Goal: Task Accomplishment & Management: Complete application form

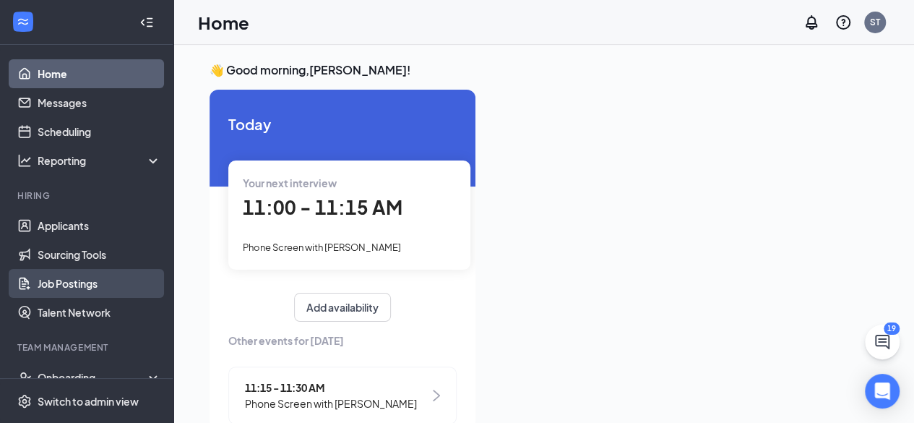
drag, startPoint x: 105, startPoint y: 290, endPoint x: 110, endPoint y: 279, distance: 12.0
click at [105, 290] on link "Job Postings" at bounding box center [100, 283] width 124 height 29
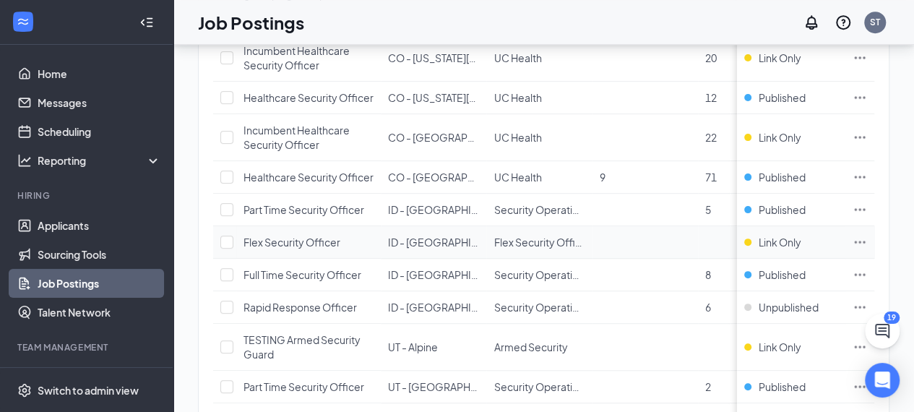
scroll to position [361, 0]
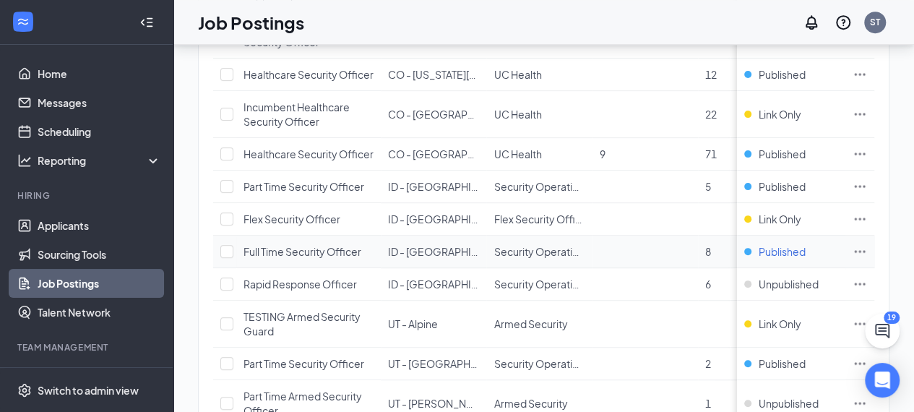
click at [780, 259] on span "Published" at bounding box center [781, 251] width 47 height 14
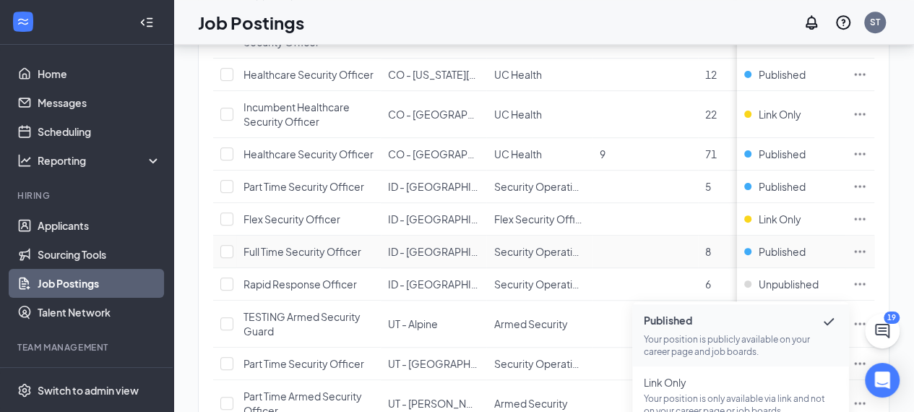
scroll to position [433, 0]
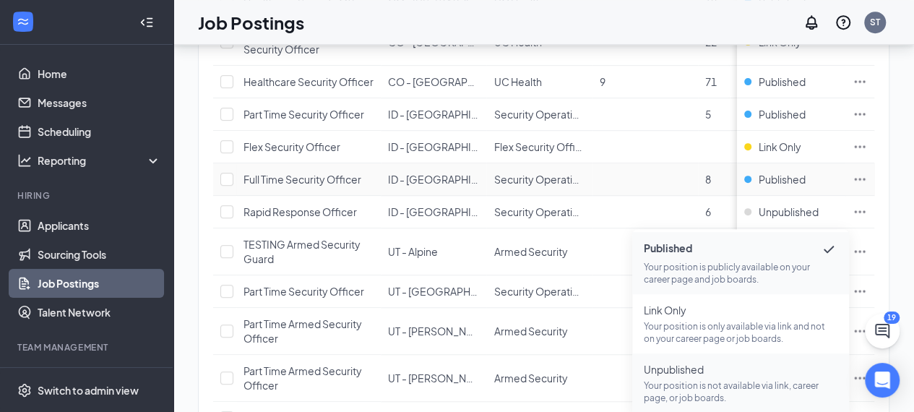
click at [690, 375] on span "Unpublished" at bounding box center [741, 369] width 194 height 14
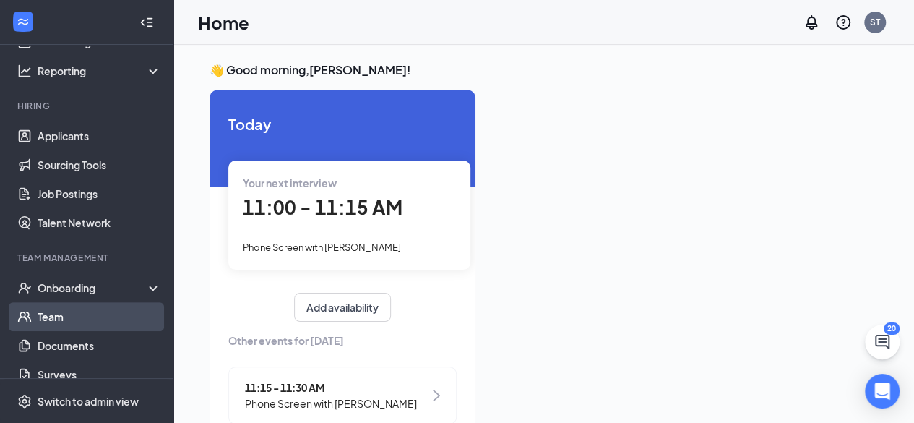
scroll to position [170, 0]
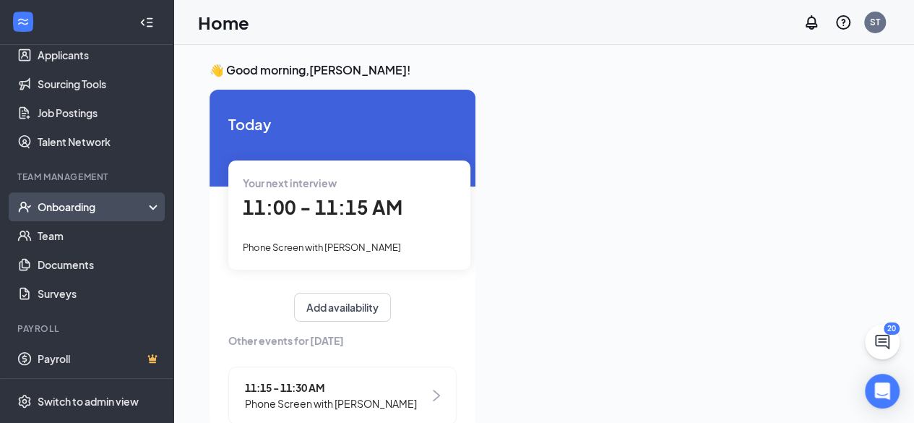
click at [101, 216] on div "Onboarding" at bounding box center [86, 206] width 173 height 29
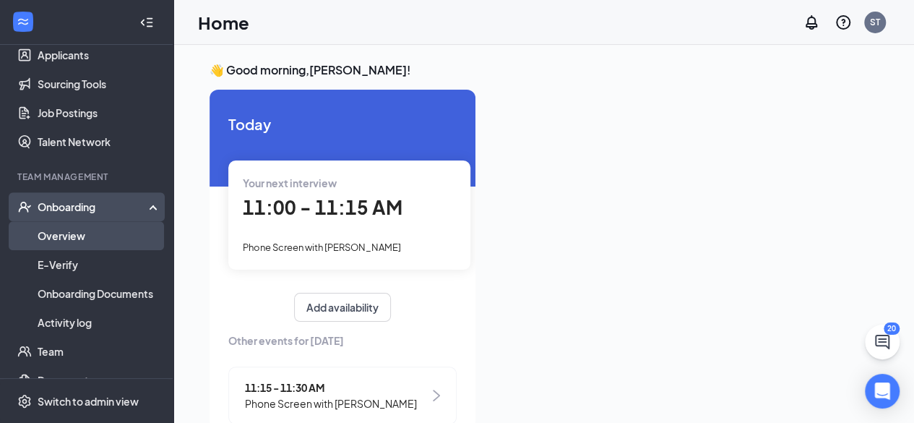
click at [105, 242] on link "Overview" at bounding box center [100, 235] width 124 height 29
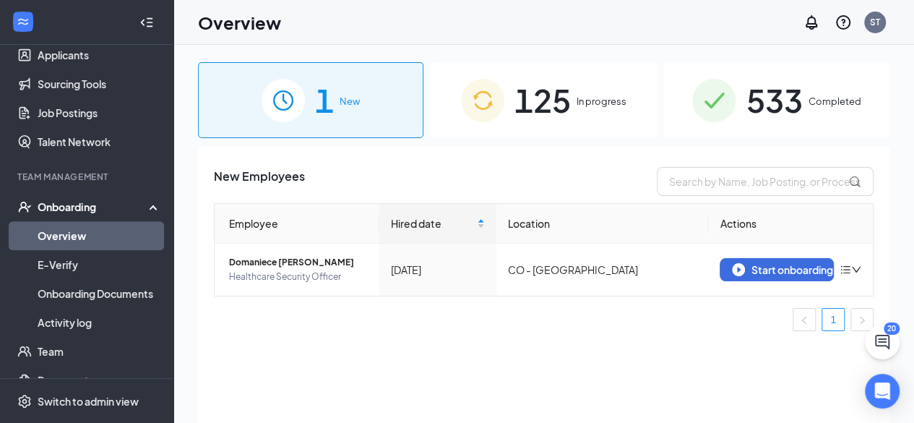
click at [559, 103] on span "125" at bounding box center [542, 100] width 56 height 50
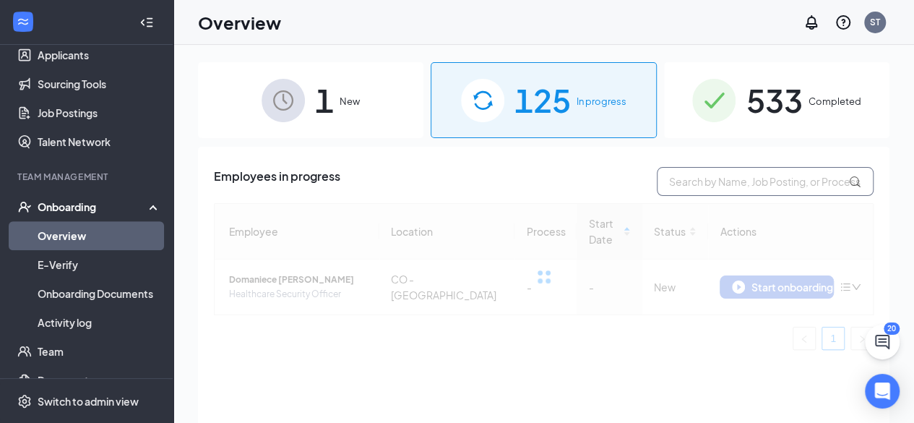
click at [729, 183] on input "text" at bounding box center [765, 181] width 217 height 29
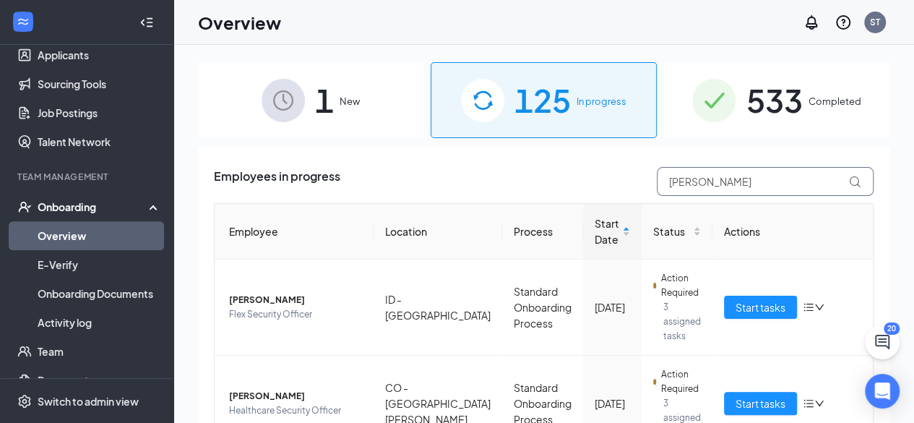
type input "[PERSON_NAME]"
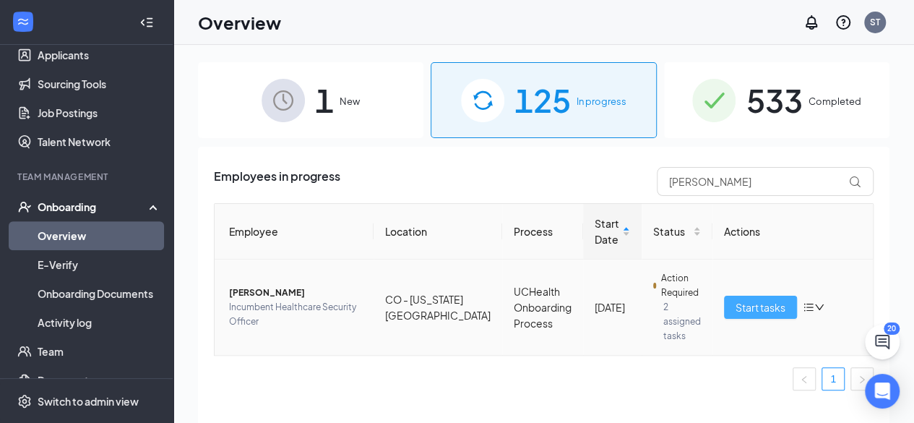
click at [747, 299] on span "Start tasks" at bounding box center [760, 307] width 50 height 16
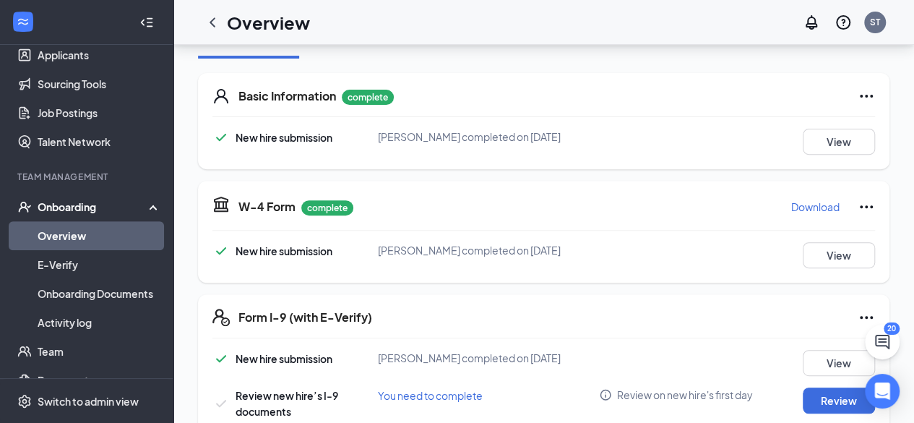
scroll to position [289, 0]
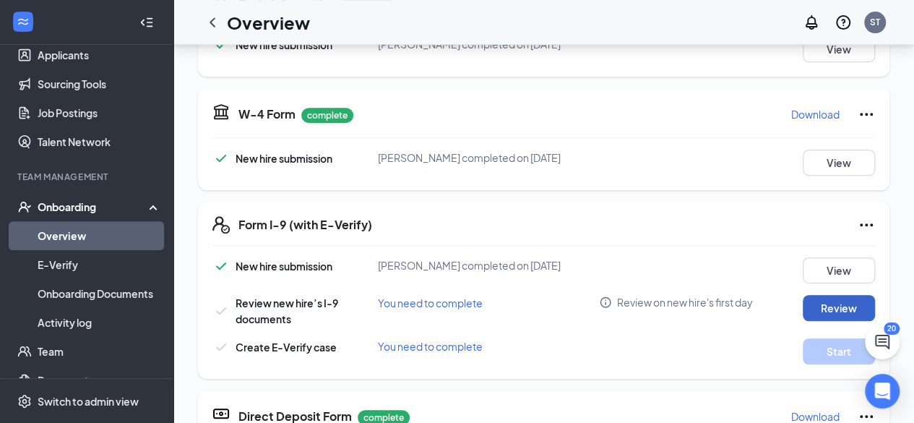
click at [846, 307] on button "Review" at bounding box center [838, 308] width 72 height 26
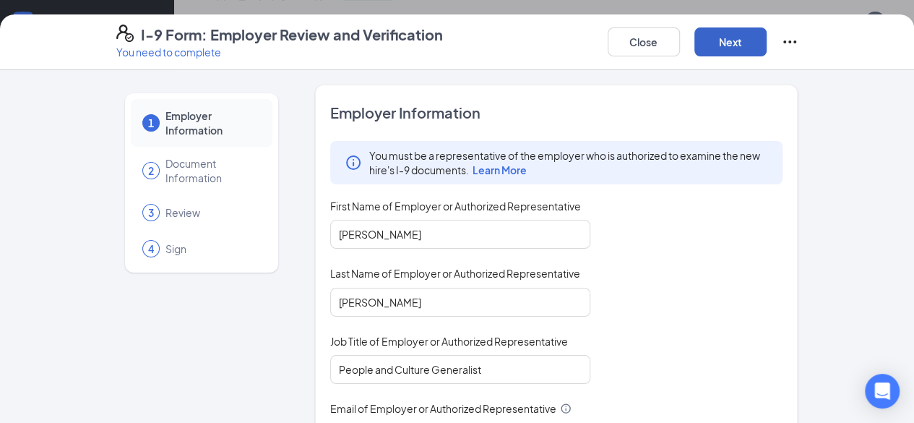
drag, startPoint x: 822, startPoint y: 40, endPoint x: 806, endPoint y: 42, distance: 16.0
click at [766, 40] on button "Next" at bounding box center [730, 41] width 72 height 29
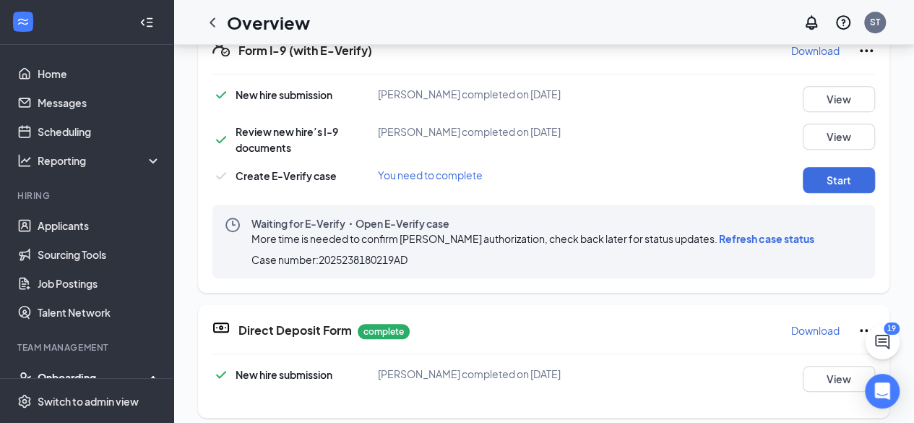
scroll to position [433, 0]
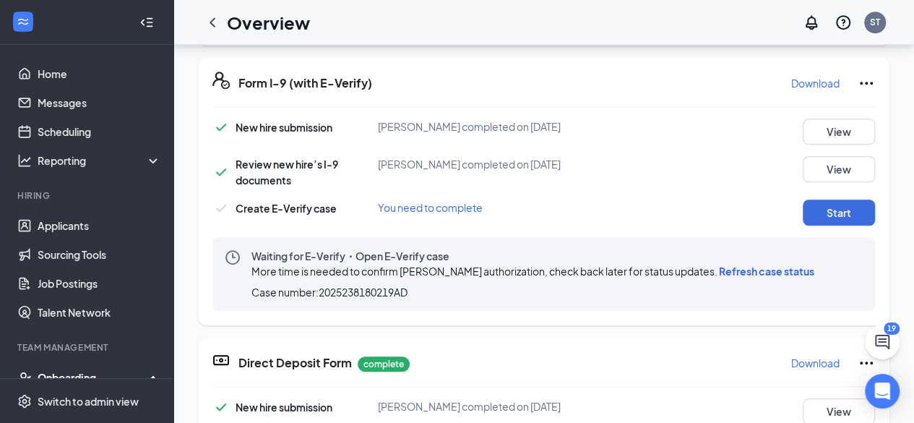
click at [867, 77] on icon "Ellipses" at bounding box center [865, 82] width 17 height 17
click at [566, 136] on div "New hire submission Imani Anderson completed on Aug 26, 2025 View" at bounding box center [543, 131] width 662 height 26
click at [830, 125] on button "View" at bounding box center [838, 131] width 72 height 26
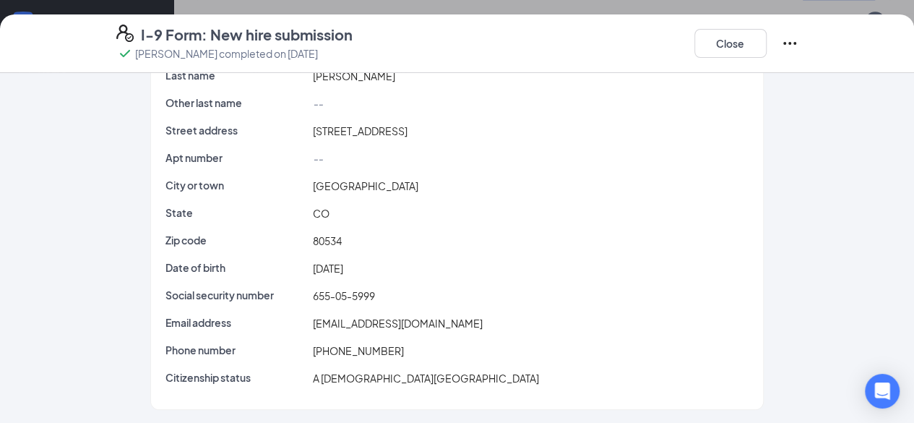
scroll to position [506, 0]
click at [766, 46] on button "Close" at bounding box center [730, 43] width 72 height 29
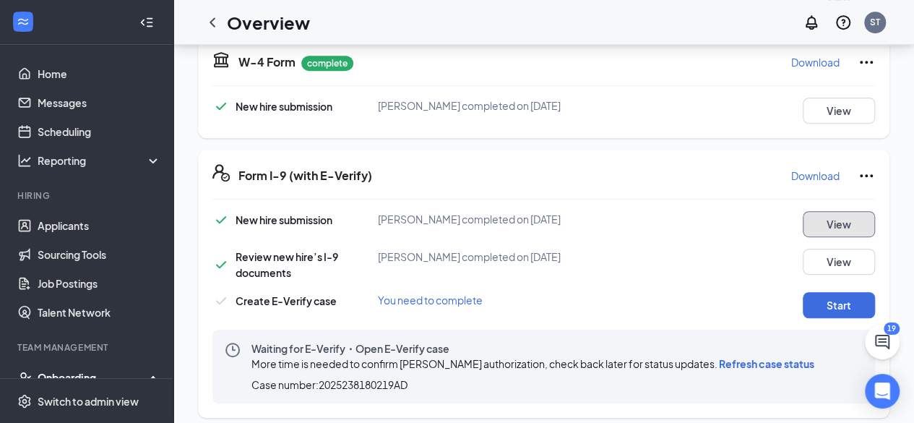
scroll to position [289, 0]
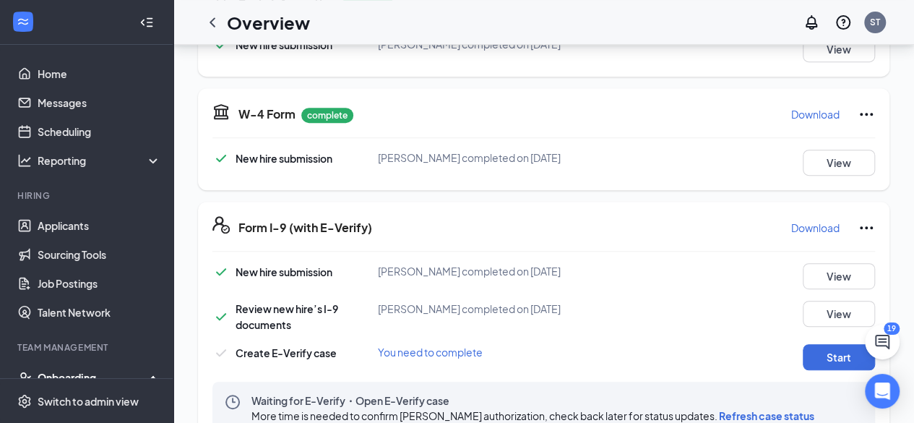
click at [871, 110] on icon "Ellipses" at bounding box center [865, 113] width 17 height 17
click at [862, 229] on icon "Ellipses" at bounding box center [865, 227] width 17 height 17
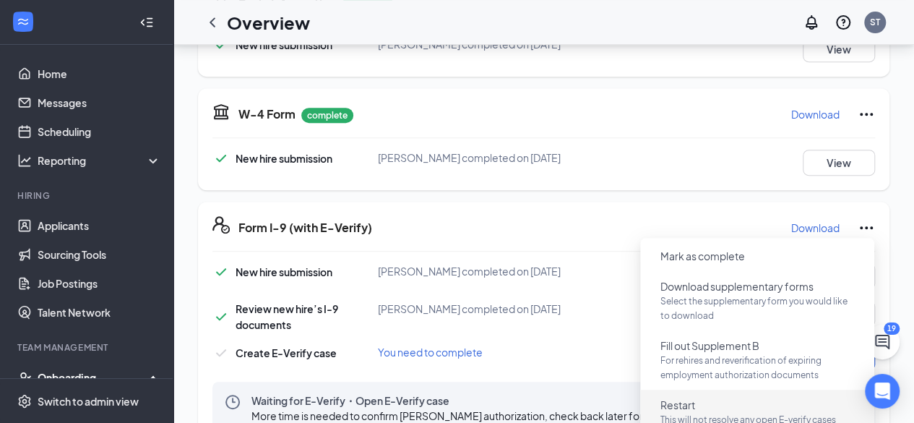
click at [715, 404] on button "Restart This will not resolve any open E-verify cases" at bounding box center [757, 412] width 217 height 38
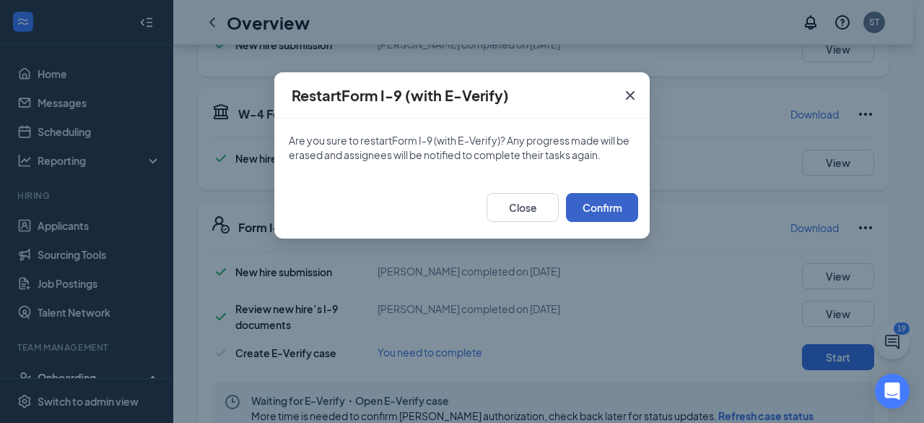
click at [605, 203] on button "Confirm" at bounding box center [602, 207] width 72 height 29
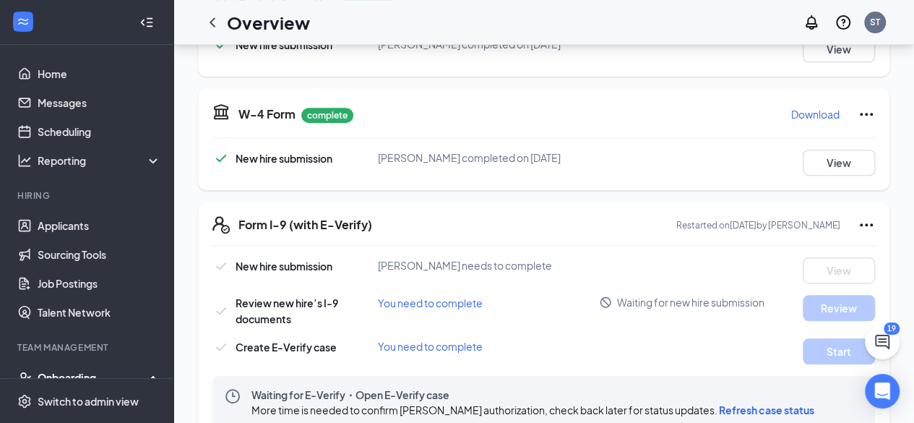
scroll to position [0, 0]
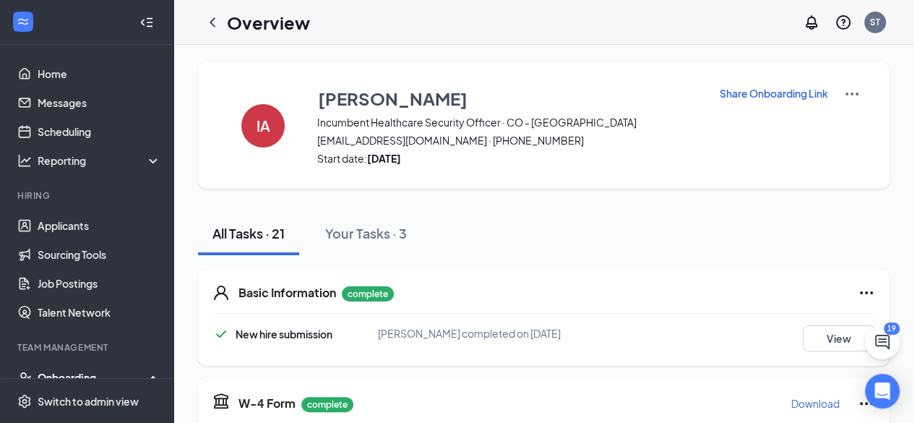
click at [800, 92] on p "Share Onboarding Link" at bounding box center [773, 93] width 108 height 14
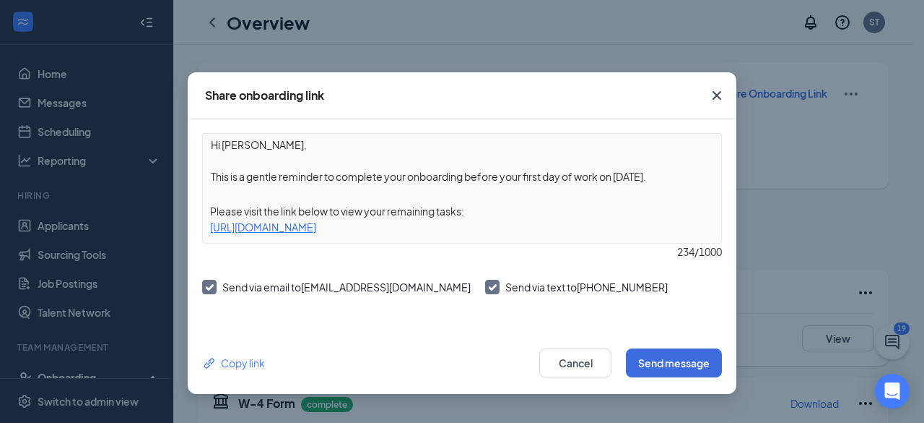
click at [560, 226] on div "https://www.workstream.us/j/onboarding/5d2db6bd/employee?locale=en" at bounding box center [462, 227] width 519 height 16
drag, startPoint x: 584, startPoint y: 226, endPoint x: 202, endPoint y: 226, distance: 381.3
click at [202, 226] on div "Hi Imani, This is a gentle reminder to complete your onboarding before your fir…" at bounding box center [462, 188] width 520 height 111
copy div "https://www.workstream.us/j/onboarding/5d2db6bd/employee?locale=en"
click at [719, 93] on icon "Cross" at bounding box center [717, 95] width 9 height 9
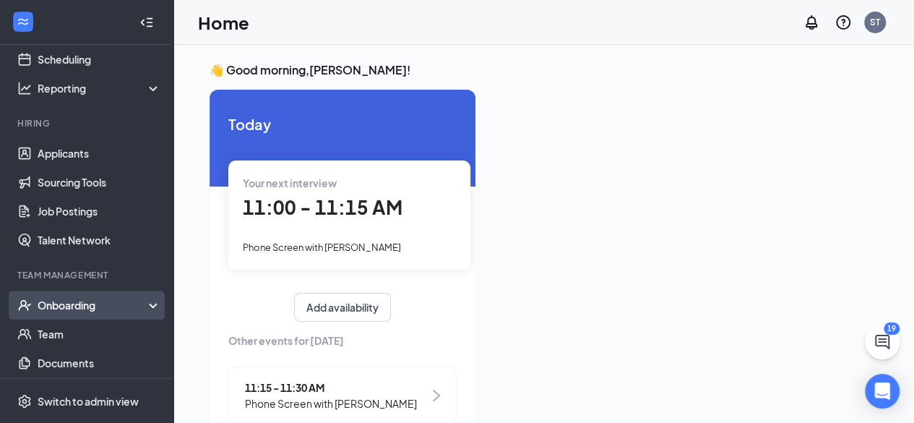
scroll to position [144, 0]
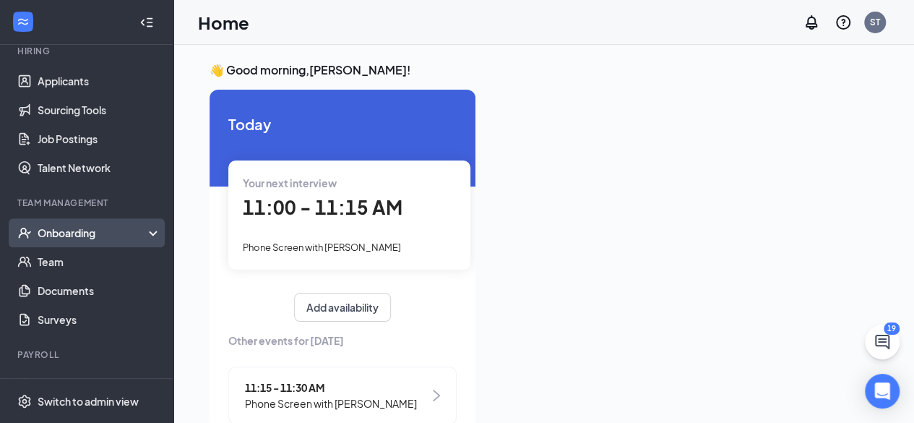
click at [95, 222] on div "Onboarding" at bounding box center [86, 232] width 173 height 29
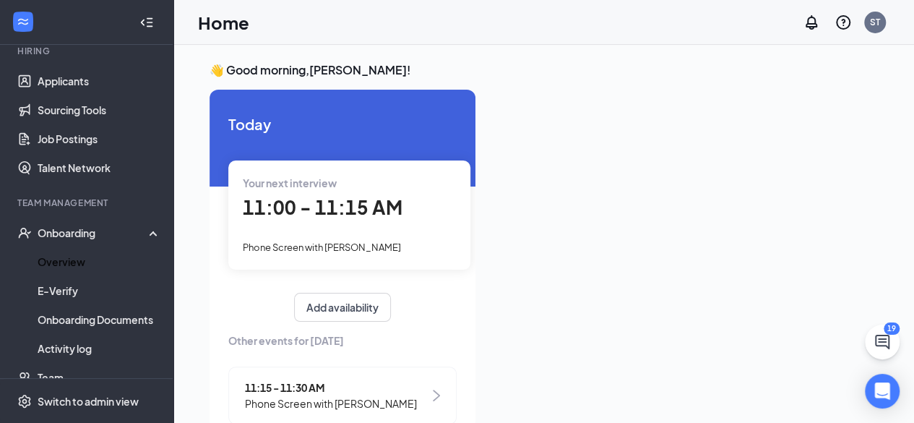
click at [77, 264] on link "Overview" at bounding box center [100, 261] width 124 height 29
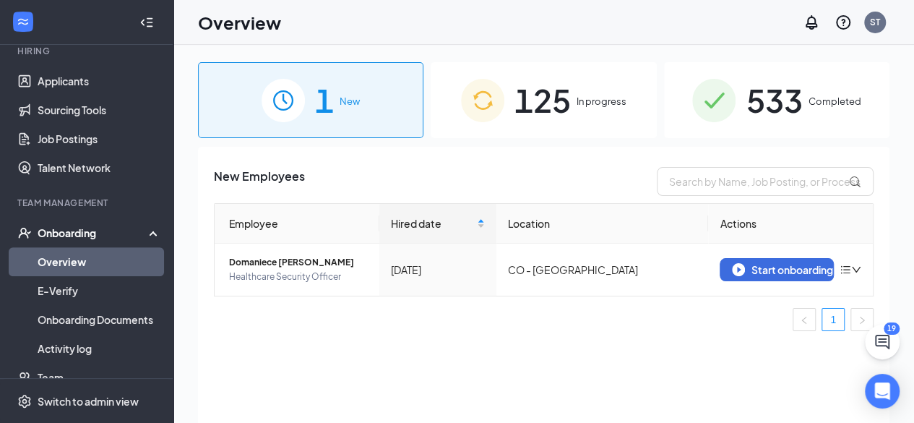
click at [546, 75] on span "125" at bounding box center [542, 100] width 56 height 50
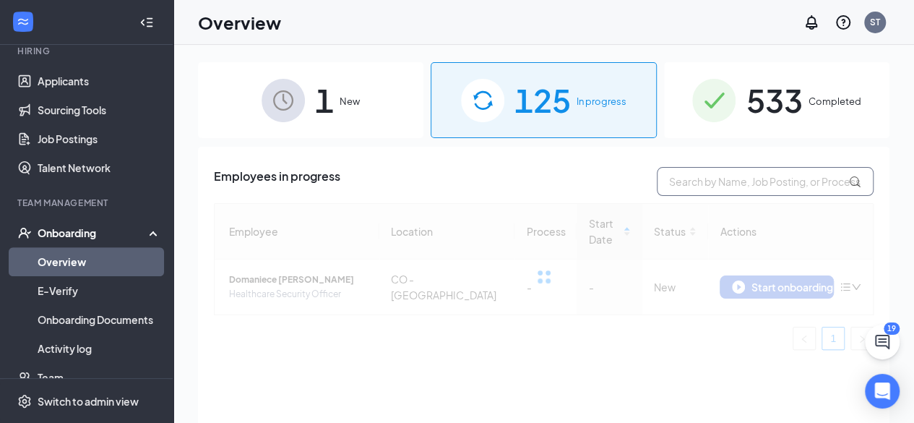
click at [738, 177] on input "text" at bounding box center [765, 181] width 217 height 29
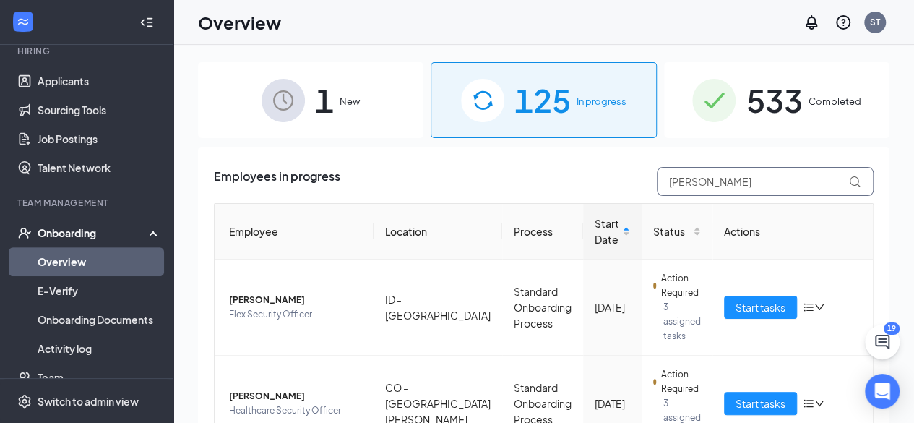
type input "[PERSON_NAME]"
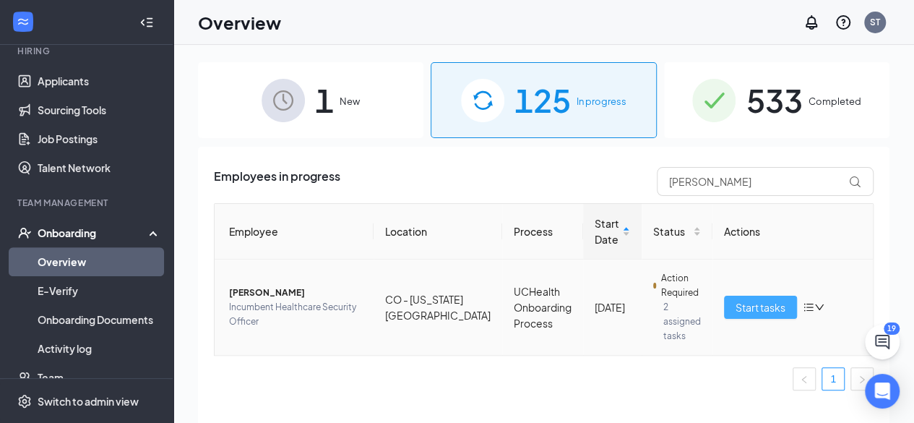
click at [742, 299] on span "Start tasks" at bounding box center [760, 307] width 50 height 16
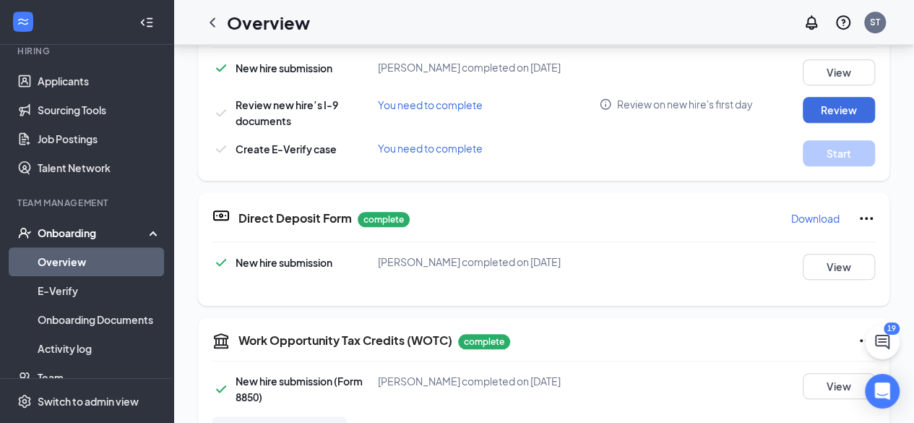
scroll to position [433, 0]
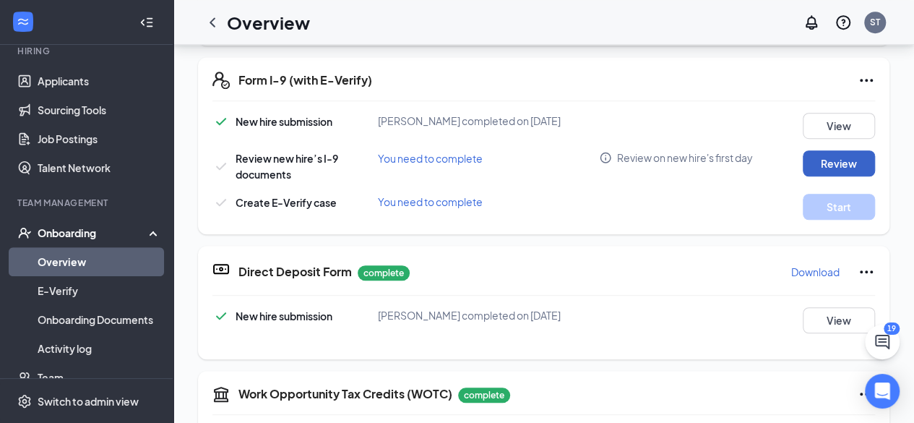
click at [836, 156] on button "Review" at bounding box center [838, 163] width 72 height 26
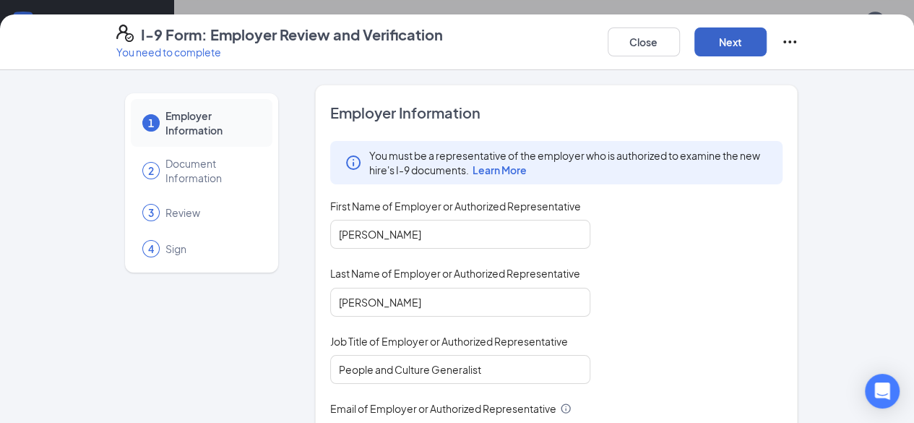
click at [766, 38] on button "Next" at bounding box center [730, 41] width 72 height 29
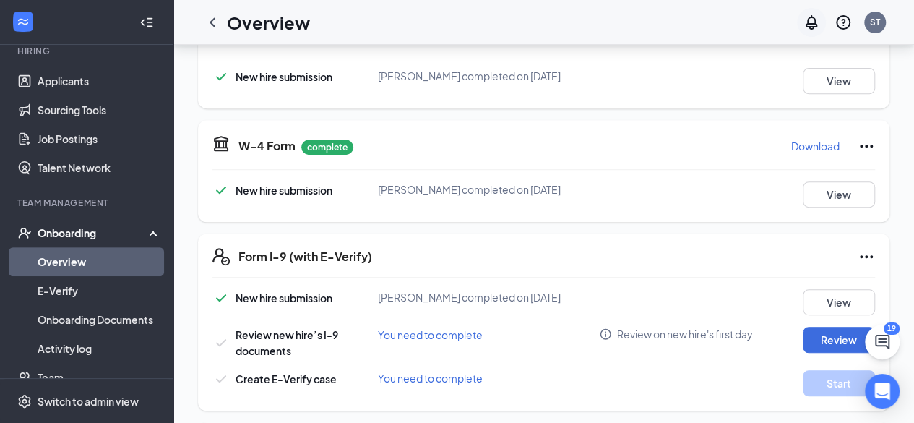
scroll to position [289, 0]
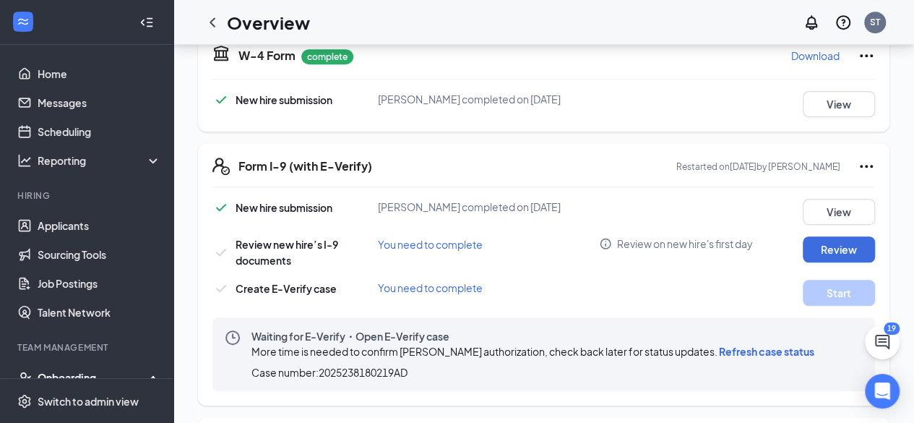
scroll to position [361, 0]
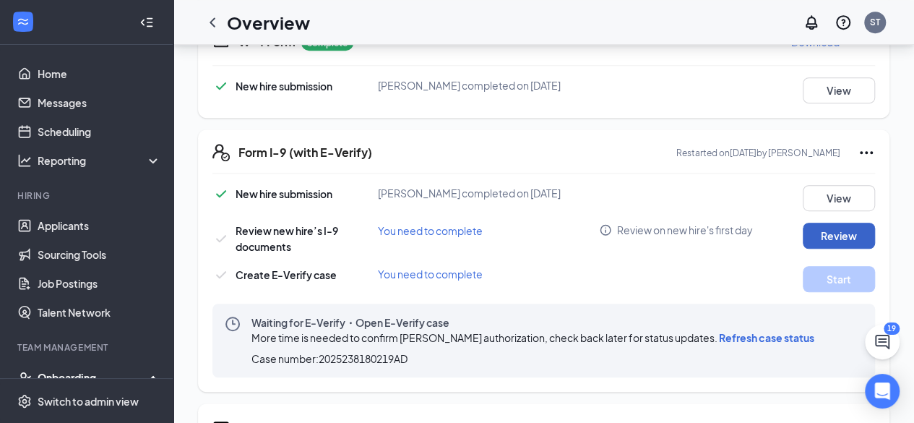
click at [844, 233] on button "Review" at bounding box center [838, 235] width 72 height 26
type input "[DATE]"
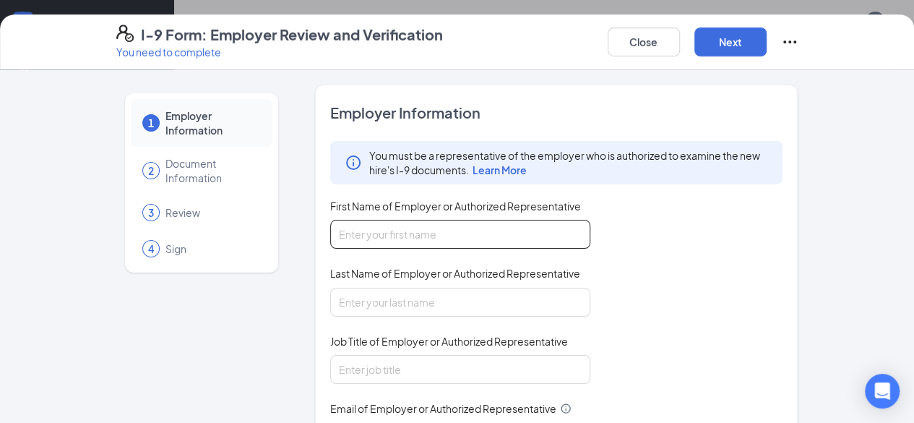
click at [456, 239] on input "First Name of Employer or Authorized Representative" at bounding box center [460, 234] width 260 height 29
type input "[PERSON_NAME]"
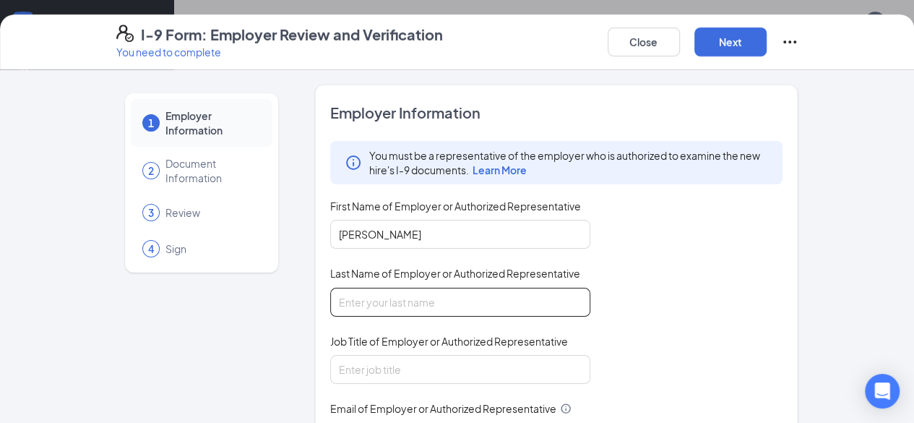
click at [397, 300] on input "Last Name of Employer or Authorized Representative" at bounding box center [460, 301] width 260 height 29
type input "[PERSON_NAME]"
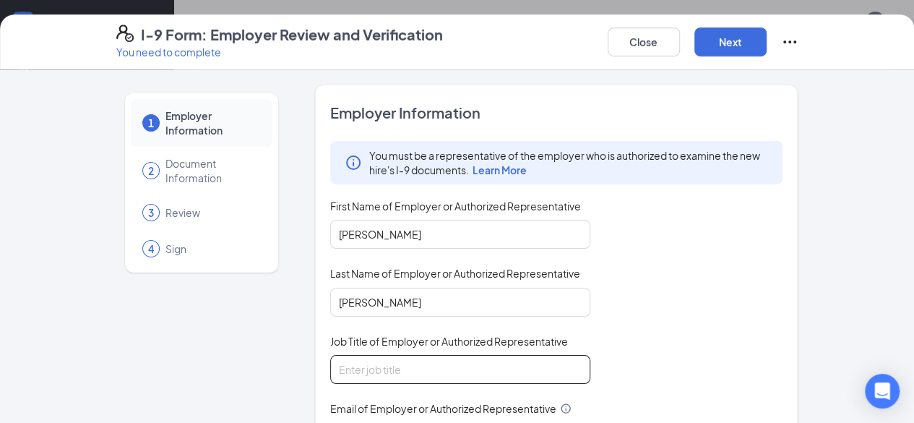
click at [378, 372] on input "Job Title of Employer or Authorized Representative" at bounding box center [460, 369] width 260 height 29
type input "People and Culture Generalist"
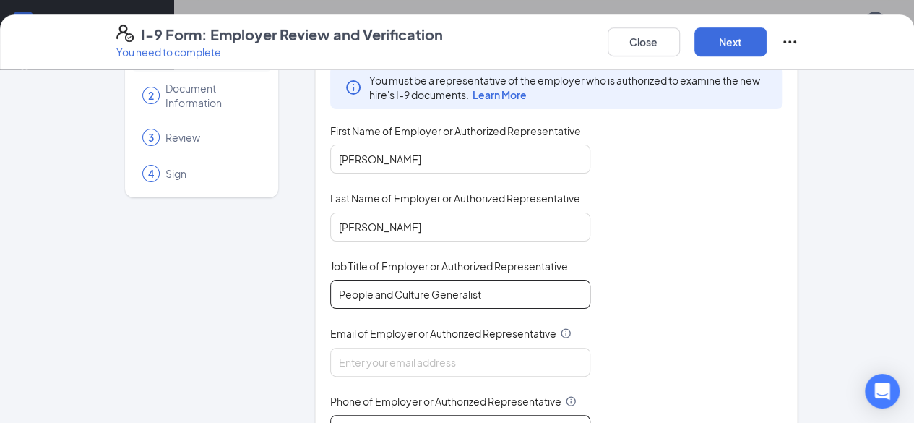
scroll to position [144, 0]
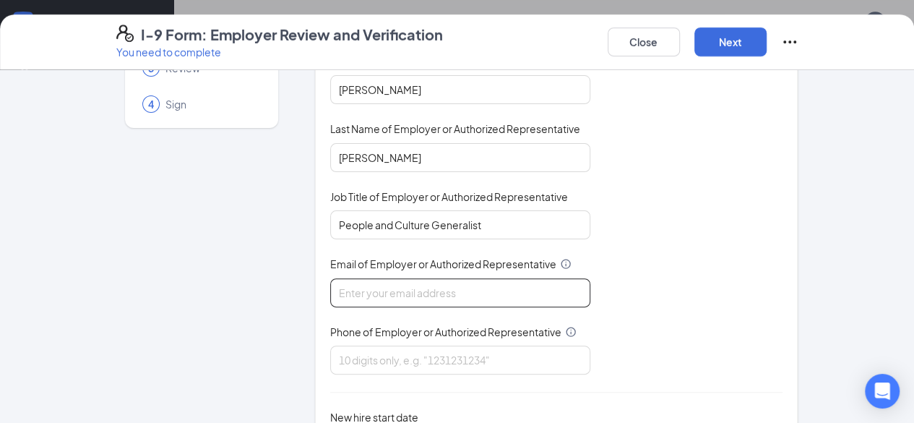
click at [377, 286] on input "Email of Employer or Authorized Representative" at bounding box center [460, 292] width 260 height 29
type input "[PERSON_NAME][EMAIL_ADDRESS][DOMAIN_NAME]"
click at [415, 352] on input "Phone of Employer or Authorized Representative" at bounding box center [460, 359] width 260 height 29
type input "3853860342"
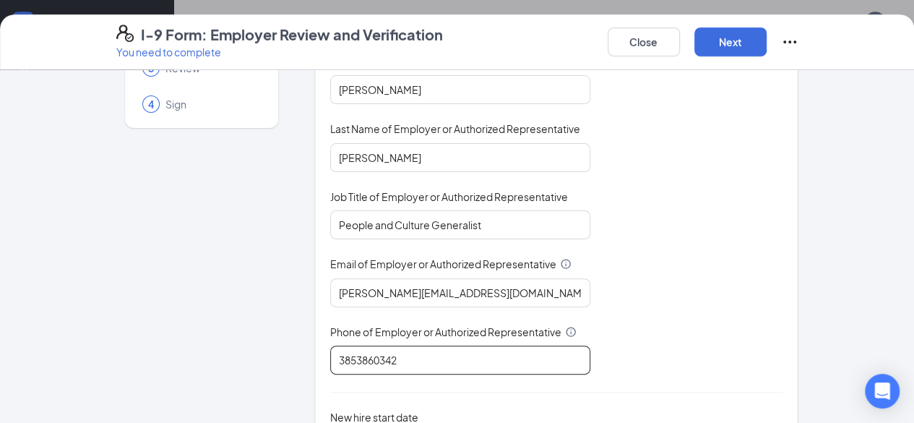
scroll to position [241, 0]
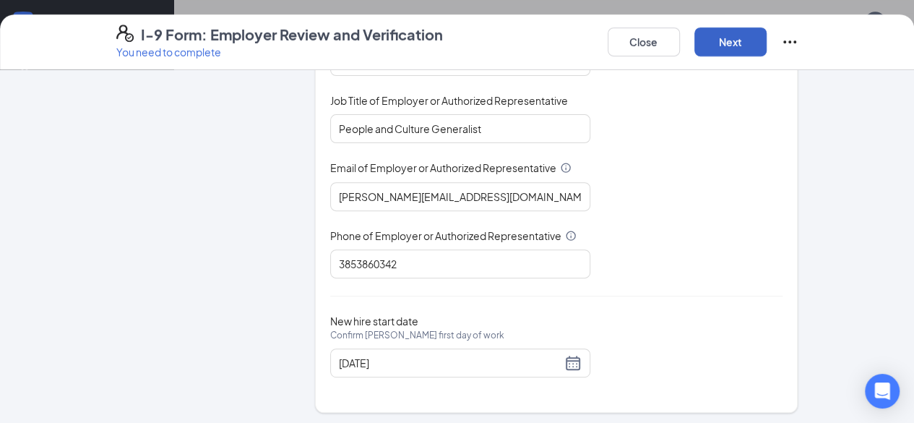
click at [766, 37] on button "Next" at bounding box center [730, 41] width 72 height 29
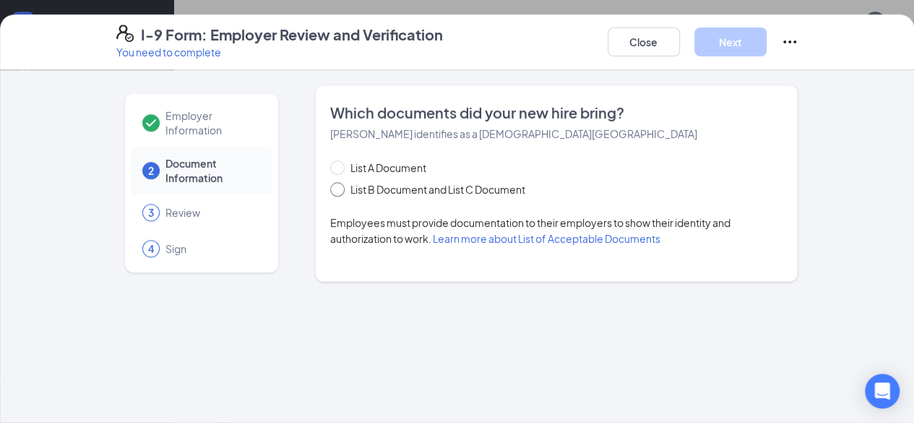
click at [396, 189] on span "List B Document and List C Document" at bounding box center [438, 189] width 186 height 16
click at [340, 189] on input "List B Document and List C Document" at bounding box center [335, 187] width 10 height 10
radio input "true"
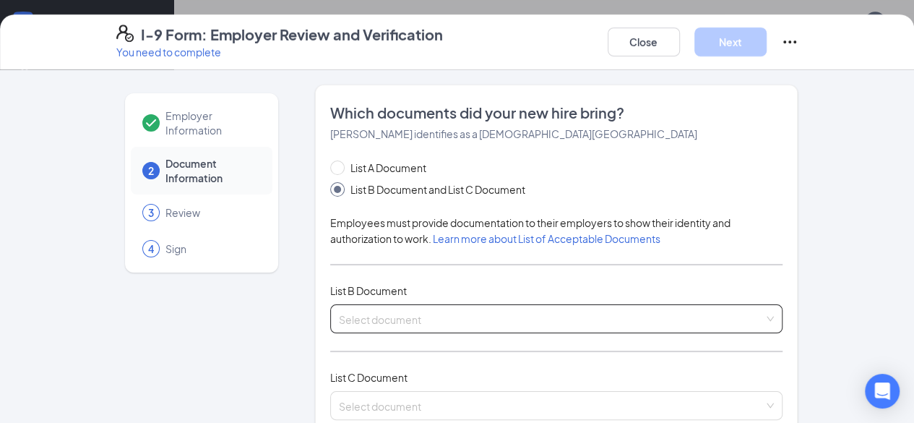
click at [374, 305] on input "search" at bounding box center [551, 316] width 425 height 22
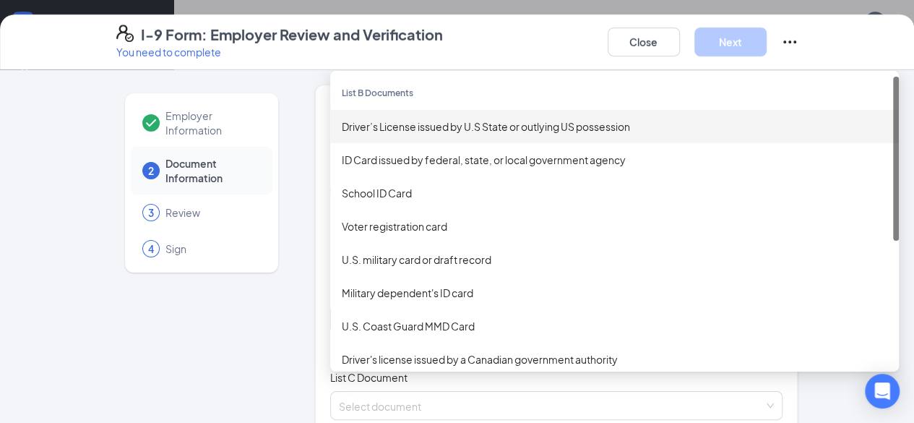
click at [380, 126] on div "Driver’s License issued by U.S State or outlying US possession" at bounding box center [614, 126] width 545 height 16
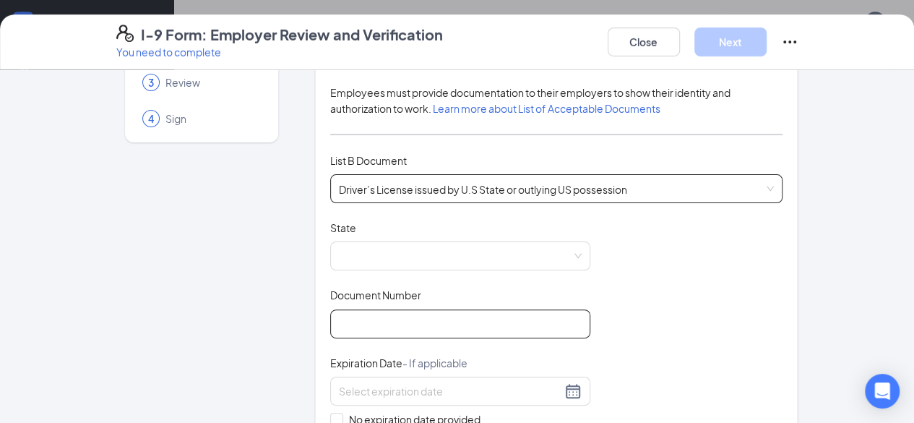
scroll to position [217, 0]
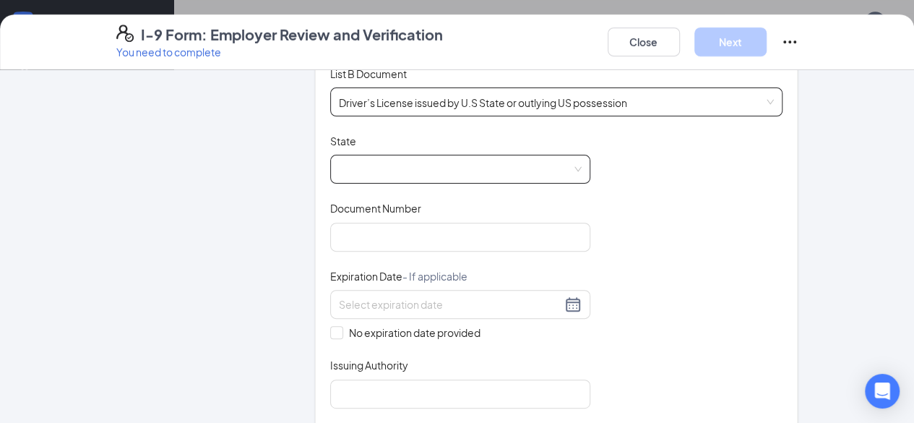
click at [350, 157] on span at bounding box center [460, 168] width 243 height 27
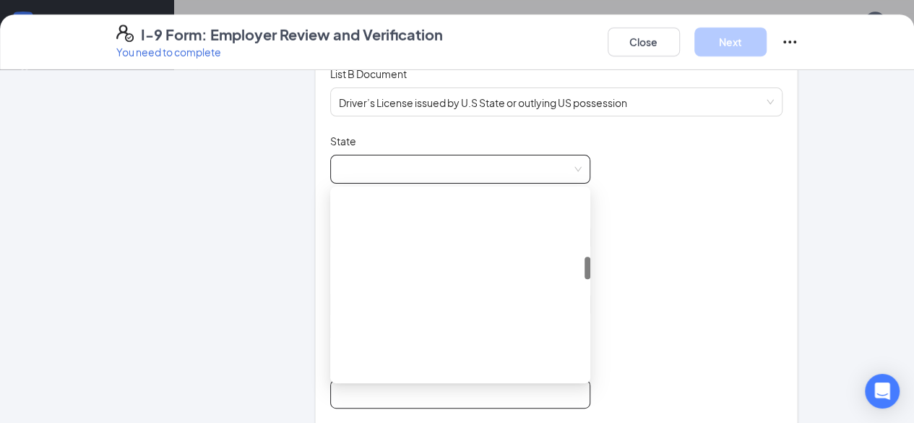
drag, startPoint x: 546, startPoint y: 243, endPoint x: 544, endPoint y: 395, distance: 152.4
click at [544, 395] on div "Document Title Driver’s License issued by U.S State or outlying US possession S…" at bounding box center [556, 271] width 453 height 274
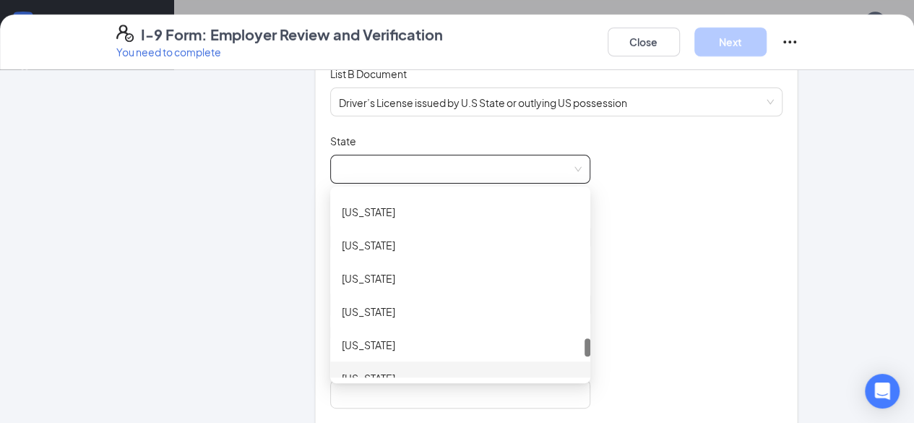
scroll to position [1387, 0]
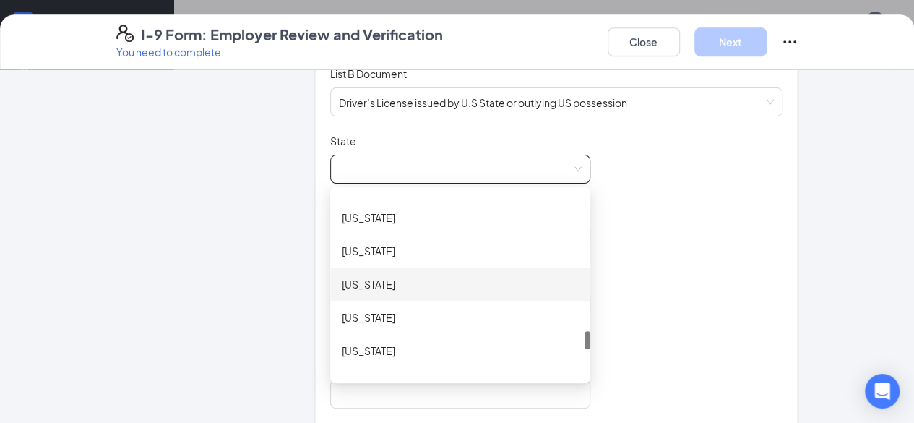
click at [359, 286] on div "South Carolina" at bounding box center [460, 284] width 237 height 16
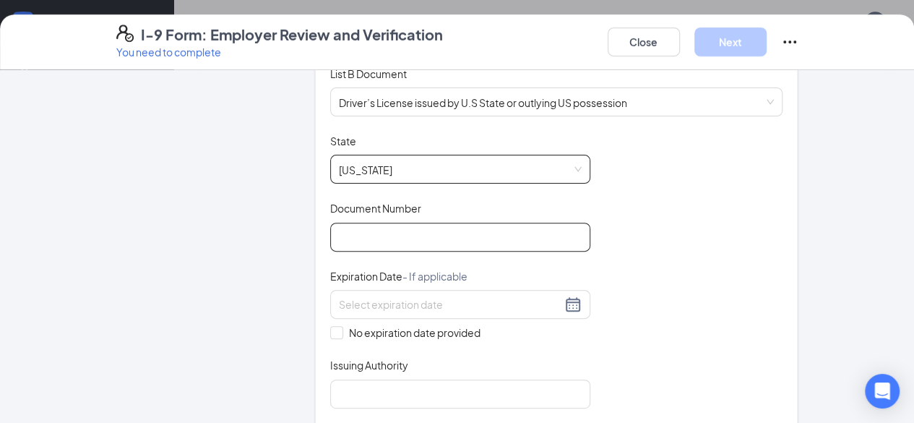
click at [347, 236] on input "Document Number" at bounding box center [460, 236] width 260 height 29
paste input "103812559"
type input "103812559"
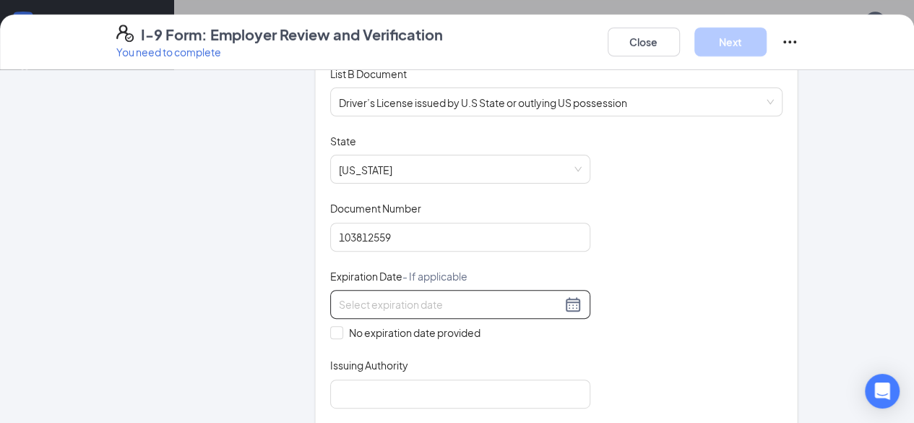
click at [398, 290] on div at bounding box center [460, 304] width 260 height 29
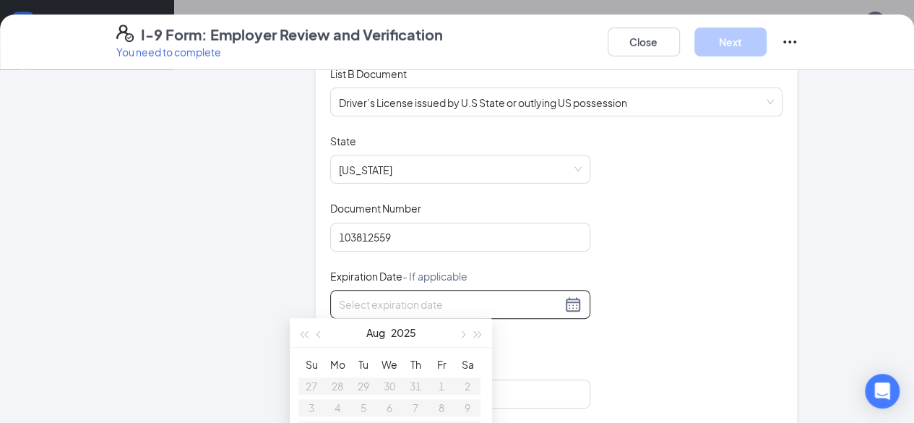
click at [399, 300] on input at bounding box center [450, 304] width 222 height 16
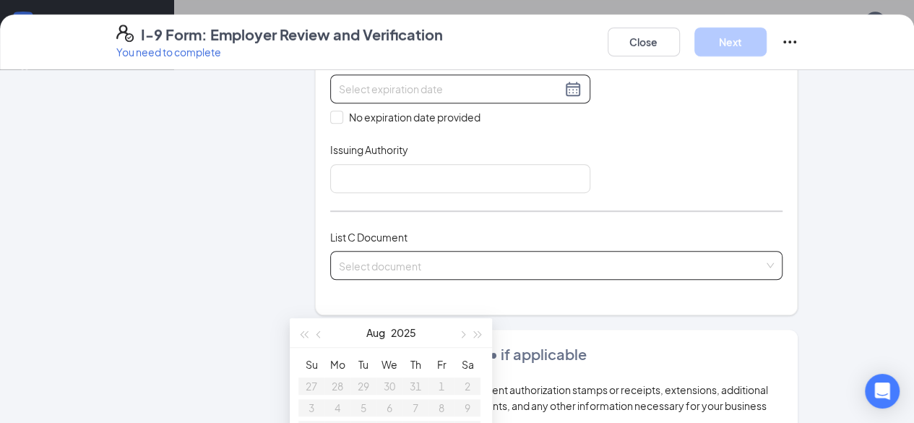
scroll to position [433, 0]
paste input "11/30/2028"
type input "11/30/2028"
click at [536, 87] on div "11/30/2028" at bounding box center [460, 87] width 243 height 17
click at [424, 91] on input "11/30/2028" at bounding box center [450, 87] width 222 height 16
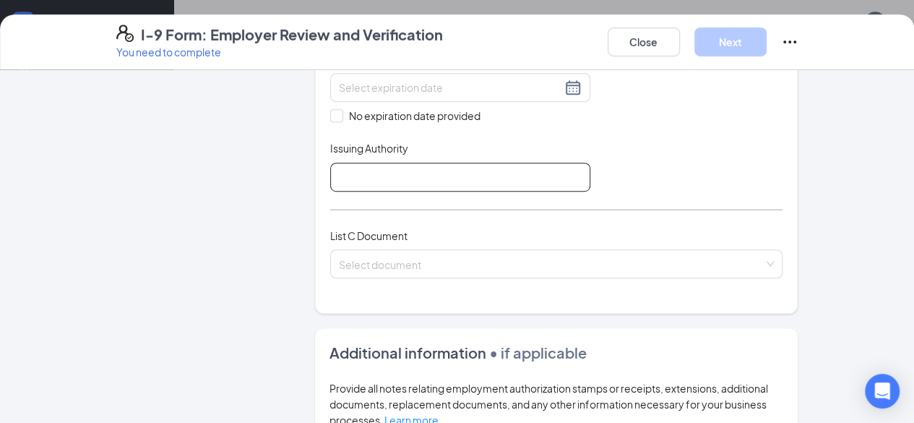
click at [360, 176] on input "Issuing Authority" at bounding box center [460, 177] width 260 height 29
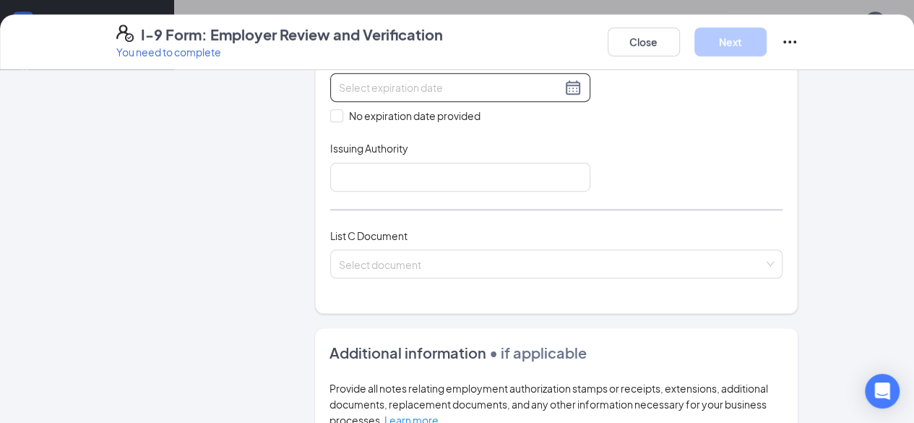
click at [395, 79] on input at bounding box center [450, 87] width 222 height 16
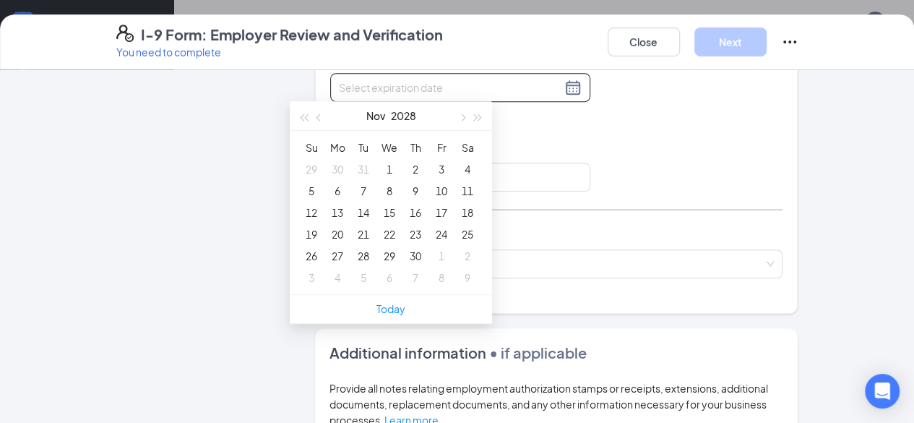
paste input "11/30/2028"
click at [420, 255] on div "30" at bounding box center [415, 255] width 17 height 17
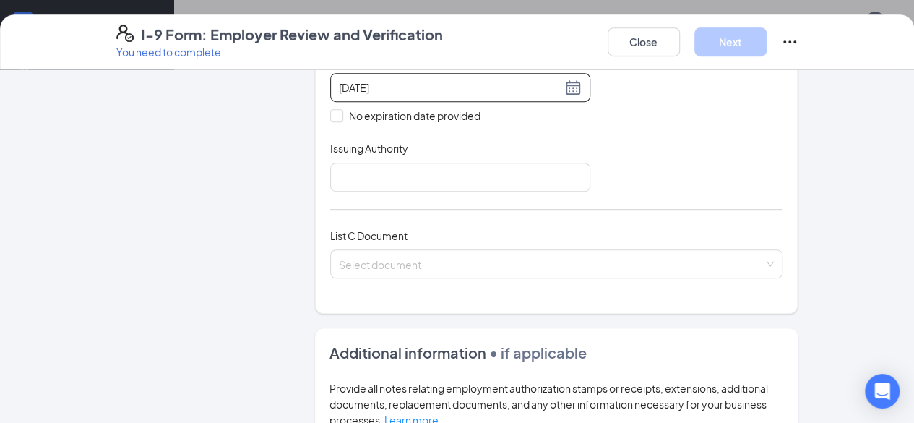
type input "11/30/2028"
click at [389, 168] on input "Issuing Authority" at bounding box center [460, 177] width 260 height 29
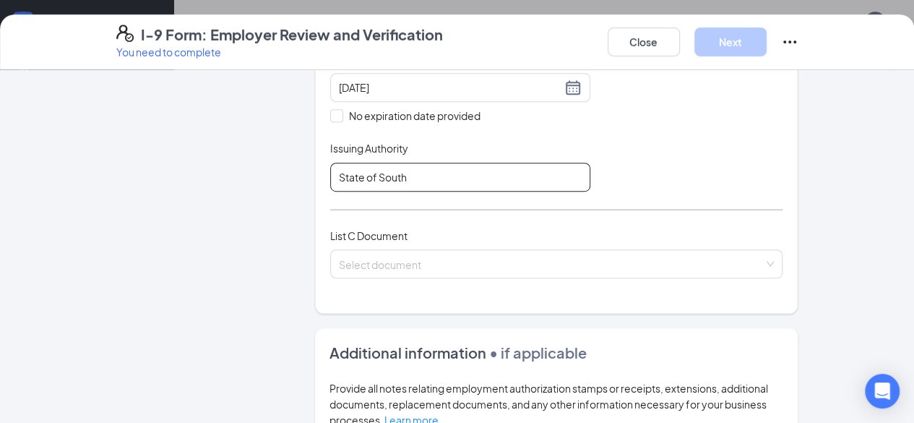
type input "State of South Carolina"
click at [419, 258] on input "search" at bounding box center [551, 261] width 425 height 22
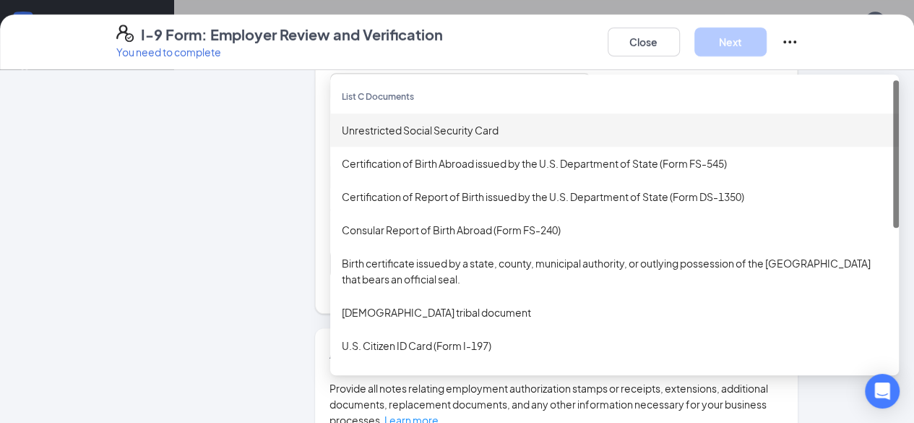
click at [442, 134] on div "Unrestricted Social Security Card" at bounding box center [614, 129] width 568 height 33
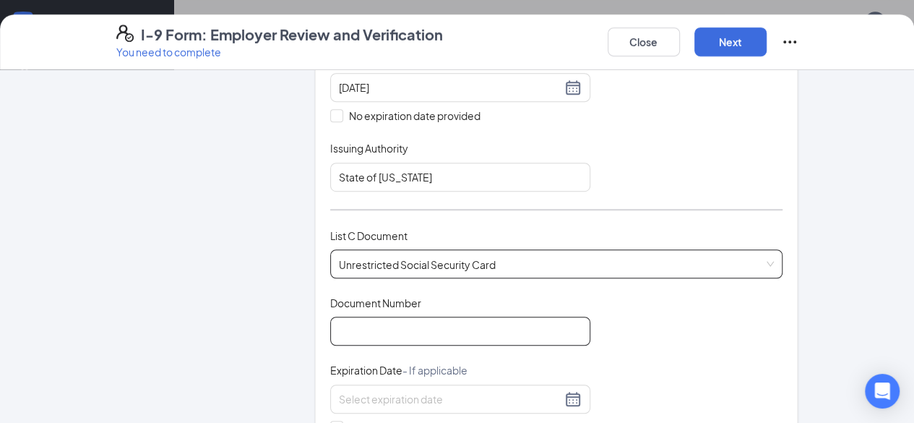
click at [360, 326] on input "Document Number" at bounding box center [460, 330] width 260 height 29
paste input "655055999"
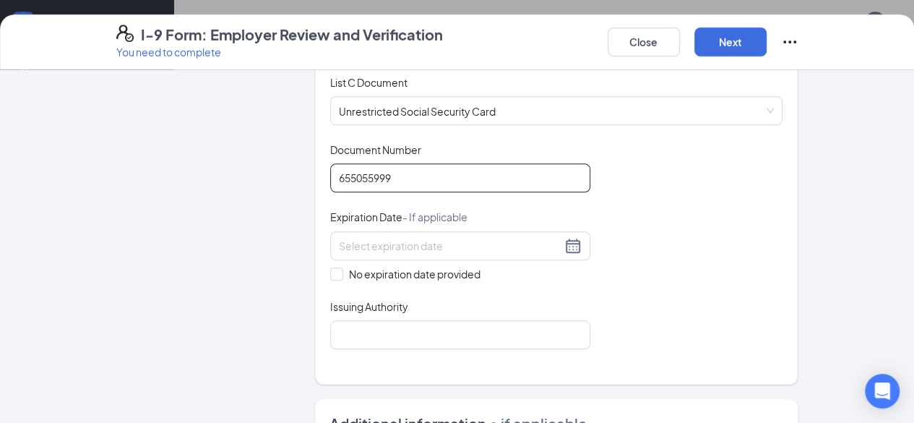
scroll to position [650, 0]
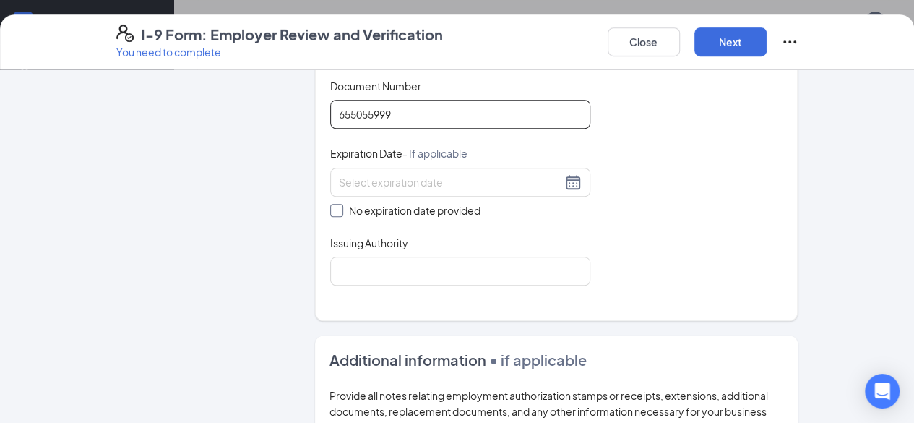
type input "655055999"
click at [366, 205] on span "No expiration date provided" at bounding box center [414, 210] width 143 height 16
click at [340, 205] on input "No expiration date provided" at bounding box center [335, 209] width 10 height 10
checkbox input "true"
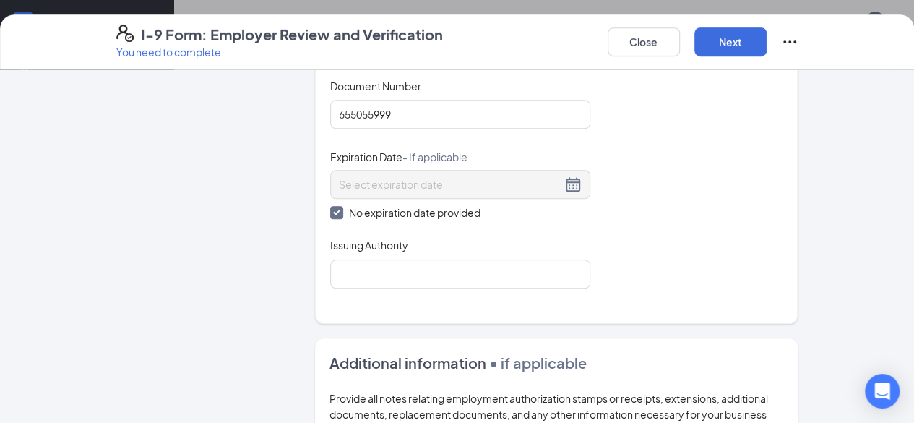
drag, startPoint x: 358, startPoint y: 251, endPoint x: 366, endPoint y: 241, distance: 12.3
click at [360, 254] on div "Issuing Authority" at bounding box center [460, 263] width 260 height 50
click at [384, 264] on input "Issuing Authority" at bounding box center [460, 273] width 260 height 29
type input "Social Security Administration"
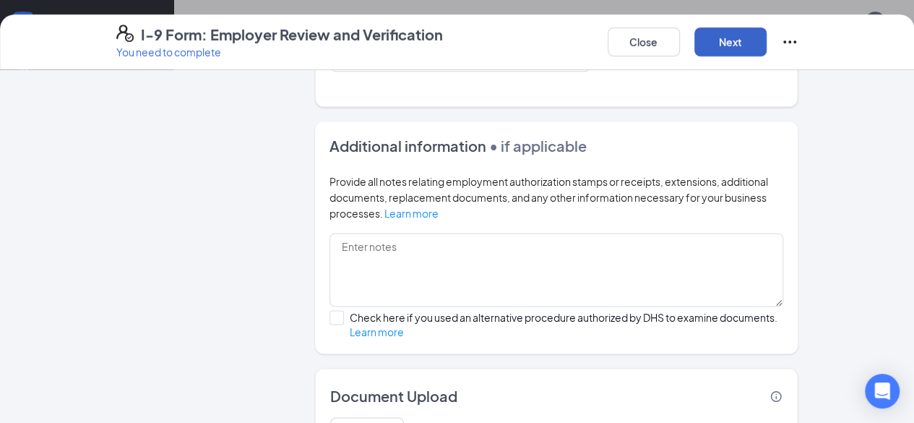
drag, startPoint x: 800, startPoint y: 54, endPoint x: 766, endPoint y: 62, distance: 34.2
click at [766, 53] on button "Next" at bounding box center [730, 41] width 72 height 29
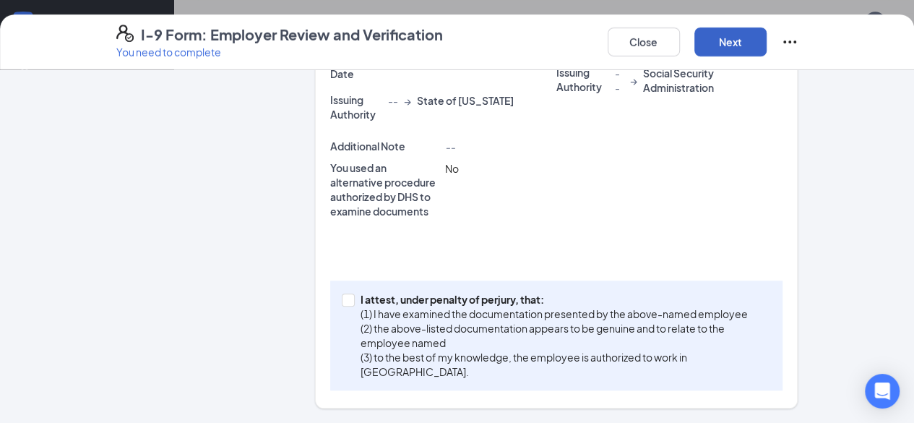
scroll to position [489, 0]
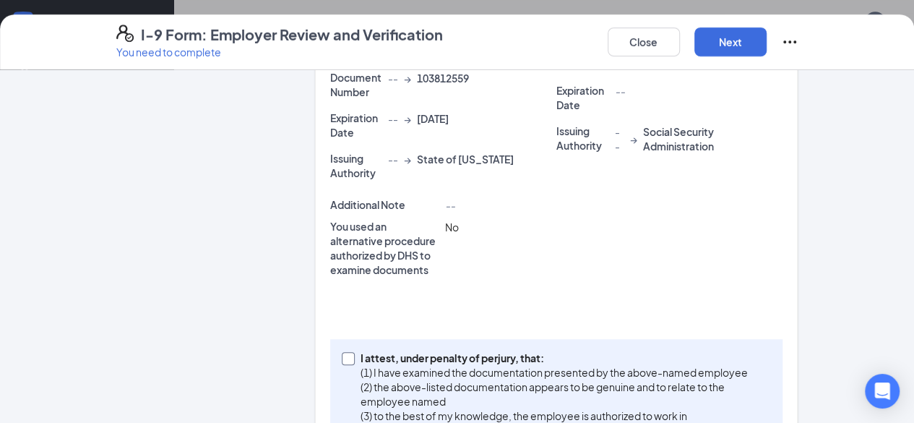
click at [472, 379] on p "(2) the above-listed documentation appears to be genuine and to relate to the e…" at bounding box center [562, 393] width 405 height 29
click at [352, 362] on input "I attest, under penalty of perjury, that: (1) I have examined the documentation…" at bounding box center [347, 357] width 10 height 10
checkbox input "true"
click at [766, 40] on button "Next" at bounding box center [730, 41] width 72 height 29
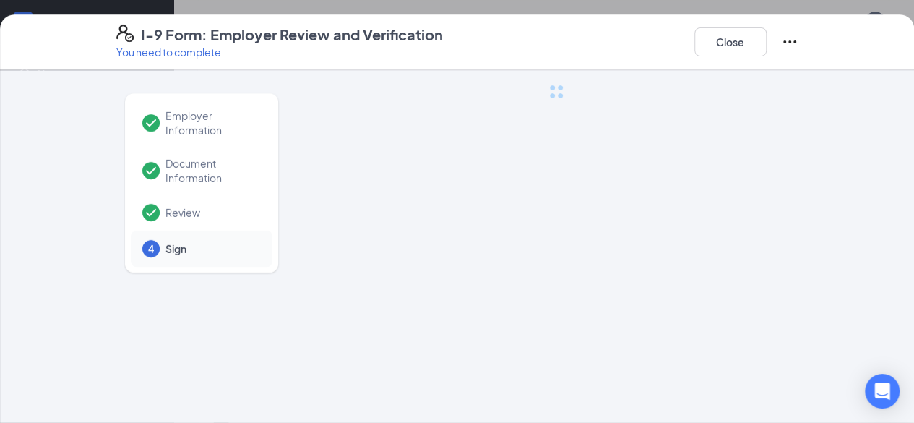
scroll to position [0, 0]
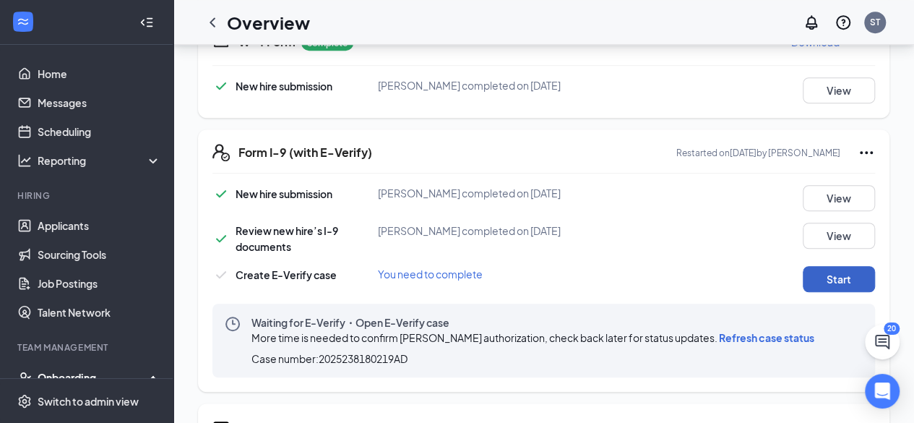
click at [831, 281] on button "Start" at bounding box center [838, 279] width 72 height 26
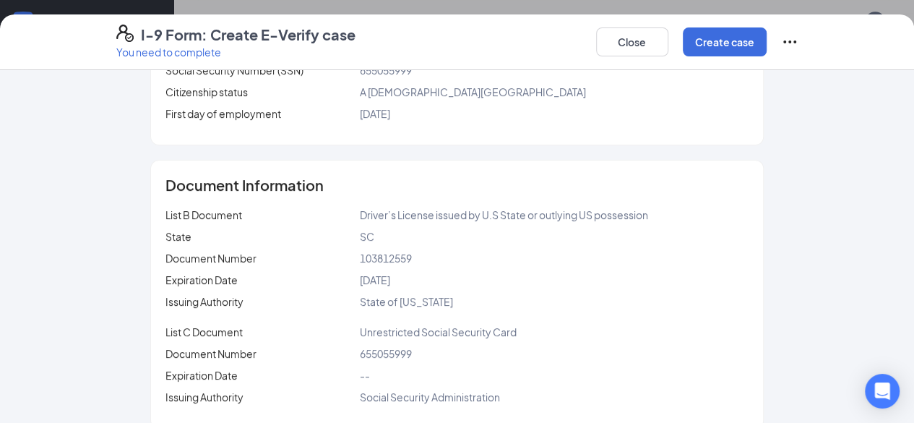
scroll to position [467, 0]
click at [766, 41] on button "Create case" at bounding box center [725, 41] width 84 height 29
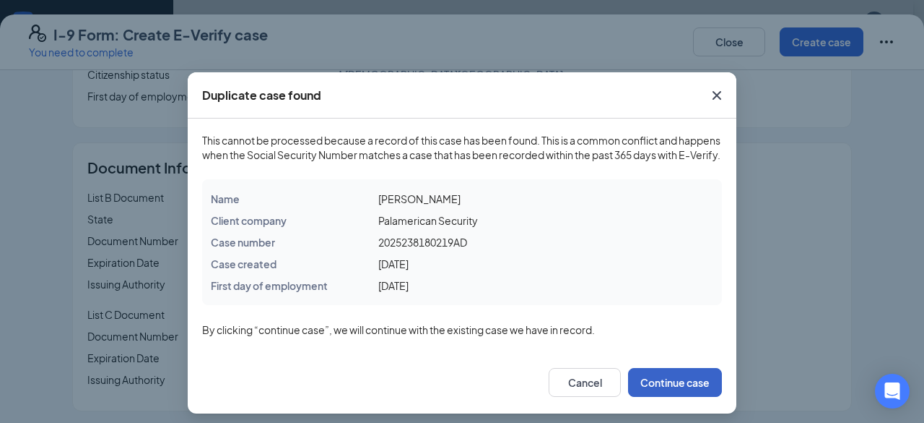
click at [680, 392] on button "Continue case" at bounding box center [675, 382] width 94 height 29
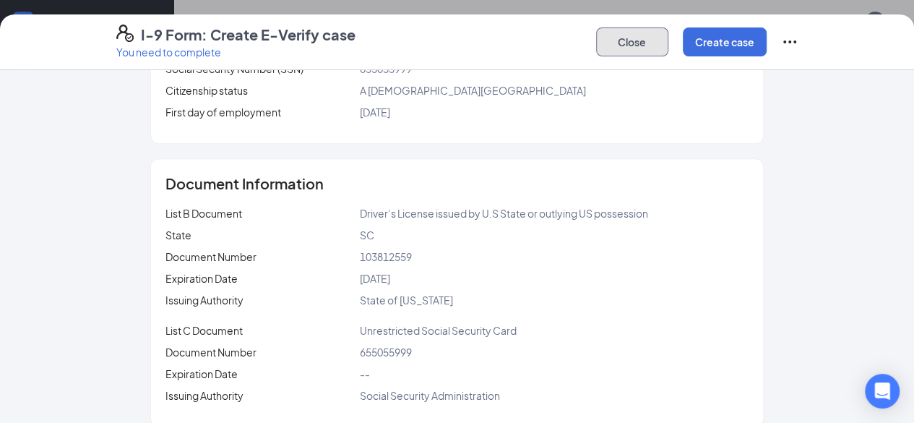
click at [668, 35] on button "Close" at bounding box center [632, 41] width 72 height 29
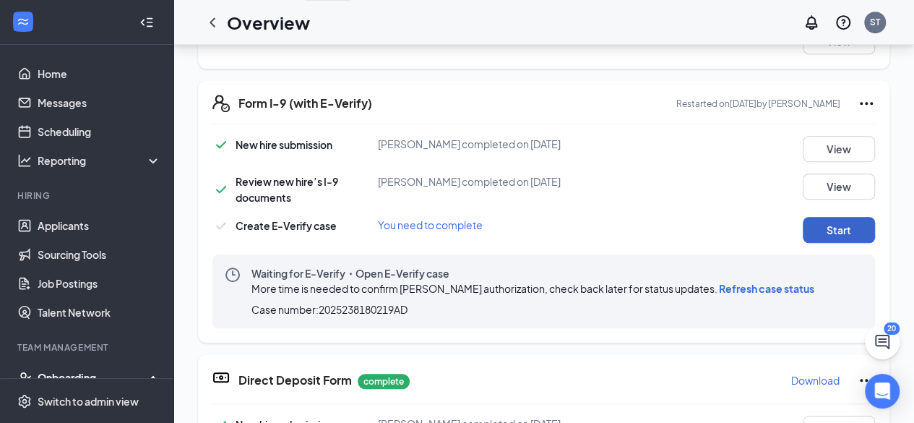
scroll to position [433, 0]
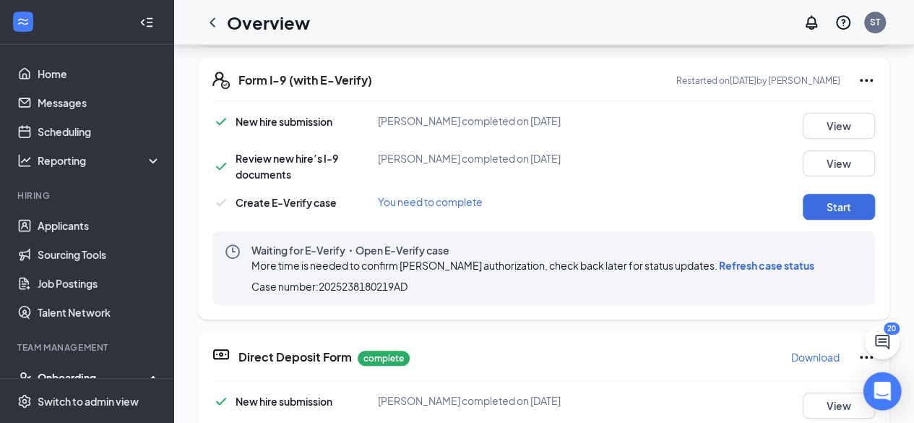
click at [885, 396] on icon "Open Intercom Messenger" at bounding box center [881, 390] width 17 height 19
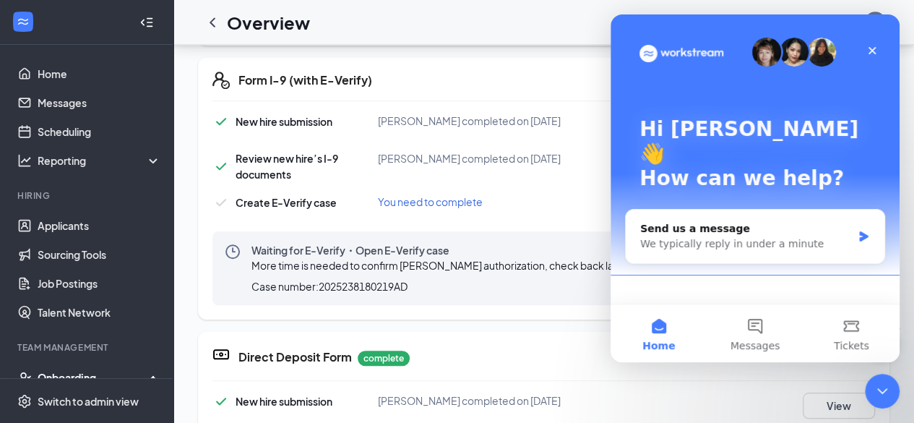
scroll to position [0, 0]
click at [748, 236] on div "We typically reply in under a minute" at bounding box center [746, 243] width 212 height 15
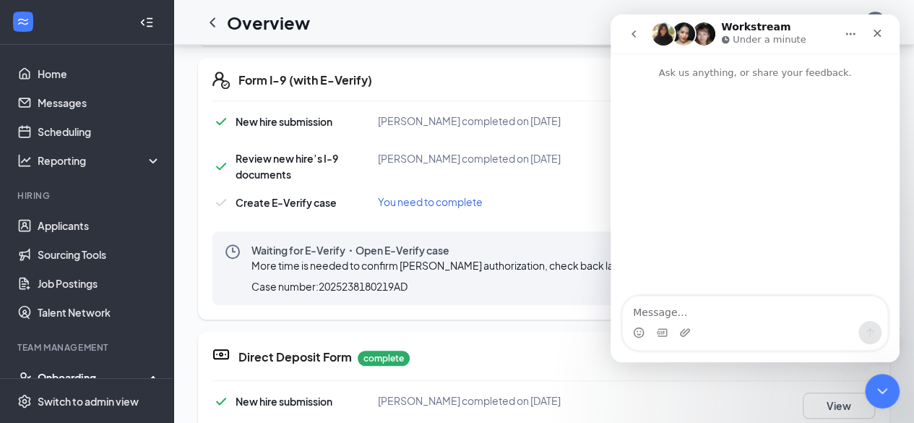
click at [693, 308] on textarea "Message…" at bounding box center [755, 308] width 264 height 25
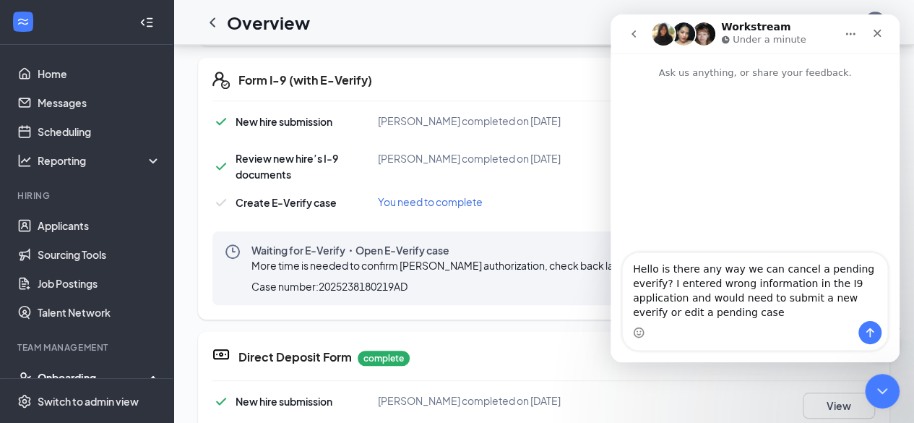
click at [832, 304] on textarea "Hello is there any way we can cancel a pending everify? I entered wrong informa…" at bounding box center [755, 287] width 264 height 68
type textarea "Hello is there any way we can cancel a pending everify? I entered wrong informa…"
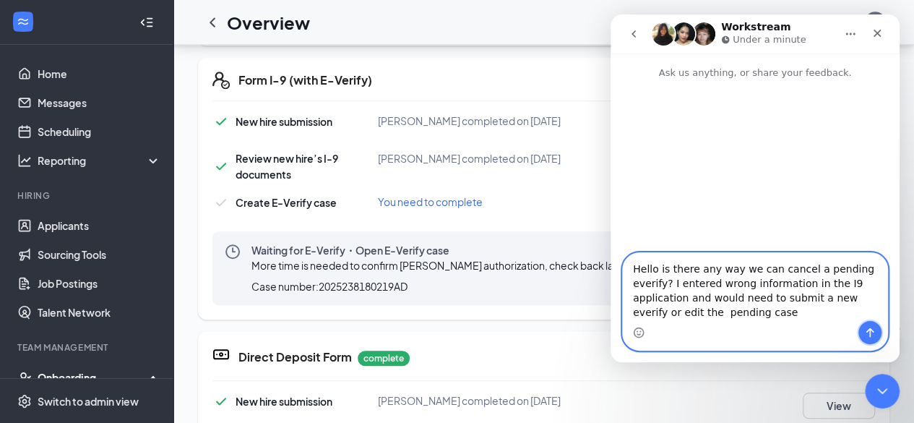
click at [870, 329] on icon "Send a message…" at bounding box center [870, 332] width 8 height 9
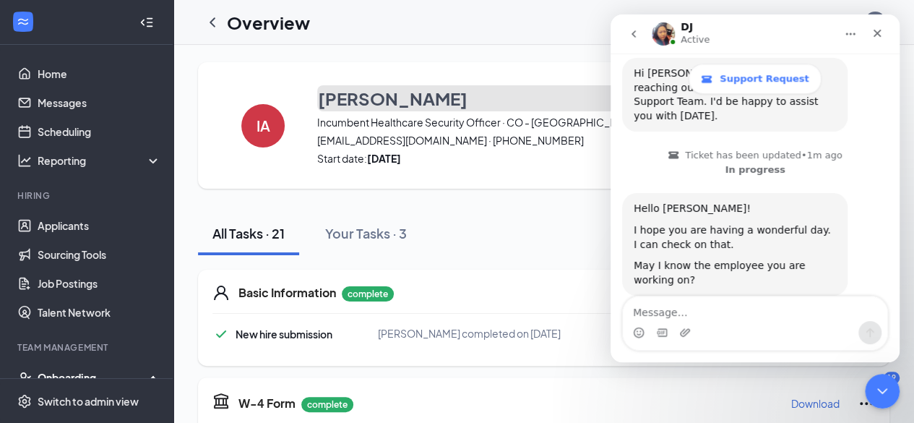
drag, startPoint x: 447, startPoint y: 98, endPoint x: 315, endPoint y: 100, distance: 132.2
click at [315, 100] on div "IA Imani Anderson Incumbent Healthcare Security Officer · CO - Aurora kweli98@g…" at bounding box center [543, 125] width 691 height 126
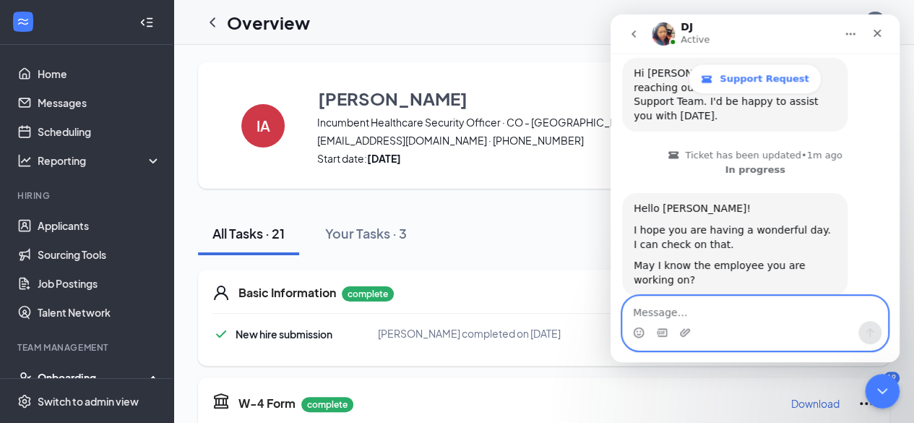
click at [688, 311] on textarea "Message…" at bounding box center [755, 308] width 264 height 25
type textarea "[PERSON_NAME]"
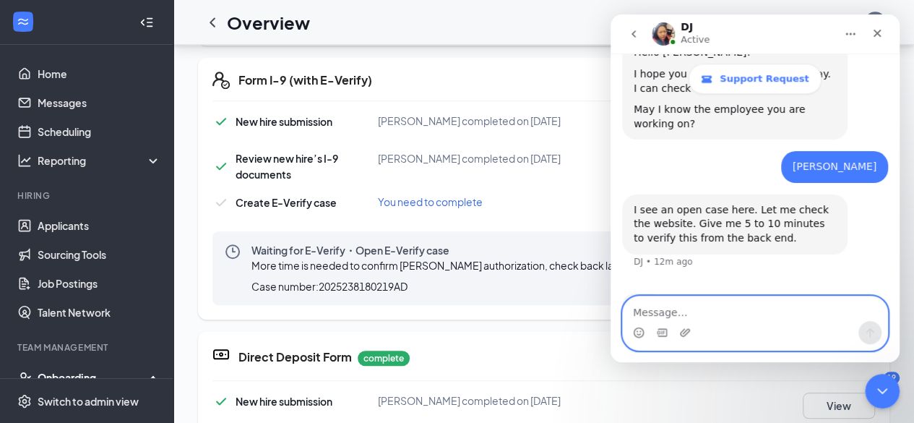
scroll to position [533, 0]
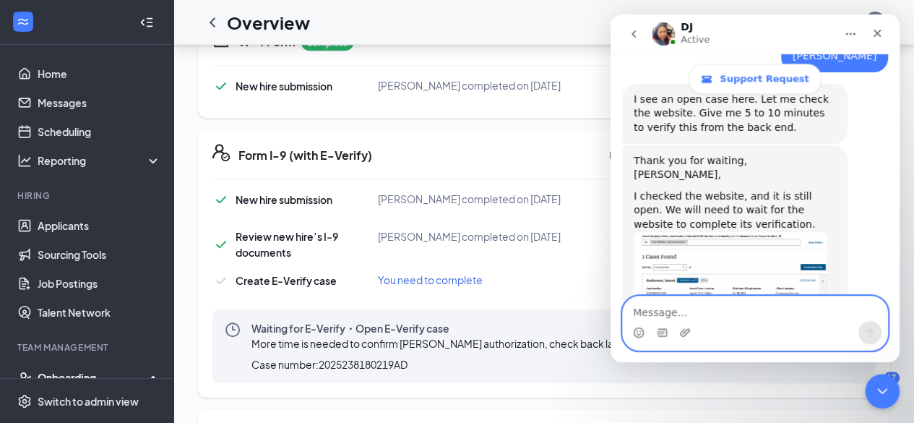
scroll to position [631, 0]
click at [672, 301] on textarea "Message…" at bounding box center [755, 308] width 264 height 25
type textarea "Okay Thank you."
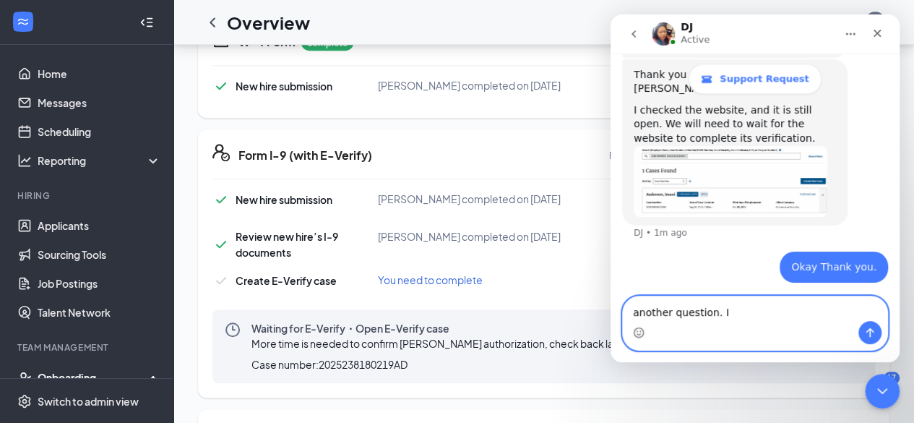
scroll to position [729, 0]
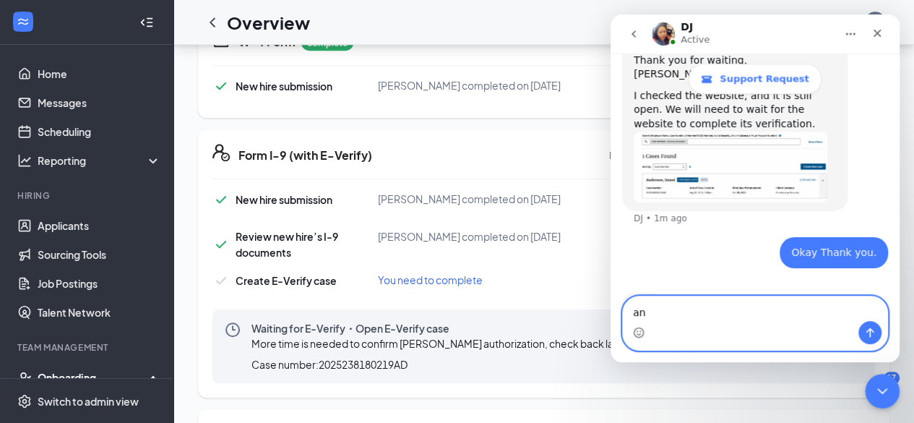
type textarea "a"
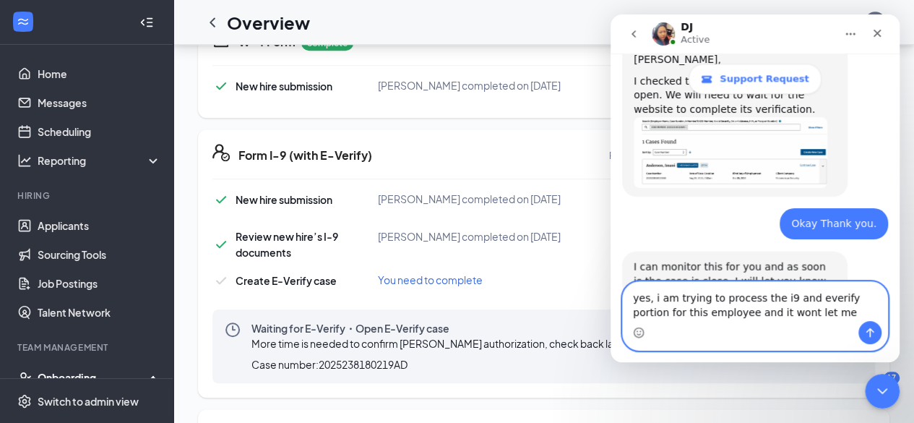
scroll to position [745, 0]
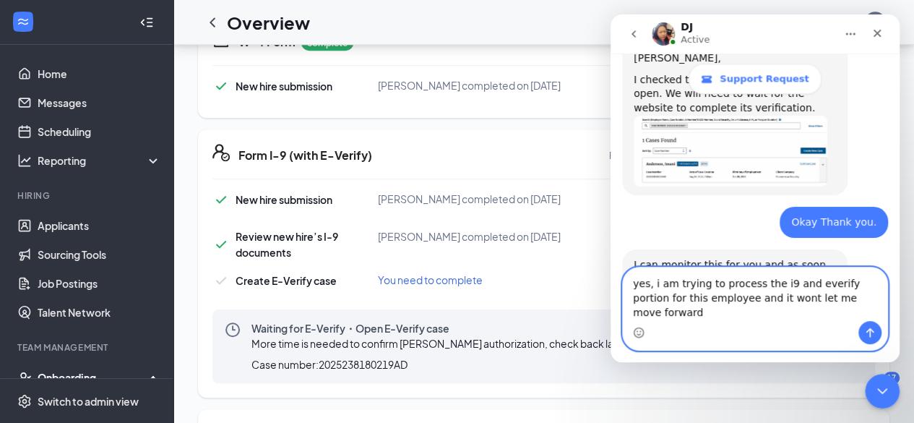
drag, startPoint x: 649, startPoint y: 298, endPoint x: 594, endPoint y: 287, distance: 56.1
click html "DJ Active Support Request Ask us anything, or share your feedback. Hello is the…"
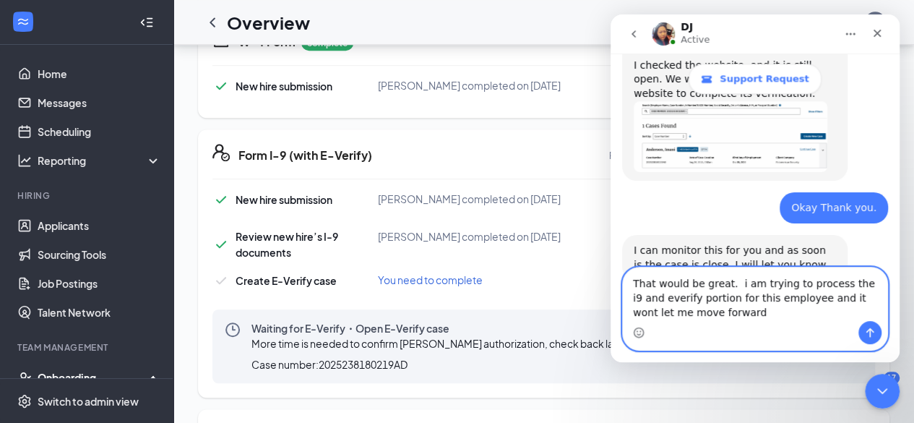
drag, startPoint x: 745, startPoint y: 319, endPoint x: 726, endPoint y: 285, distance: 38.8
click at [726, 285] on textarea "That would be great. i am trying to process the i9 and everify portion for this…" at bounding box center [755, 293] width 264 height 53
type textarea "That would be great."
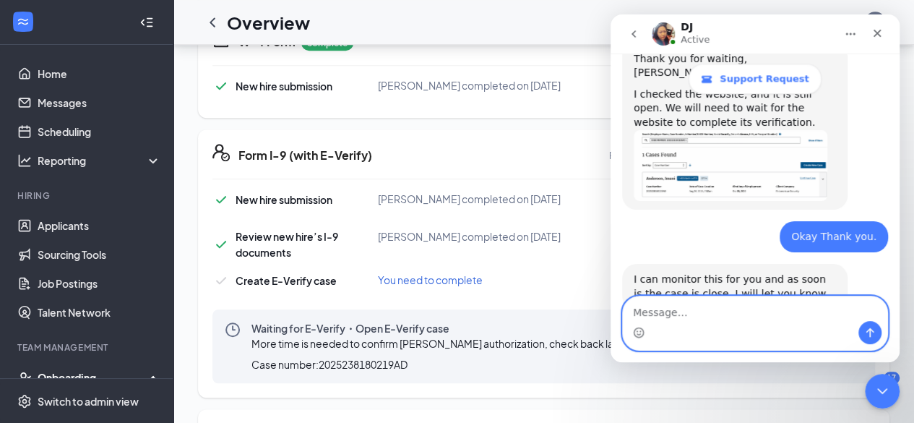
scroll to position [774, 0]
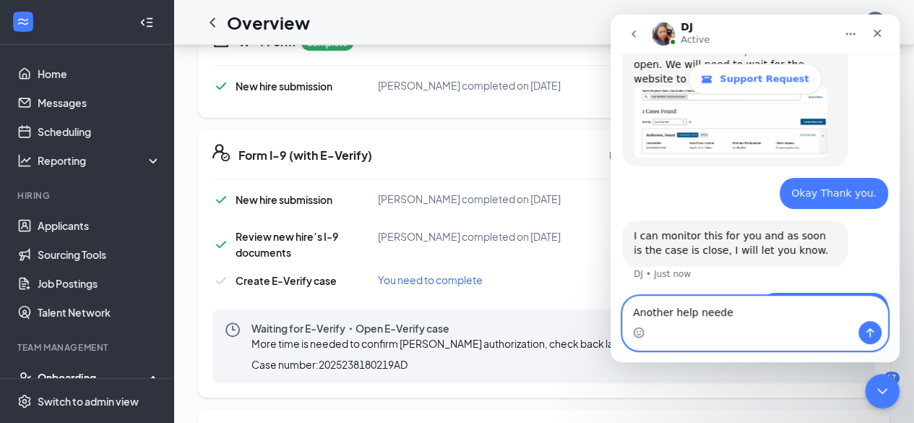
type textarea "Another help needed"
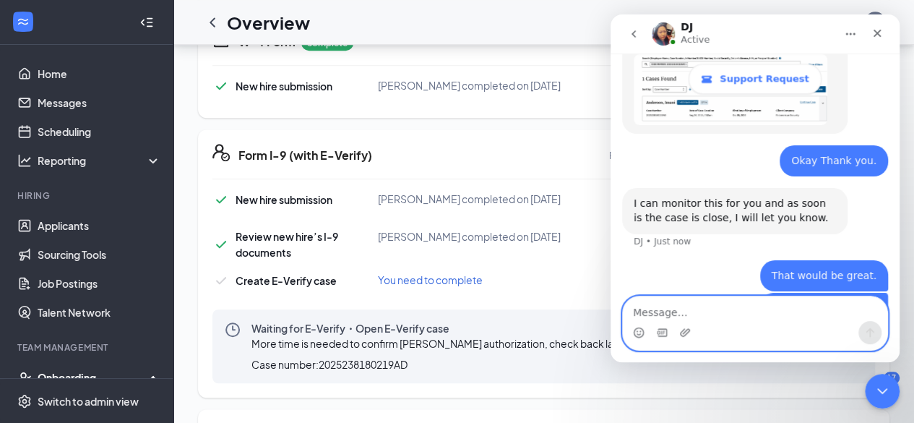
paste textarea "i am trying to process the i9 and everify portion for this employee and it wont…"
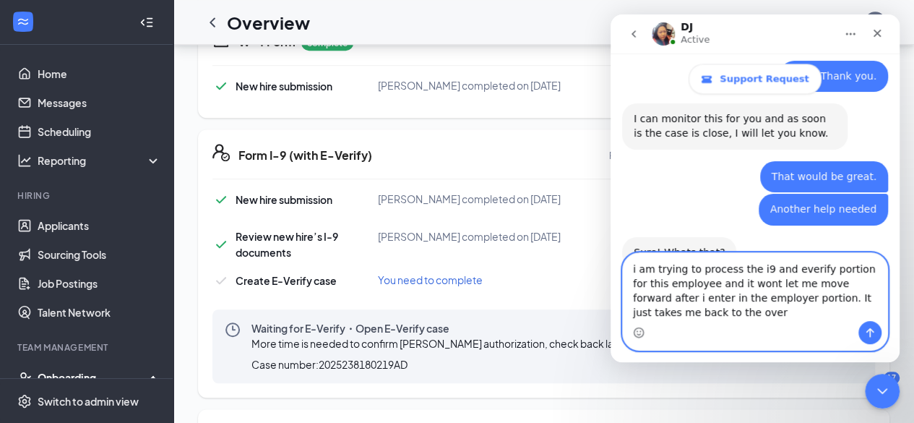
scroll to position [893, 0]
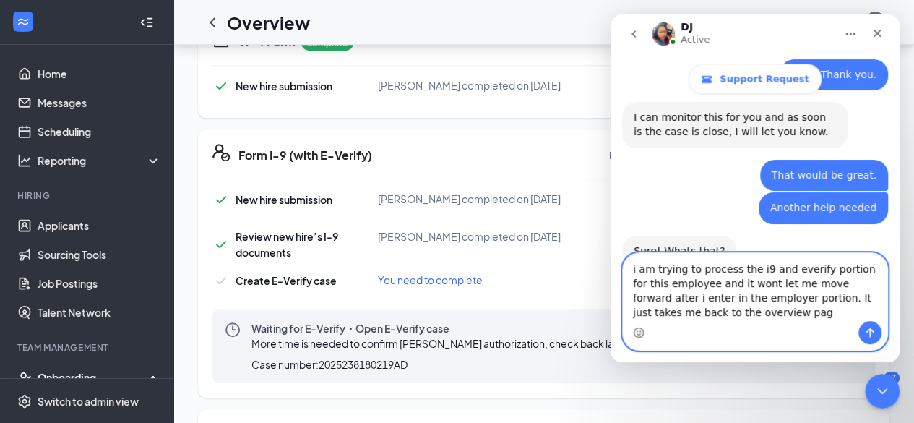
type textarea "i am trying to process the i9 and everify portion for this employee and it wont…"
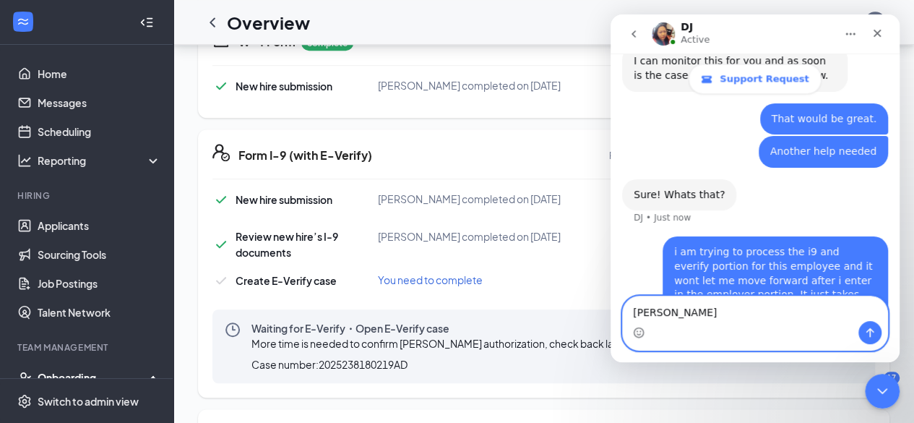
type textarea "[PERSON_NAME]"
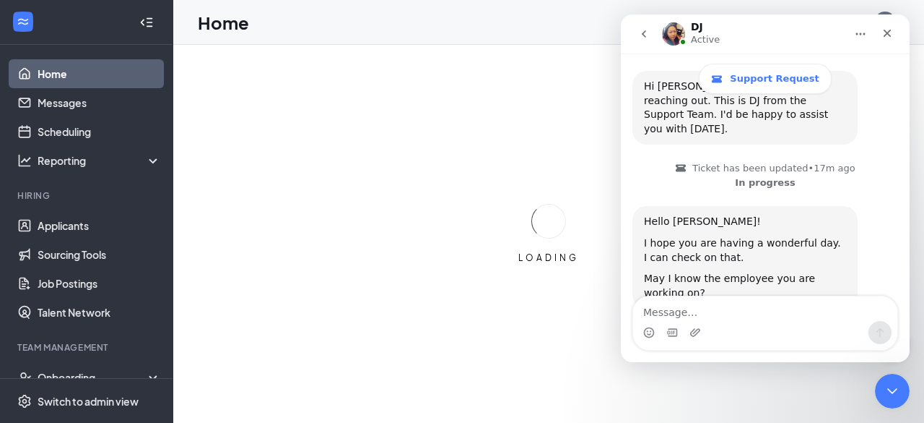
scroll to position [477, 0]
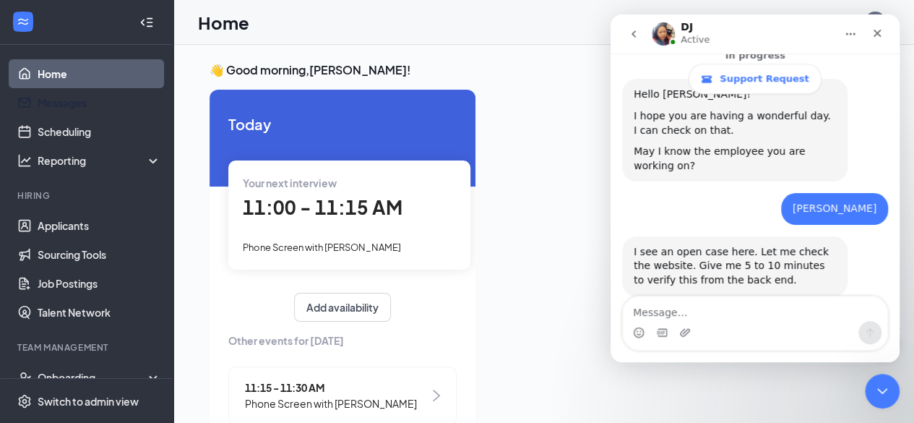
drag, startPoint x: 82, startPoint y: 100, endPoint x: 299, endPoint y: 155, distance: 223.3
click at [82, 100] on link "Messages" at bounding box center [100, 102] width 124 height 29
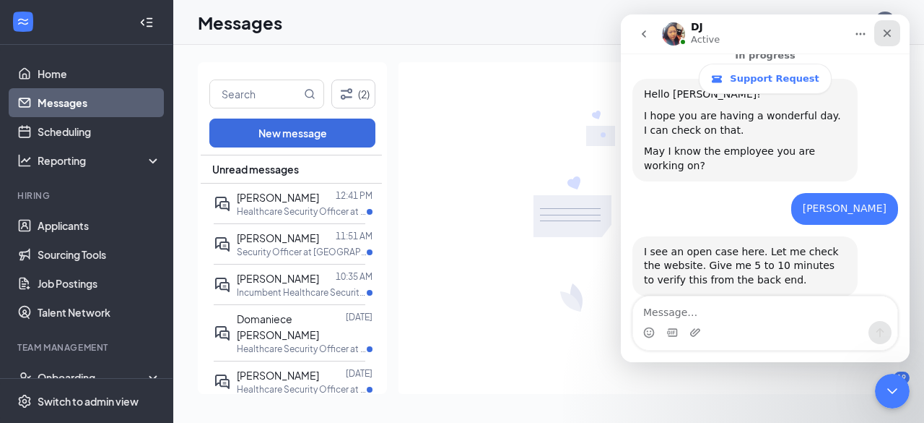
scroll to position [533, 0]
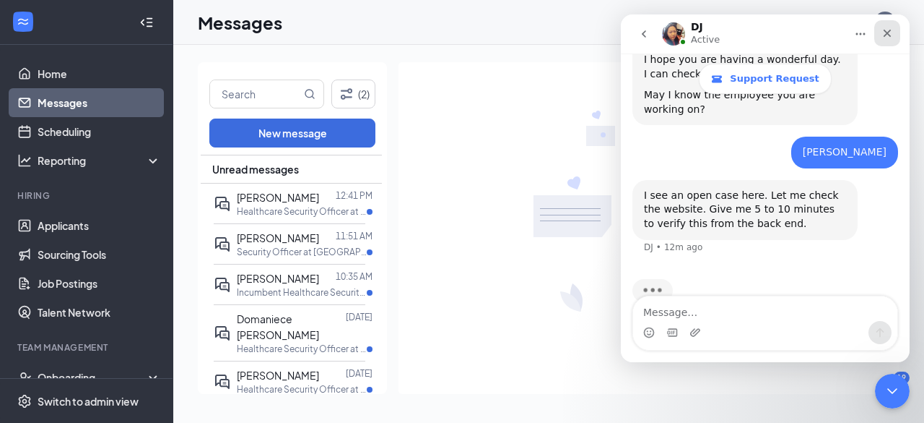
click at [889, 34] on icon "Close" at bounding box center [888, 34] width 8 height 8
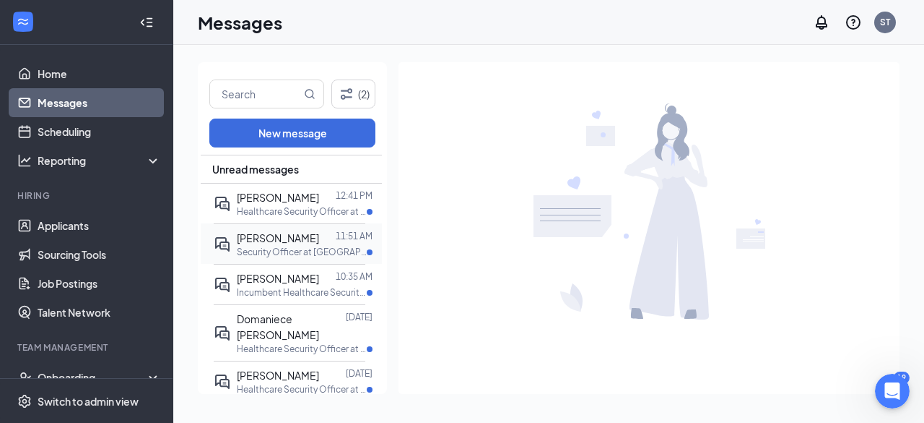
click at [328, 244] on div at bounding box center [327, 238] width 17 height 16
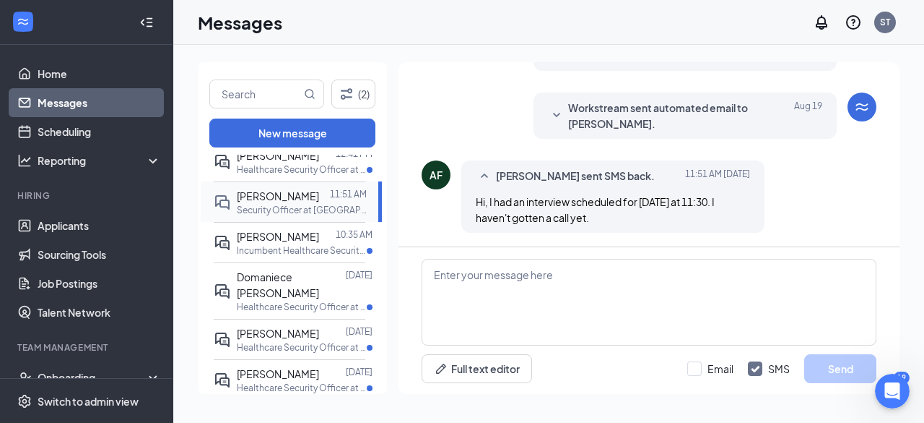
scroll to position [72, 0]
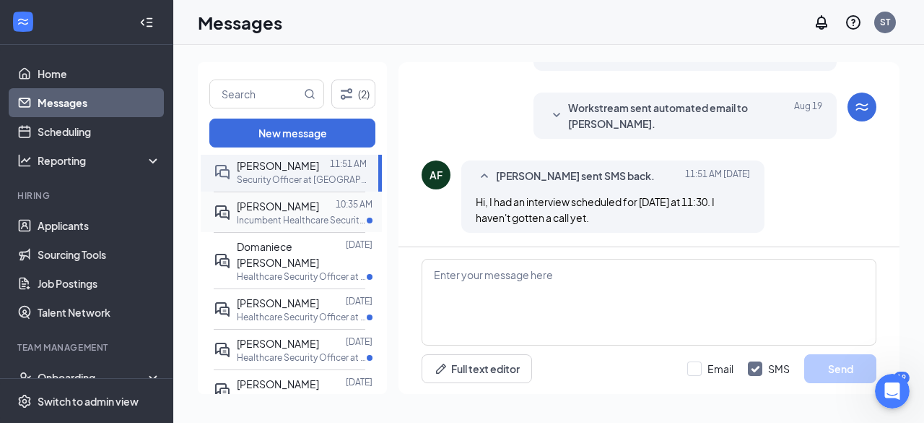
click at [310, 215] on p "Incumbent Healthcare Security Officer at CO - Fort Collins" at bounding box center [302, 220] width 130 height 12
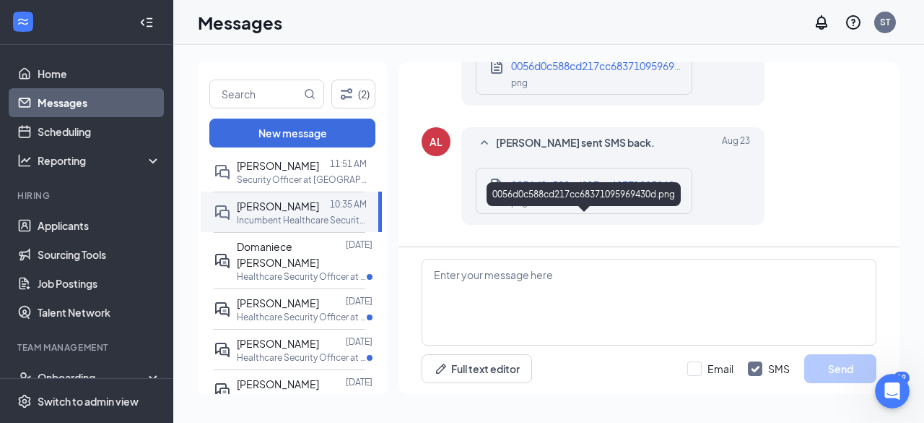
scroll to position [907, 0]
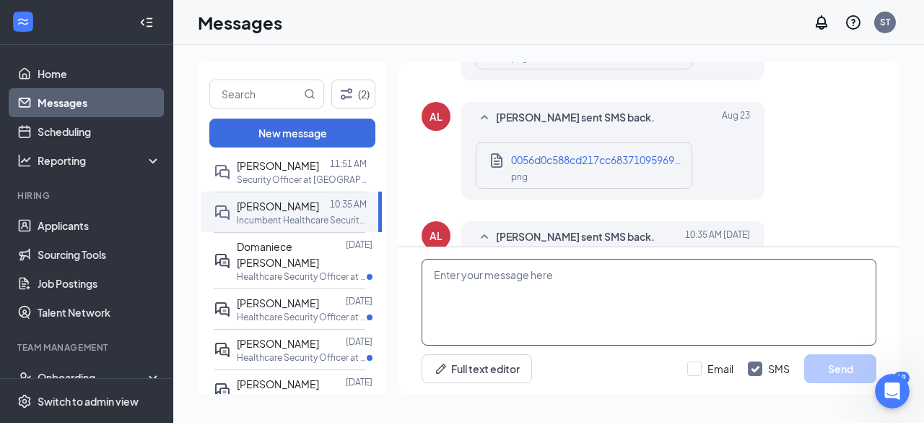
click at [566, 289] on textarea at bounding box center [649, 302] width 455 height 87
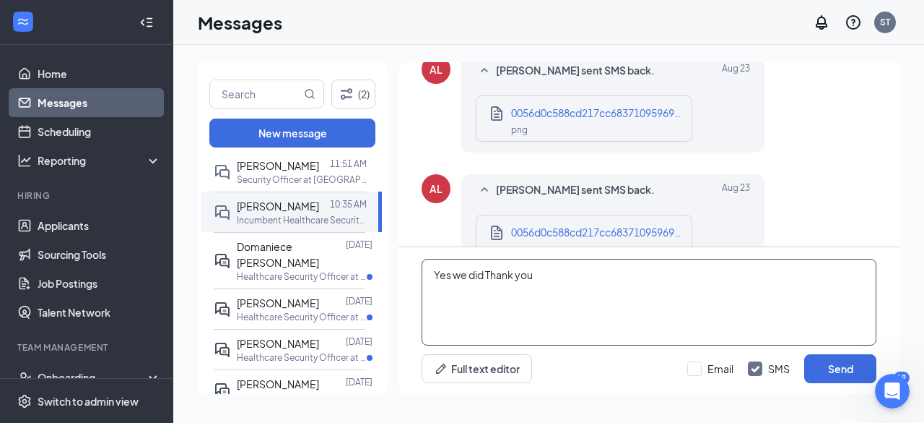
type textarea "Yes we did Thank you"
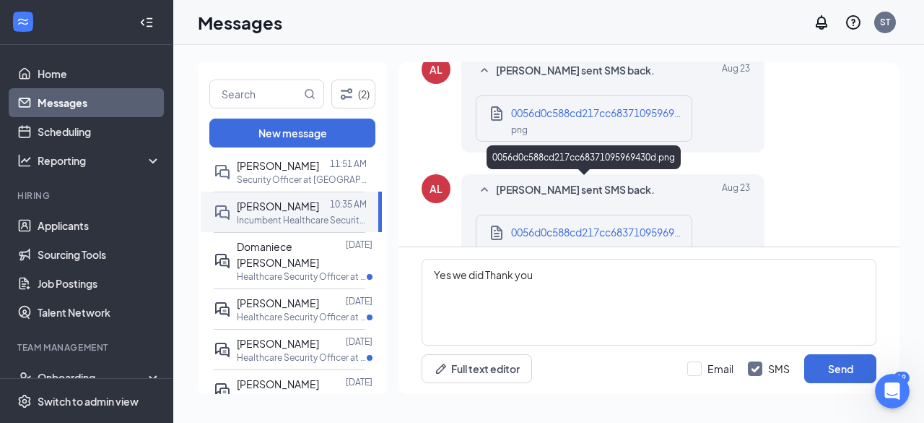
click at [545, 240] on div "png" at bounding box center [597, 248] width 173 height 17
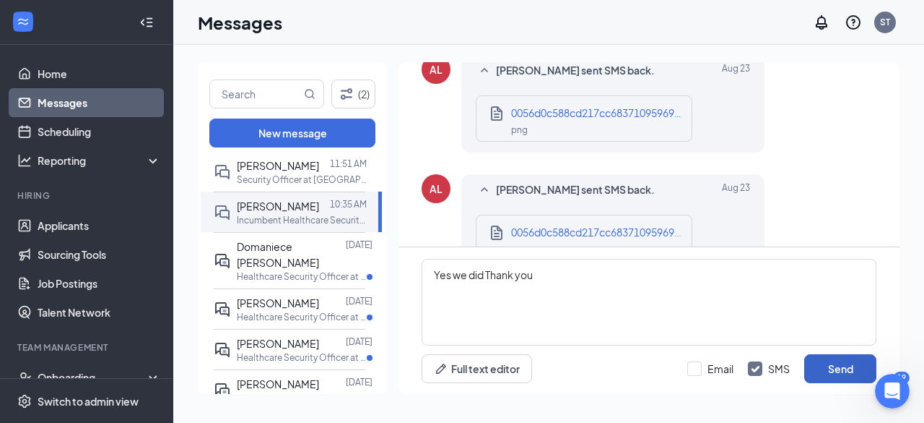
click at [836, 376] on button "Send" at bounding box center [841, 368] width 72 height 29
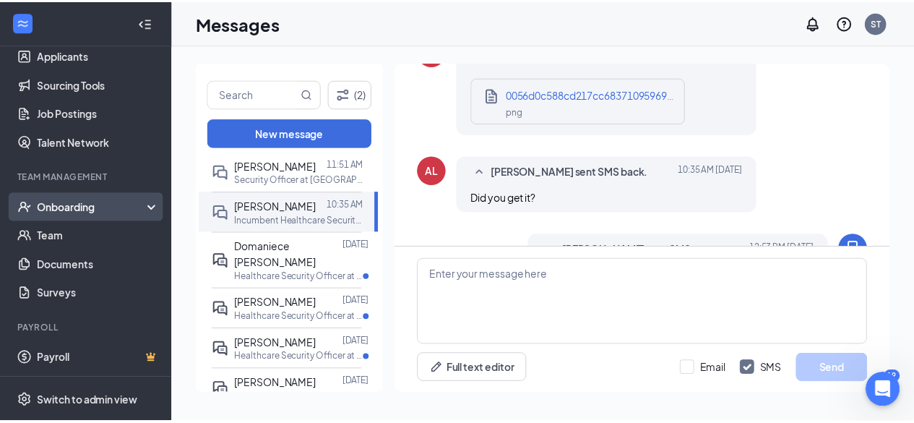
scroll to position [985, 0]
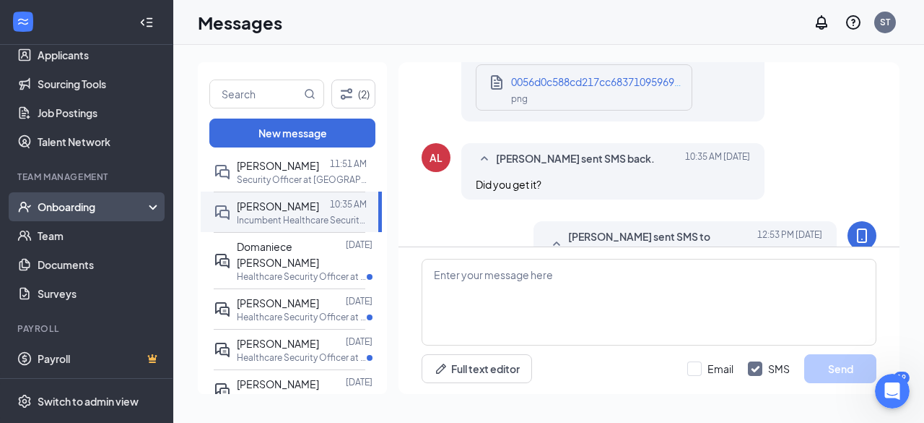
click at [78, 208] on div "Onboarding" at bounding box center [93, 206] width 111 height 14
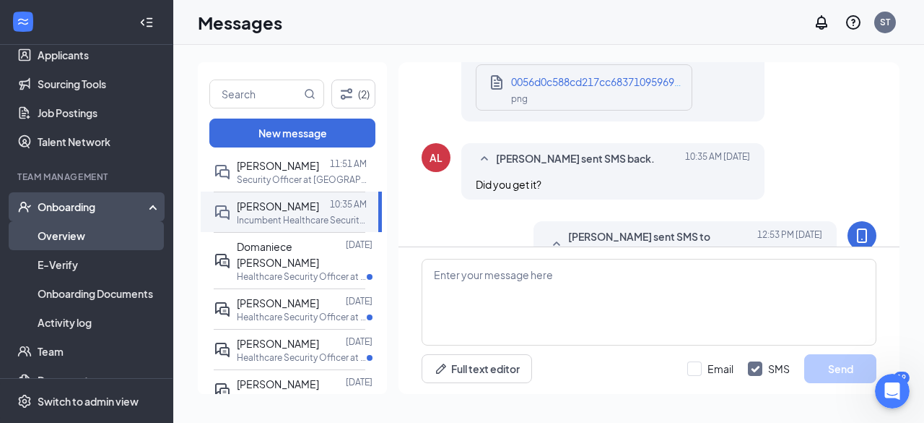
click at [87, 232] on link "Overview" at bounding box center [100, 235] width 124 height 29
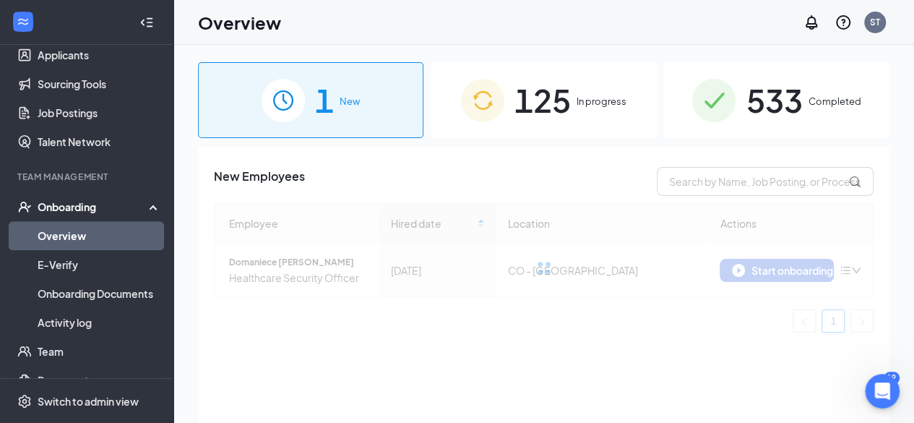
click at [790, 106] on span "533" at bounding box center [773, 100] width 56 height 50
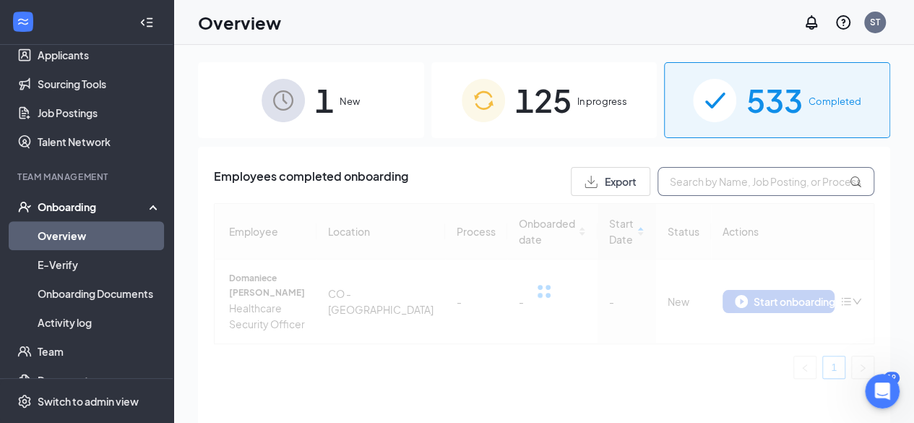
click at [701, 184] on input "text" at bounding box center [765, 181] width 217 height 29
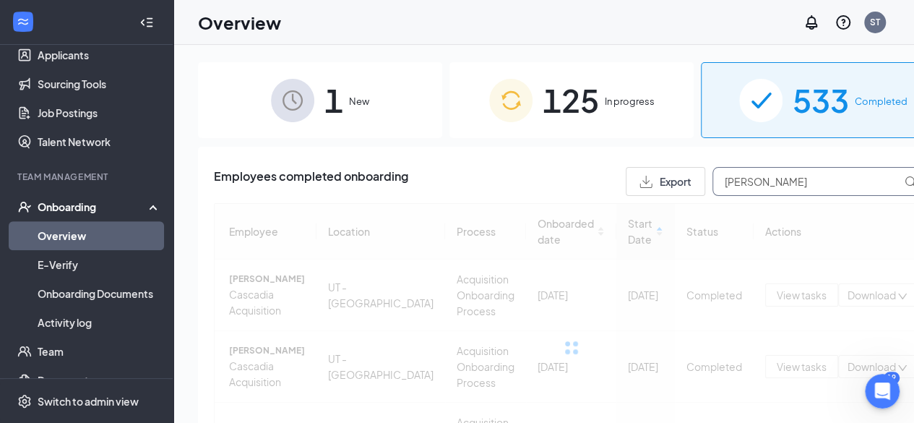
type input "antonia"
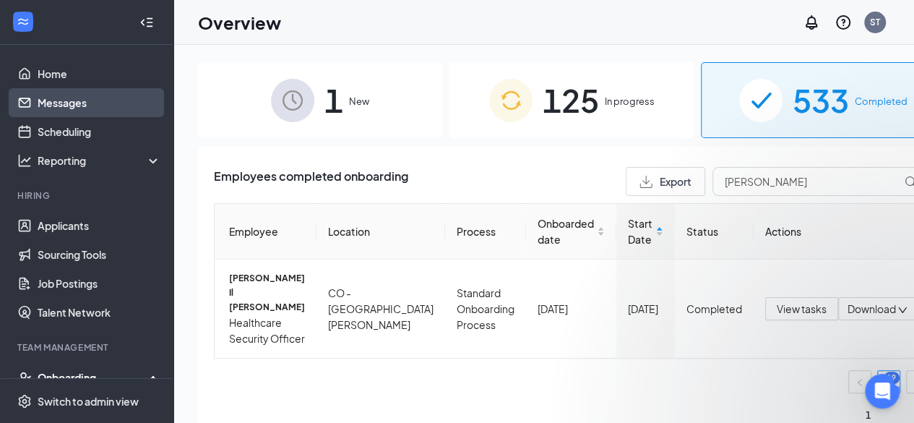
click at [75, 95] on link "Messages" at bounding box center [100, 102] width 124 height 29
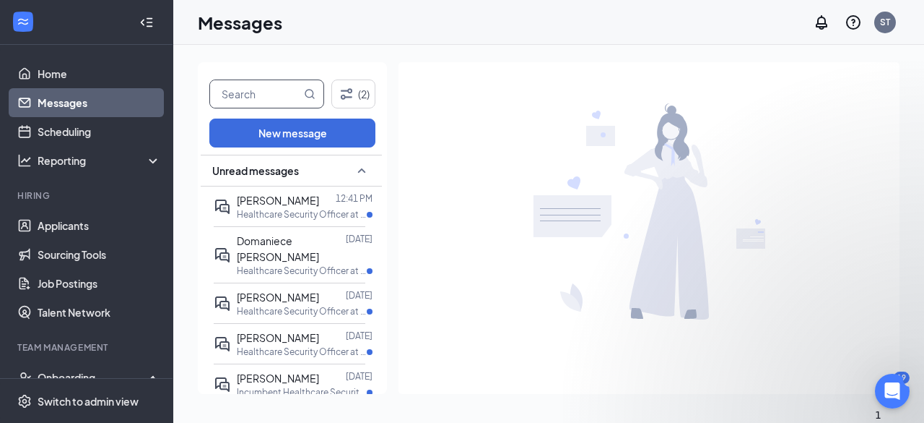
click at [265, 93] on input "text" at bounding box center [255, 93] width 91 height 27
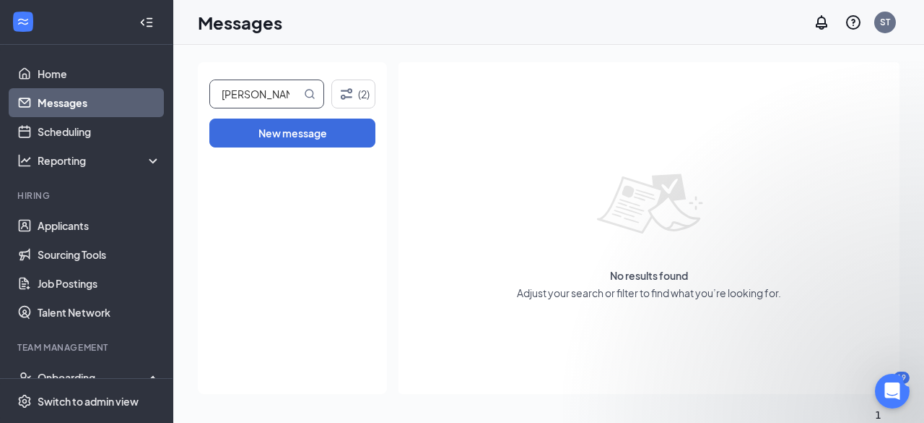
click at [246, 92] on input "antionia" at bounding box center [255, 93] width 91 height 27
type input "antonia"
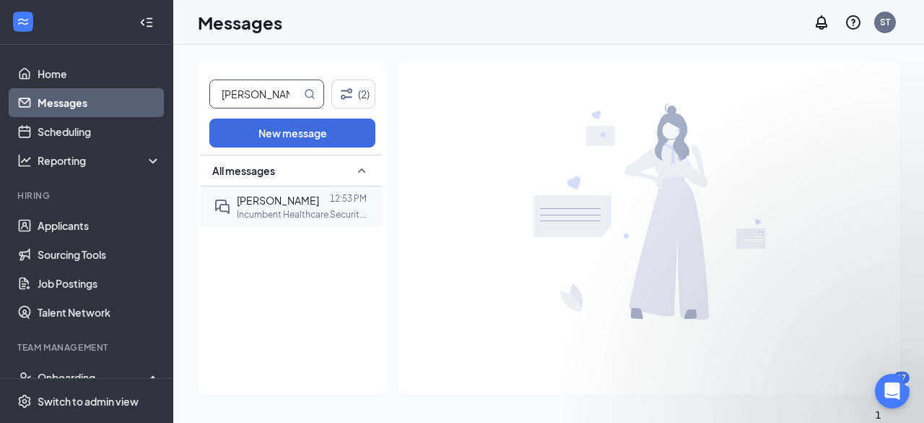
click at [314, 218] on p "Incumbent Healthcare Security Officer at CO - Fort Collins" at bounding box center [302, 214] width 130 height 12
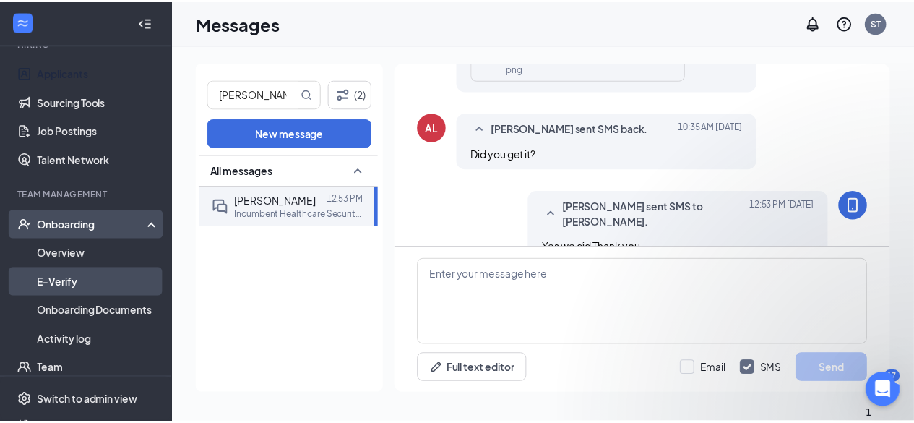
scroll to position [217, 0]
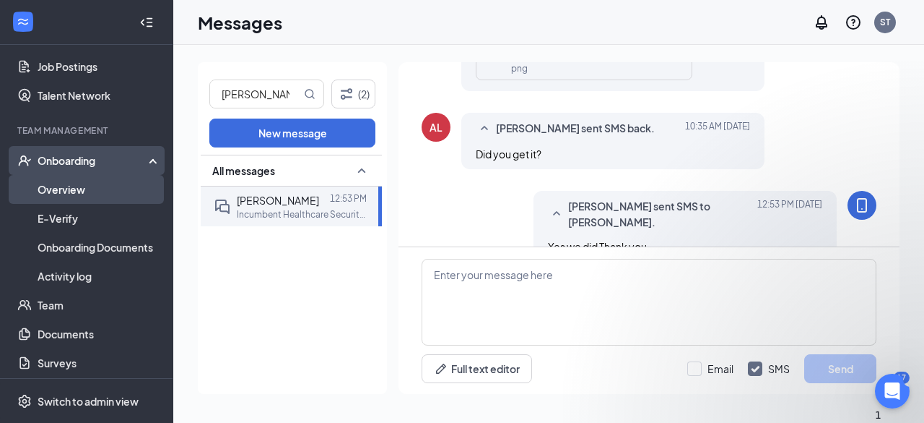
click at [82, 190] on link "Overview" at bounding box center [100, 189] width 124 height 29
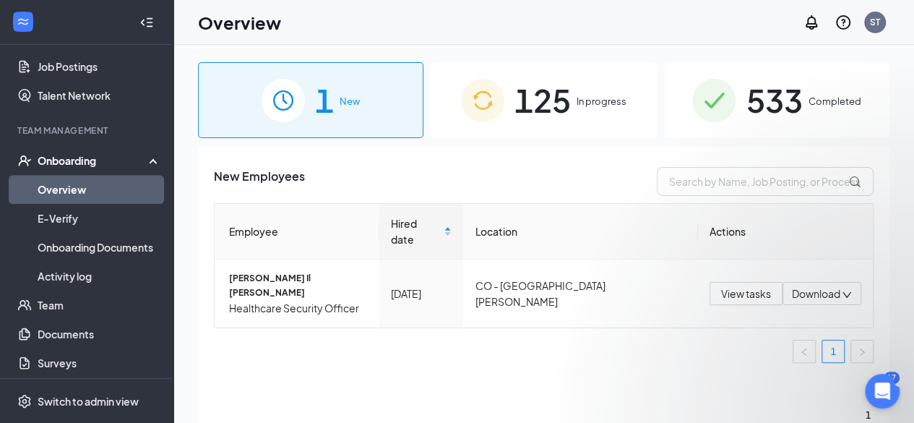
click at [731, 114] on img at bounding box center [713, 100] width 43 height 43
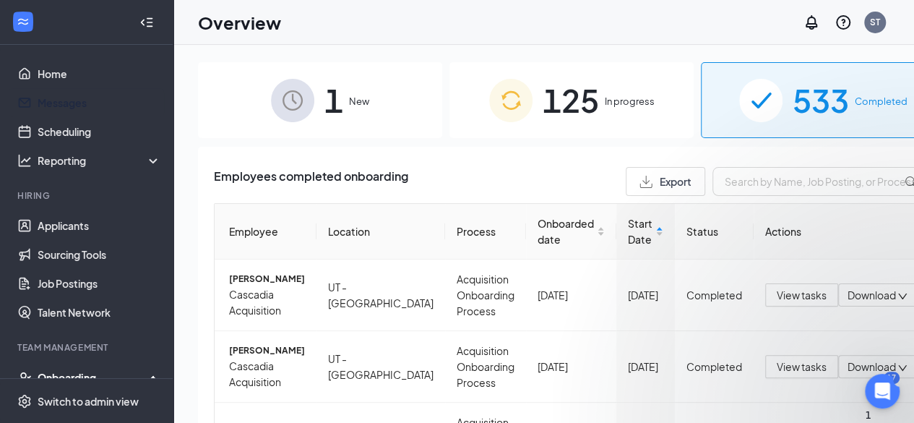
click at [74, 98] on link "Messages" at bounding box center [100, 102] width 124 height 29
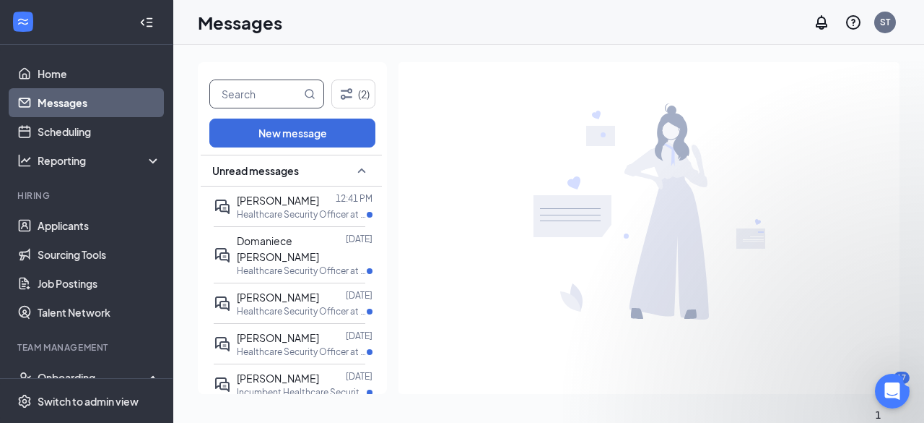
click at [249, 94] on input "text" at bounding box center [255, 93] width 91 height 27
type input "antonia"
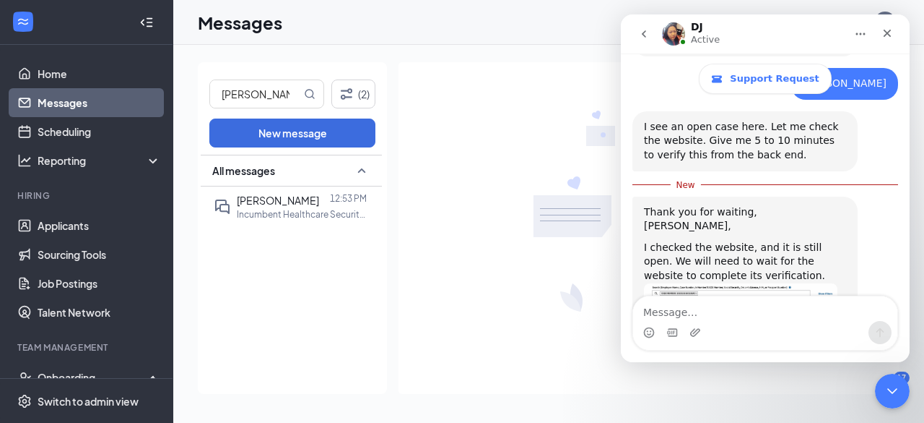
scroll to position [654, 0]
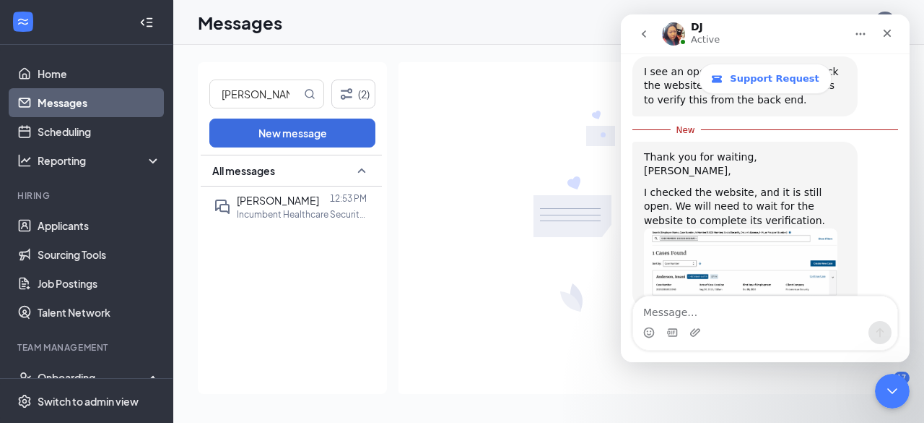
click at [736, 228] on img "DJ says…" at bounding box center [741, 263] width 194 height 71
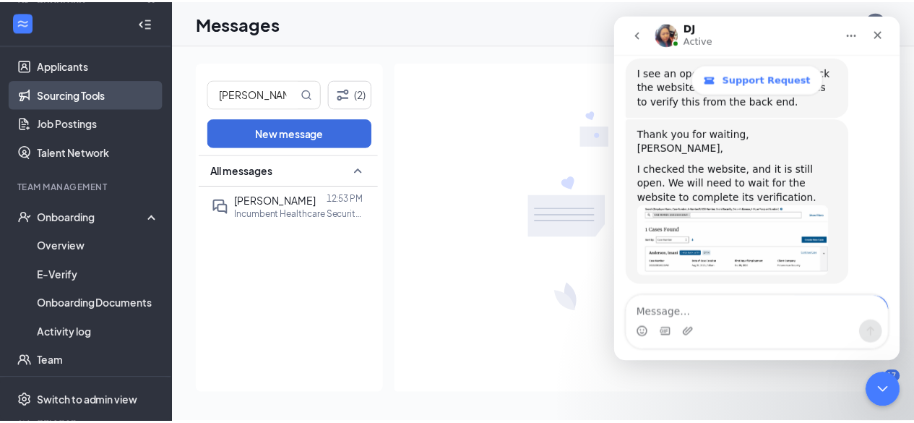
scroll to position [217, 0]
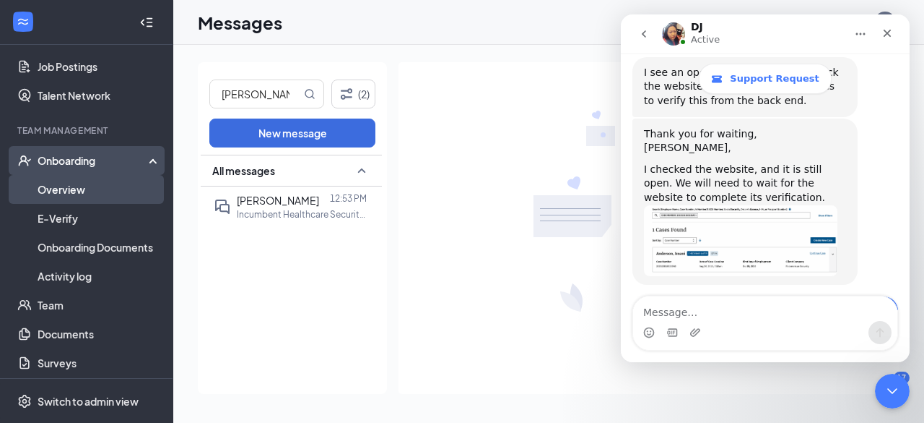
click at [92, 186] on link "Overview" at bounding box center [100, 189] width 124 height 29
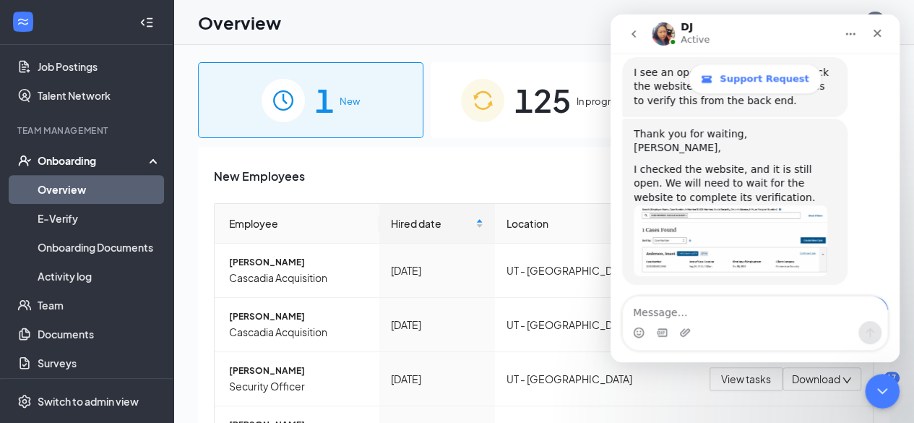
click at [533, 95] on span "125" at bounding box center [542, 100] width 56 height 50
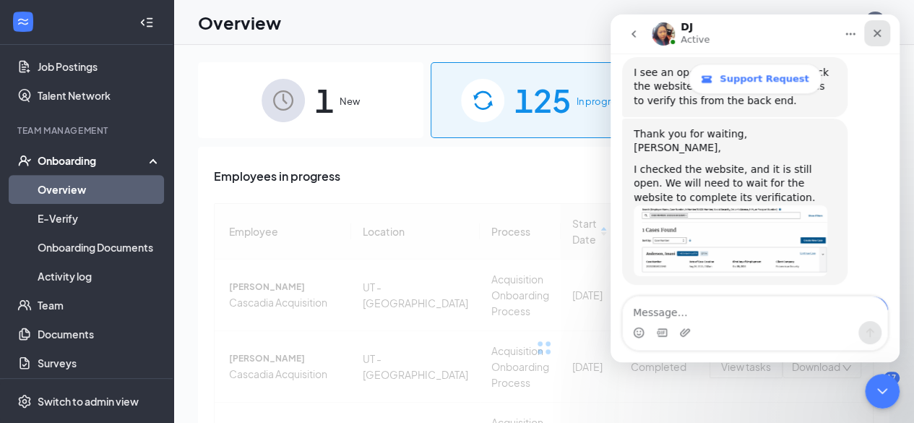
click at [885, 33] on div "Close" at bounding box center [877, 33] width 26 height 26
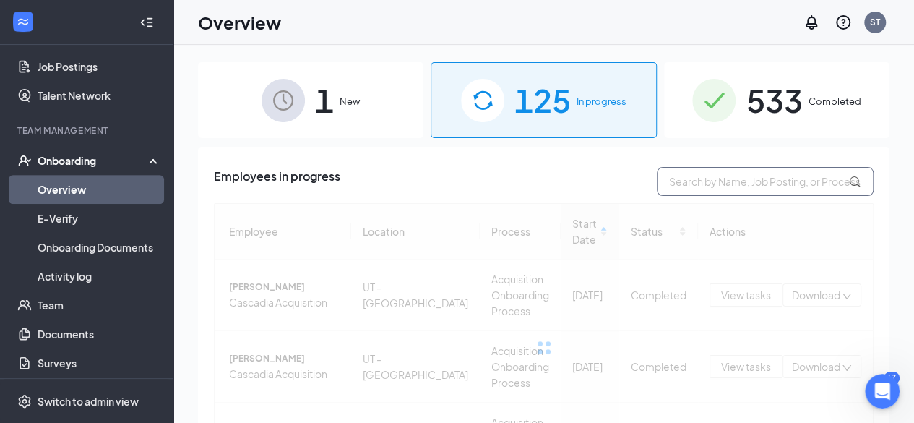
click at [747, 168] on input "text" at bounding box center [765, 181] width 217 height 29
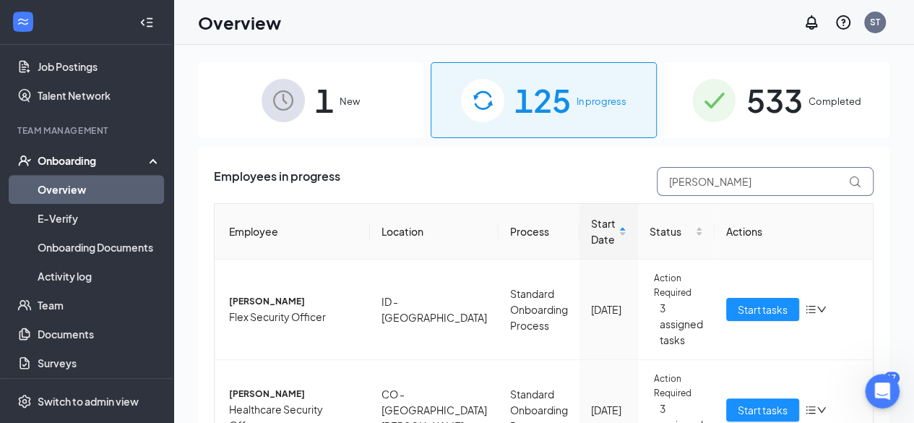
type input "kenneth"
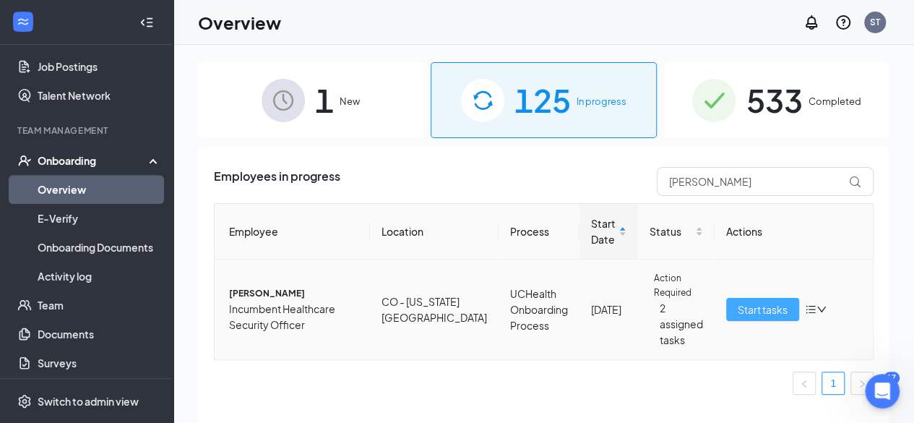
click at [752, 301] on span "Start tasks" at bounding box center [762, 309] width 50 height 16
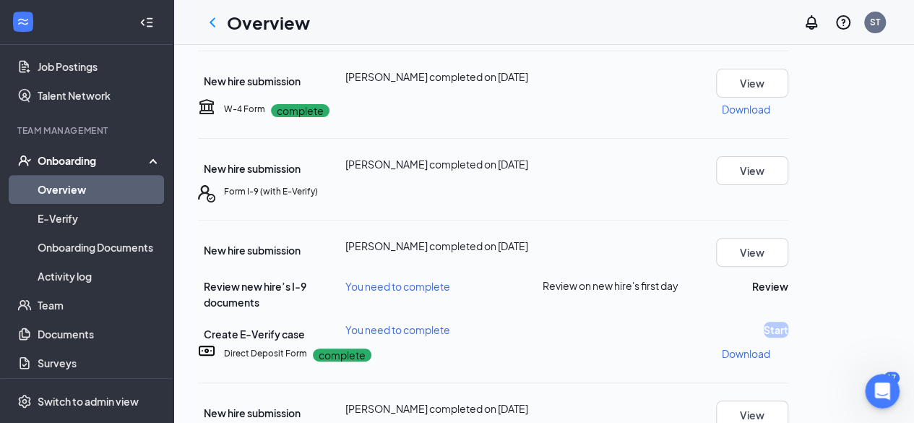
scroll to position [289, 0]
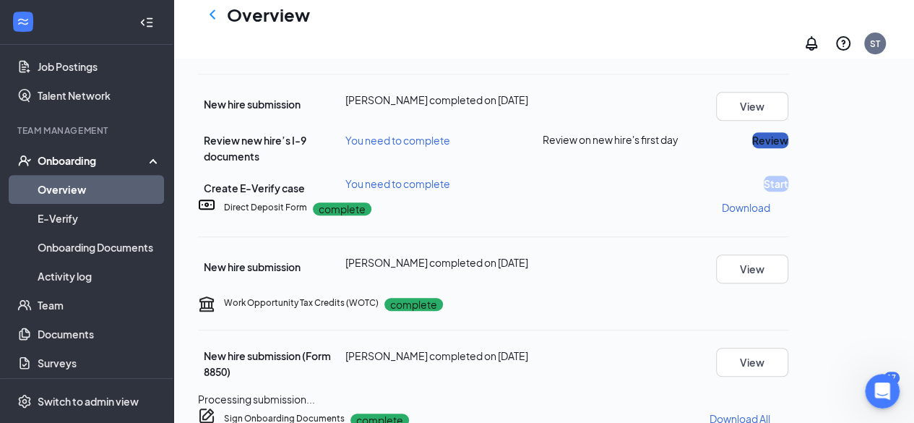
click at [788, 148] on button "Review" at bounding box center [770, 140] width 36 height 16
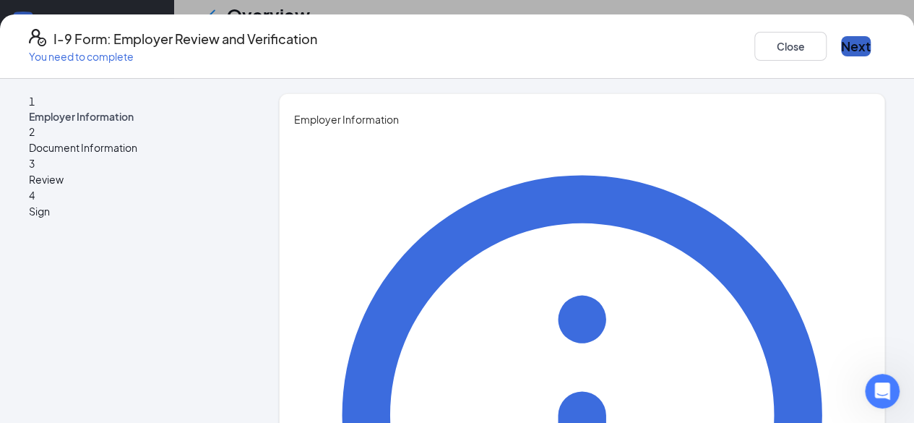
click at [841, 36] on button "Next" at bounding box center [856, 46] width 30 height 20
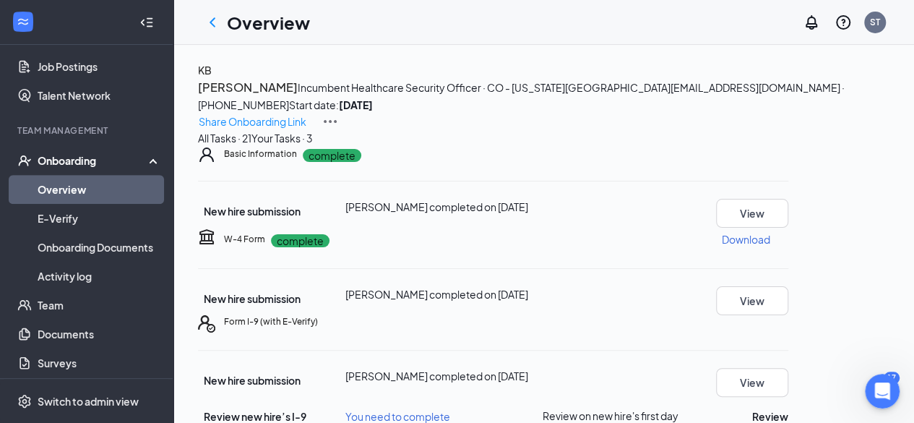
scroll to position [982, 0]
click at [884, 391] on icon "Open Intercom Messenger" at bounding box center [880, 389] width 24 height 24
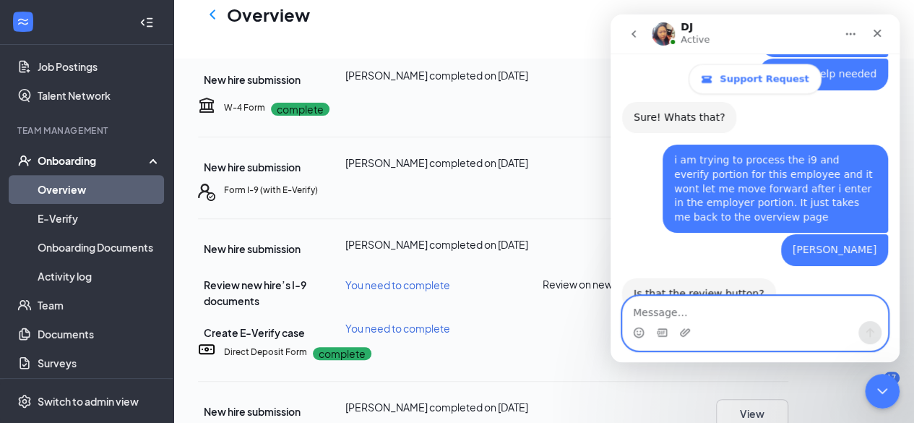
scroll to position [1026, 0]
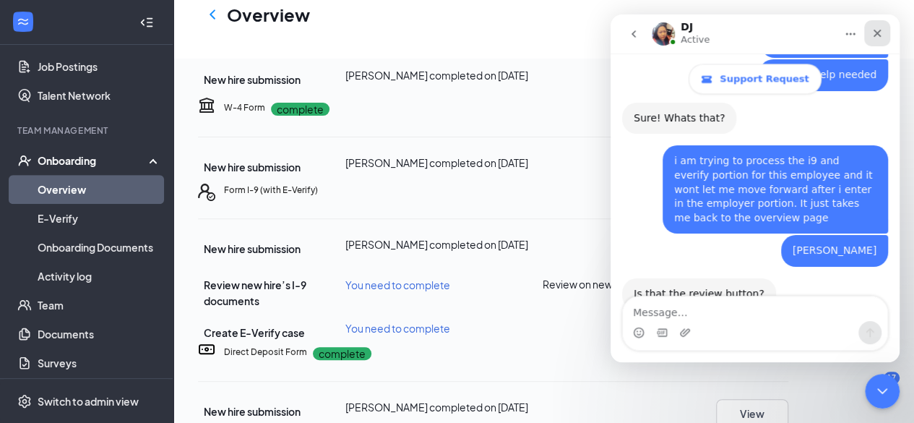
click at [875, 35] on icon "Close" at bounding box center [877, 34] width 8 height 8
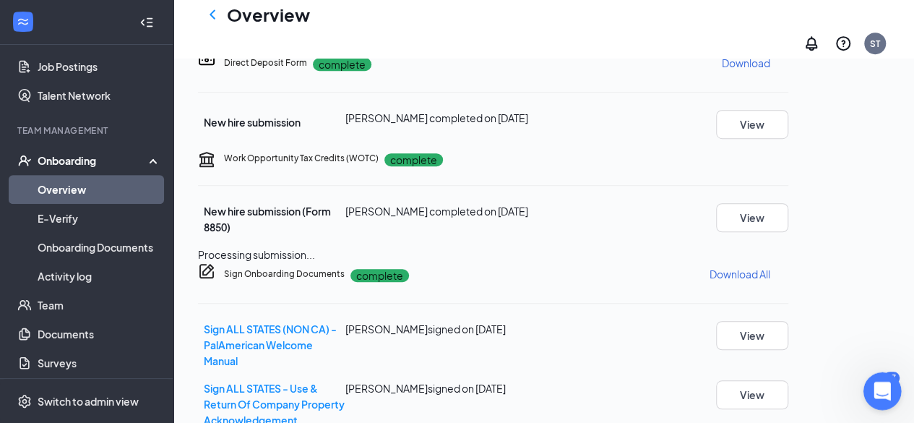
click at [880, 391] on icon "Open Intercom Messenger" at bounding box center [880, 389] width 24 height 24
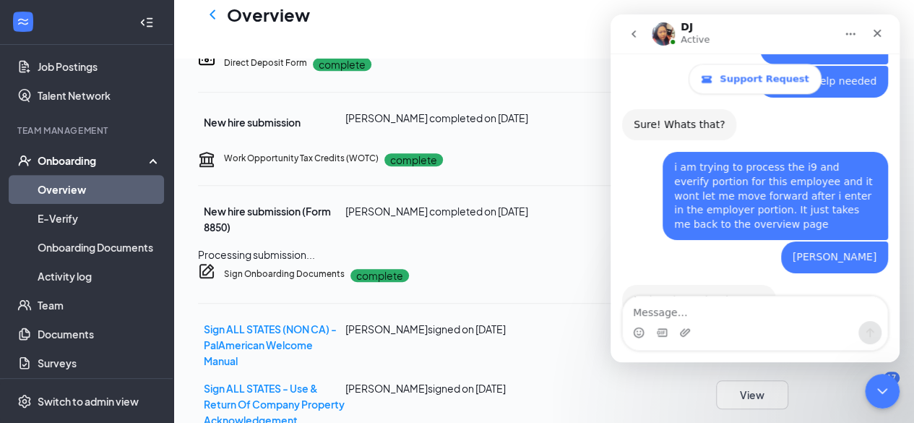
click at [679, 304] on textarea "Message…" at bounding box center [755, 308] width 264 height 25
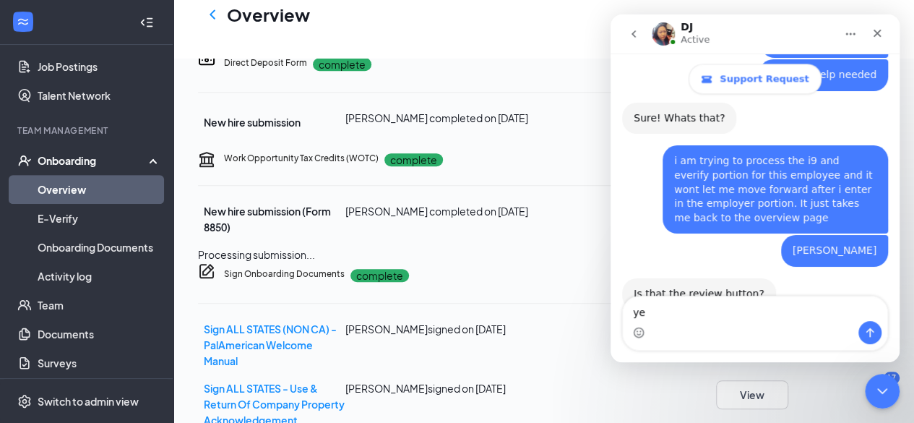
type textarea "yes"
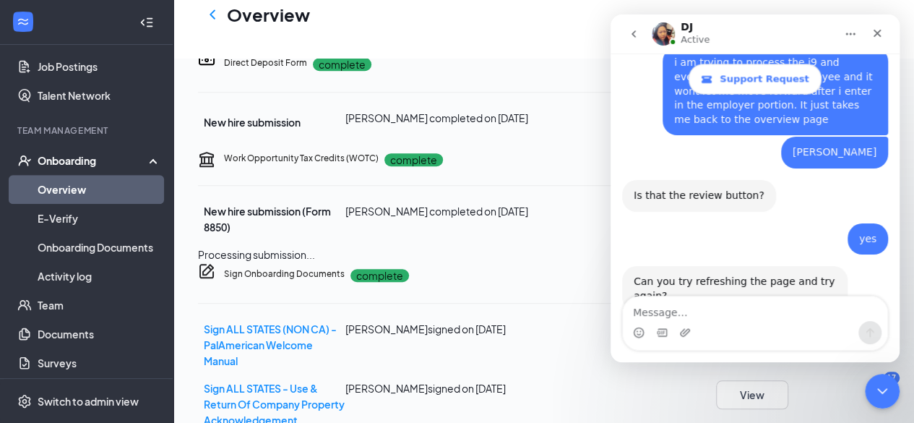
scroll to position [1125, 0]
click at [677, 303] on textarea "Message…" at bounding box center [755, 308] width 264 height 25
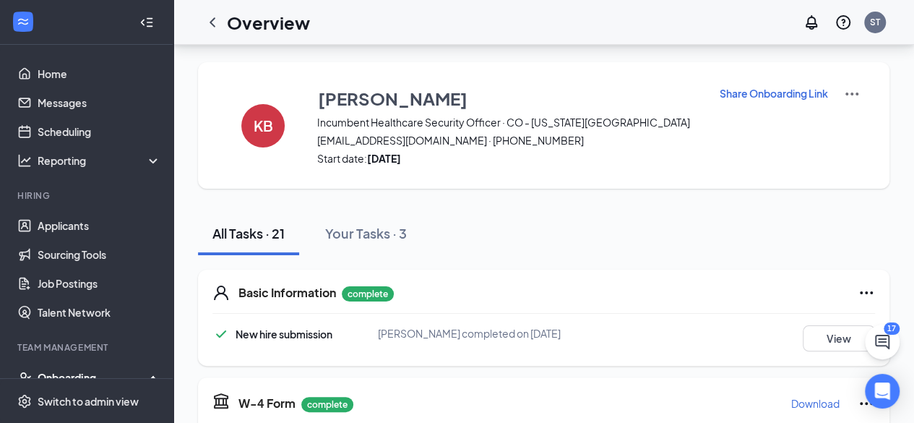
scroll to position [361, 0]
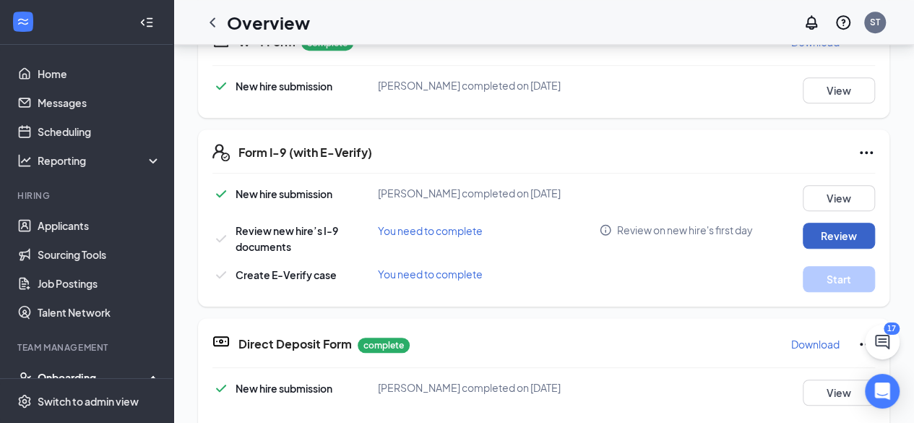
click at [842, 222] on button "Review" at bounding box center [838, 235] width 72 height 26
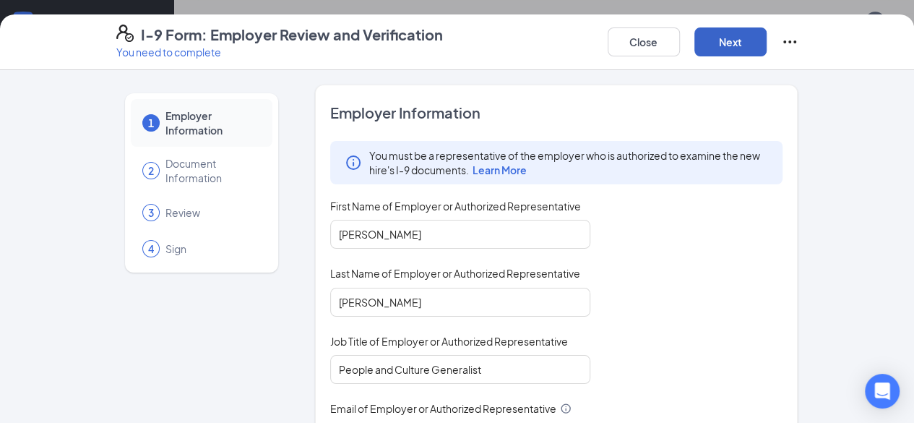
click at [766, 35] on button "Next" at bounding box center [730, 41] width 72 height 29
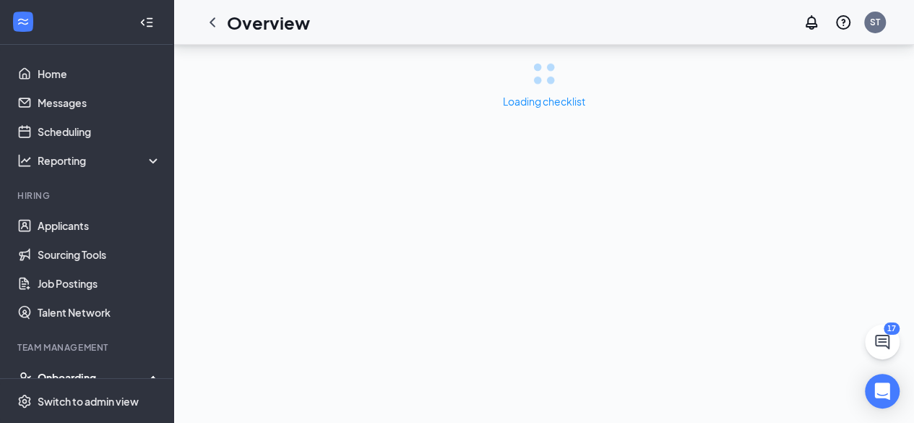
scroll to position [0, 0]
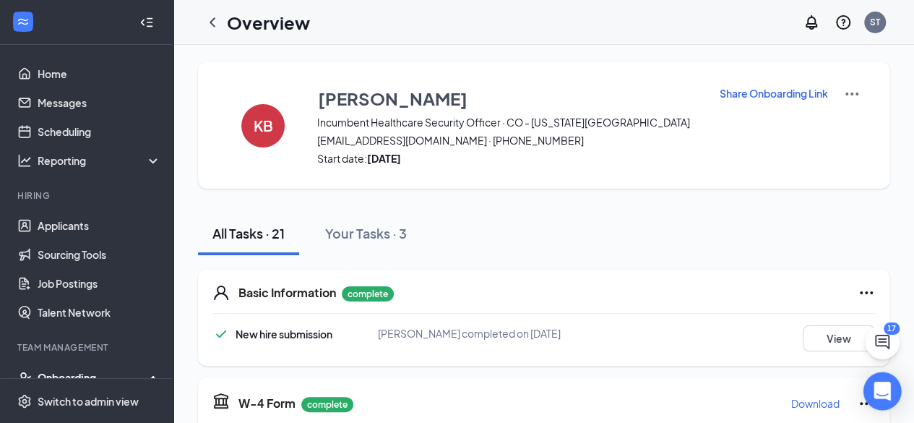
click at [883, 394] on icon "Open Intercom Messenger" at bounding box center [881, 390] width 19 height 19
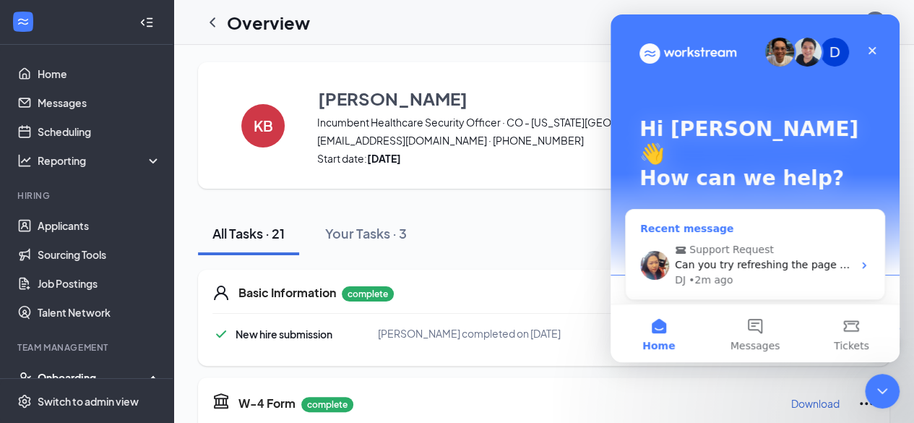
click at [749, 242] on span "Support Request" at bounding box center [731, 249] width 85 height 15
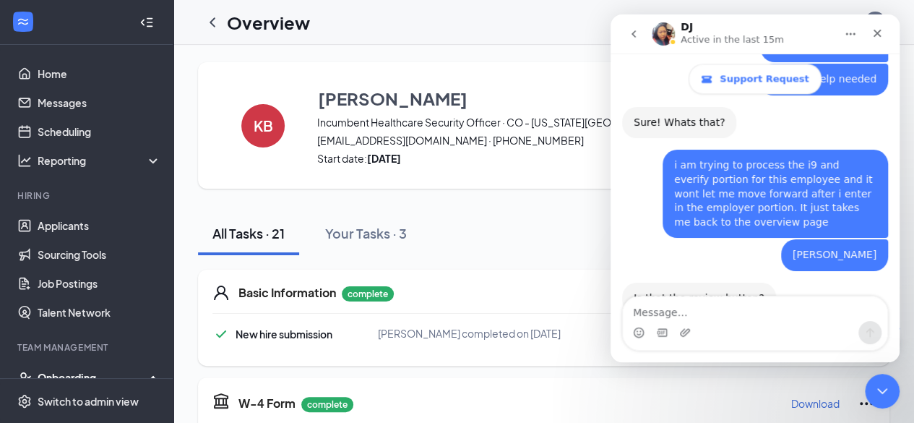
scroll to position [1125, 0]
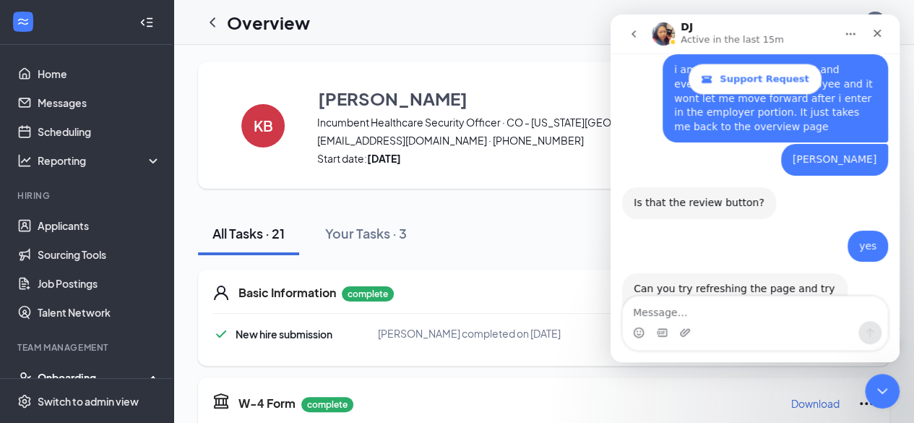
click at [683, 309] on textarea "Message…" at bounding box center [755, 308] width 264 height 25
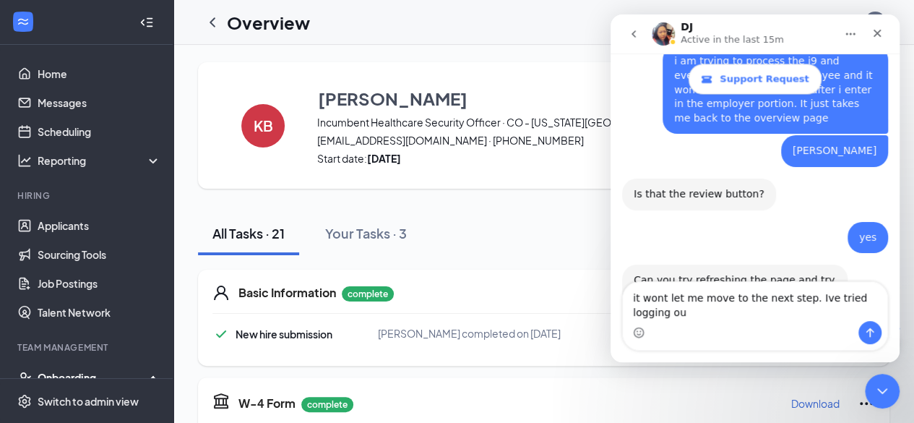
scroll to position [1140, 0]
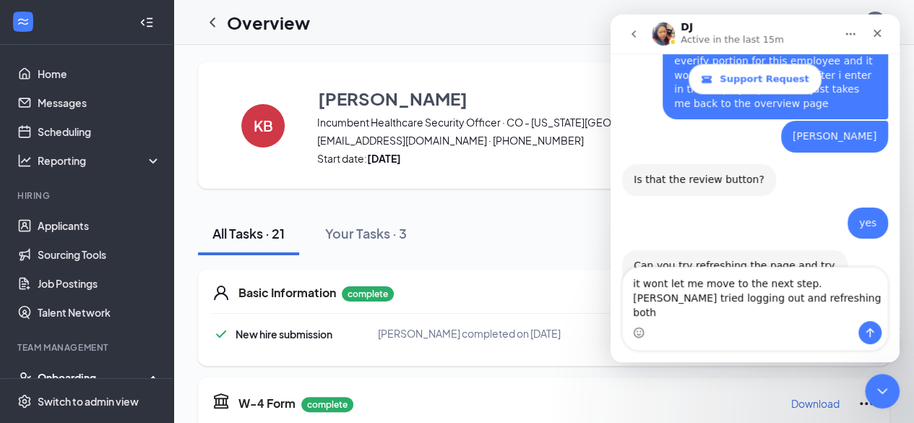
type textarea "it wont let me move to the next step. [PERSON_NAME] tried logging out and refre…"
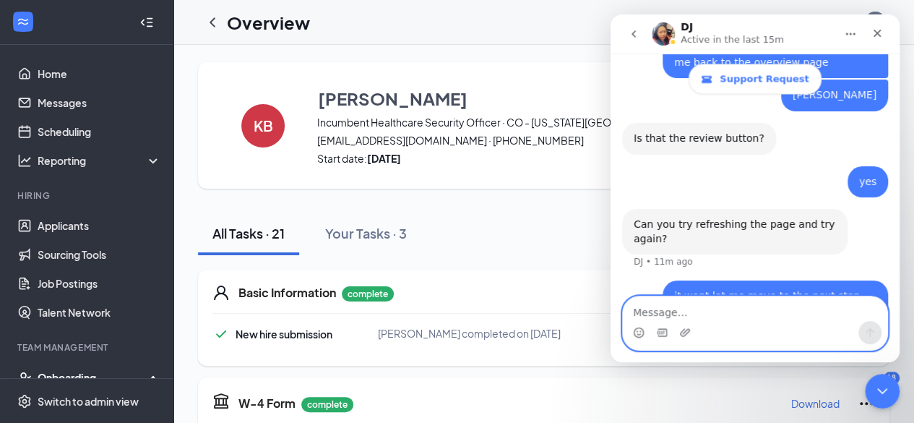
scroll to position [1183, 0]
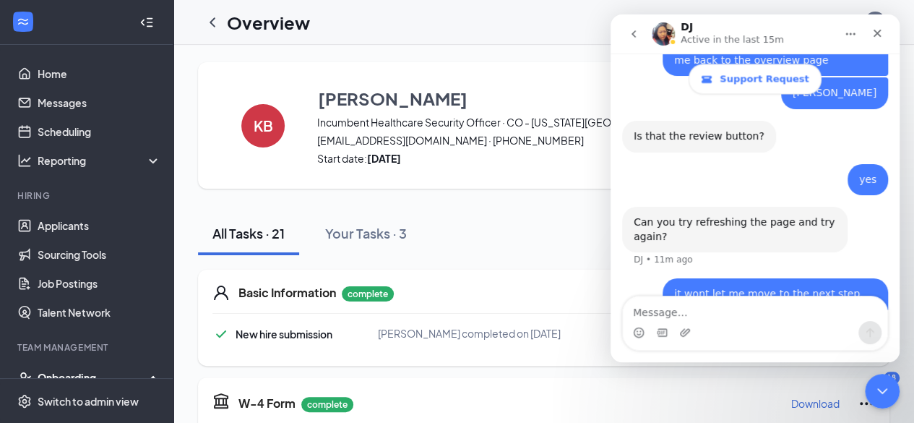
click at [536, 236] on div "All Tasks · 21 Your Tasks · 3" at bounding box center [543, 233] width 691 height 43
drag, startPoint x: 877, startPoint y: 382, endPoint x: 1599, endPoint y: 667, distance: 776.5
click at [877, 381] on icon "Close Intercom Messenger" at bounding box center [879, 388] width 17 height 17
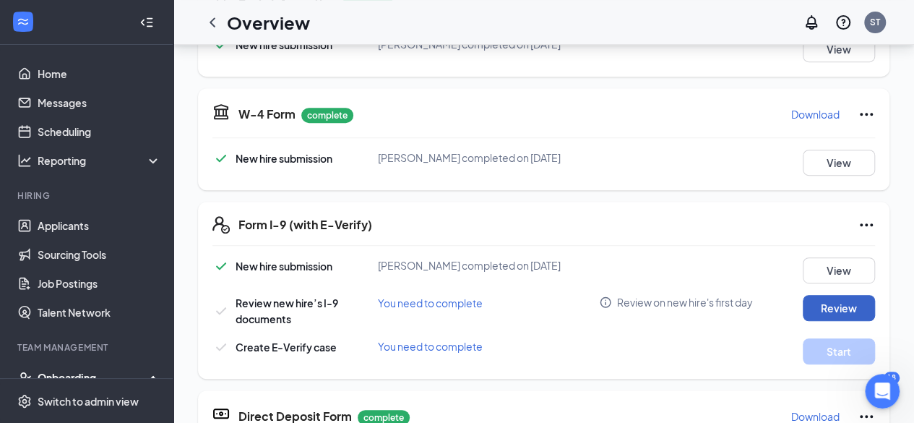
click at [843, 305] on button "Review" at bounding box center [838, 308] width 72 height 26
type input "10/05/2025"
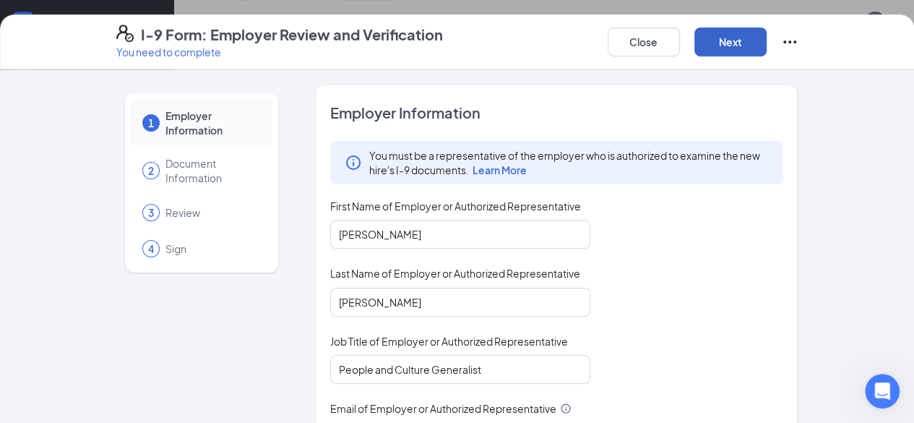
click at [766, 50] on button "Next" at bounding box center [730, 41] width 72 height 29
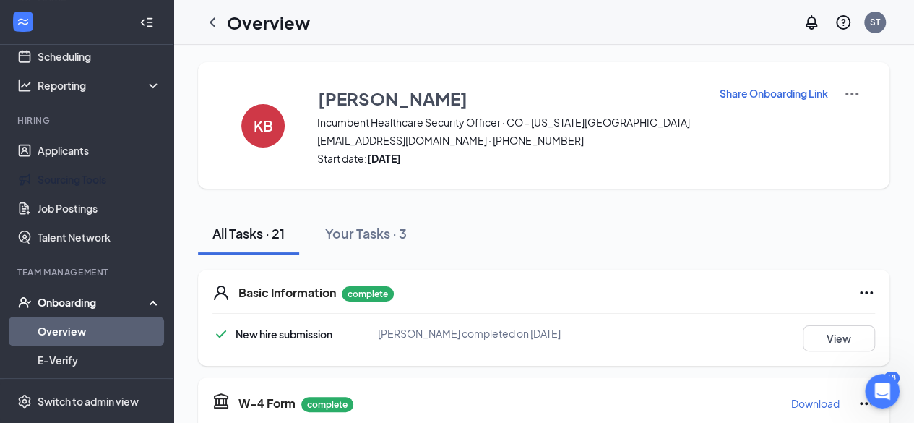
scroll to position [144, 0]
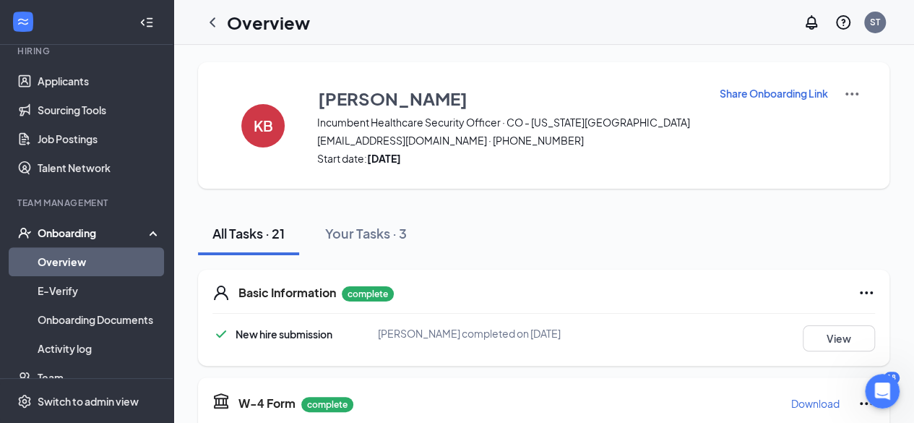
click at [99, 256] on link "Overview" at bounding box center [100, 261] width 124 height 29
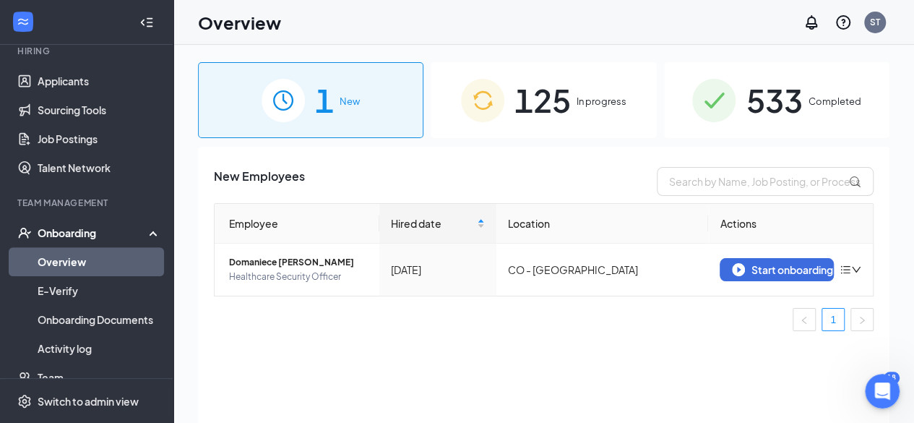
click at [532, 103] on span "125" at bounding box center [542, 100] width 56 height 50
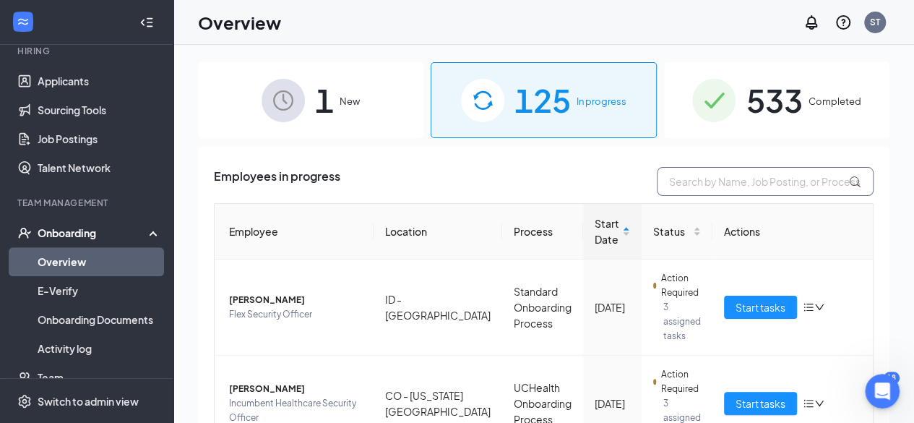
click at [711, 183] on input "text" at bounding box center [765, 181] width 217 height 29
type input "im"
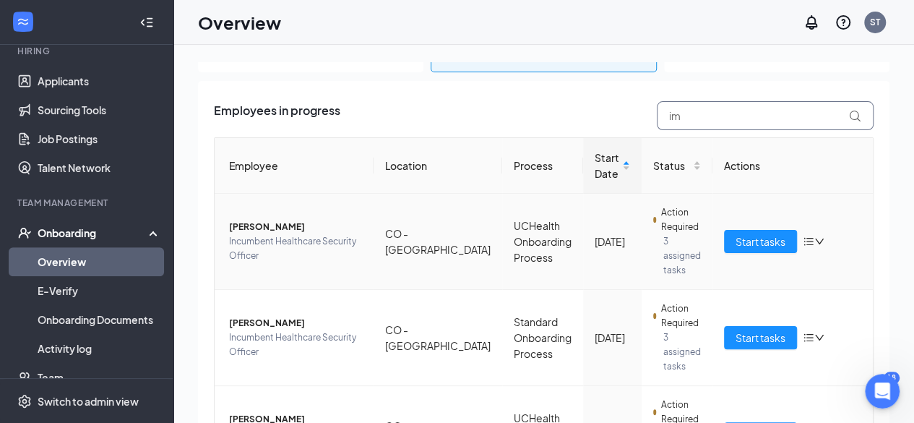
scroll to position [130, 0]
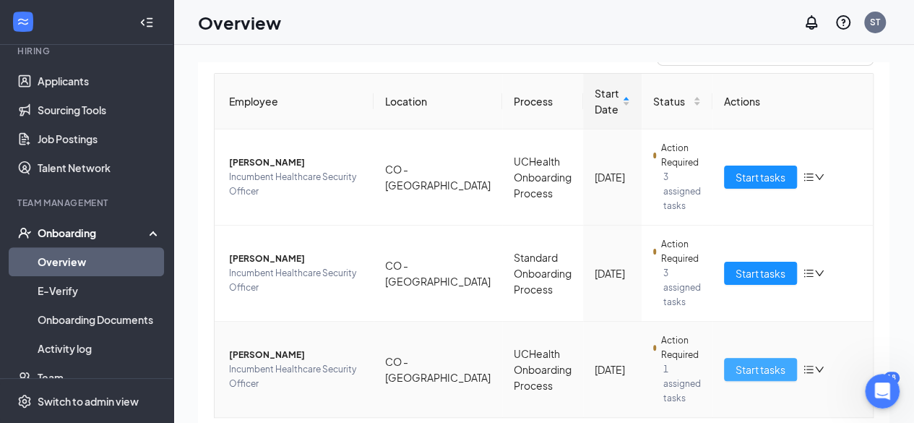
click at [763, 361] on span "Start tasks" at bounding box center [760, 369] width 50 height 16
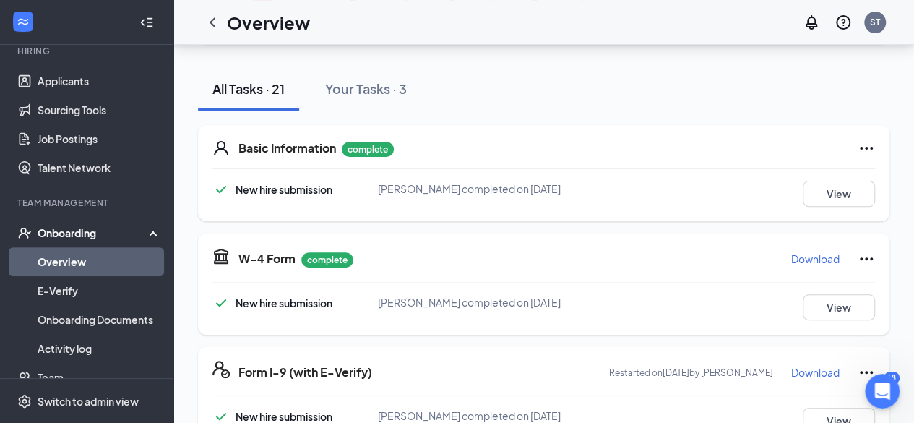
scroll to position [361, 0]
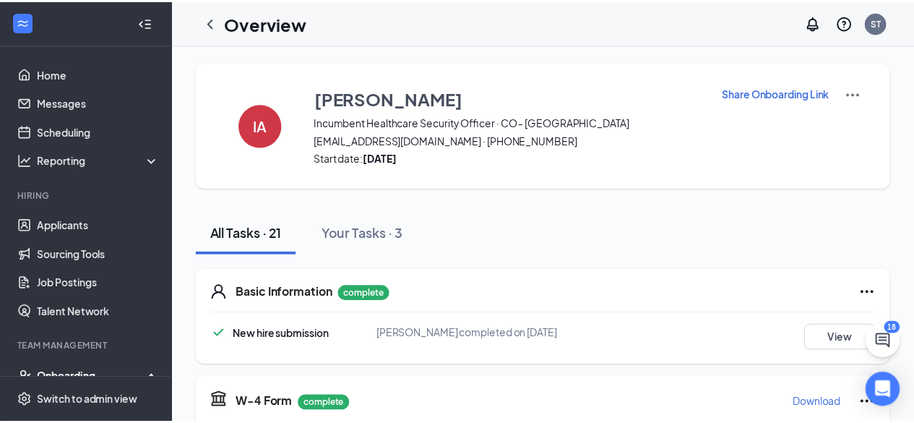
scroll to position [361, 0]
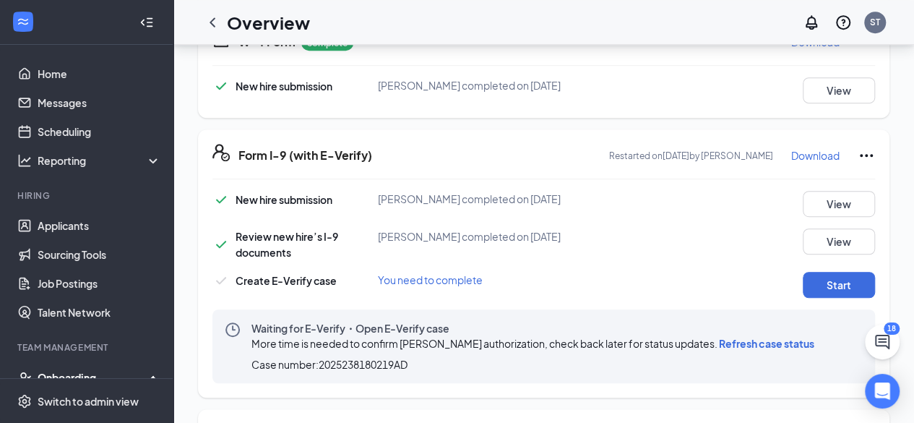
click at [751, 342] on span "Refresh case status" at bounding box center [766, 343] width 95 height 13
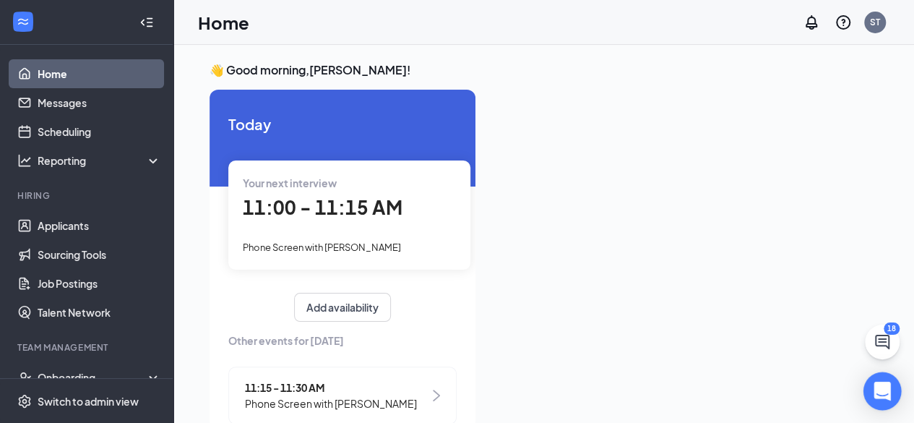
click at [883, 371] on body "Home Messages Scheduling Reporting Hiring Applicants Sourcing Tools Job Posting…" at bounding box center [457, 211] width 914 height 423
click at [881, 386] on icon "Open Intercom Messenger" at bounding box center [881, 390] width 17 height 19
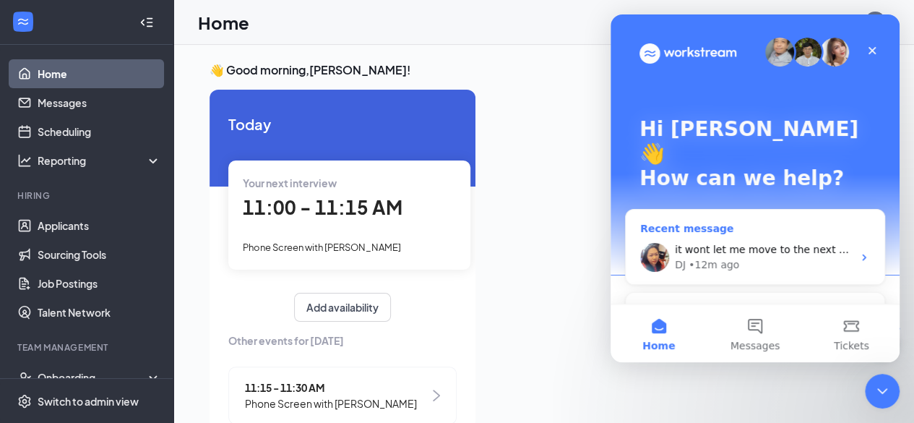
click at [717, 242] on div "it wont let me move to the next step. [PERSON_NAME] tried logging out and refre…" at bounding box center [764, 257] width 178 height 30
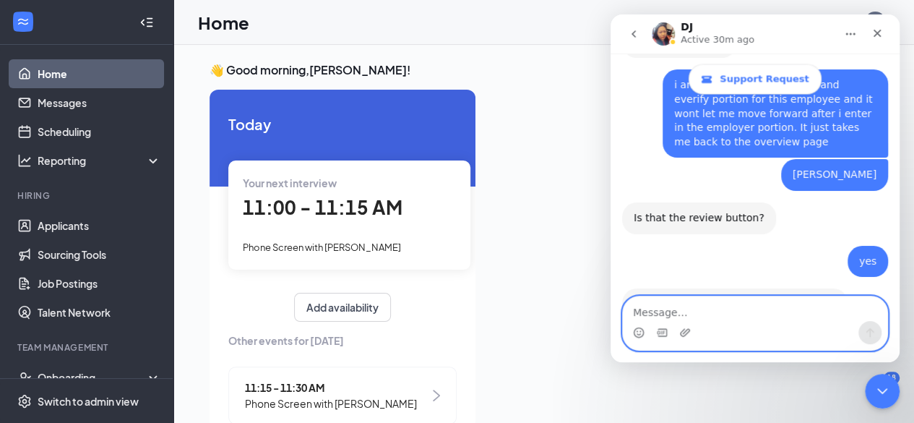
scroll to position [1039, 0]
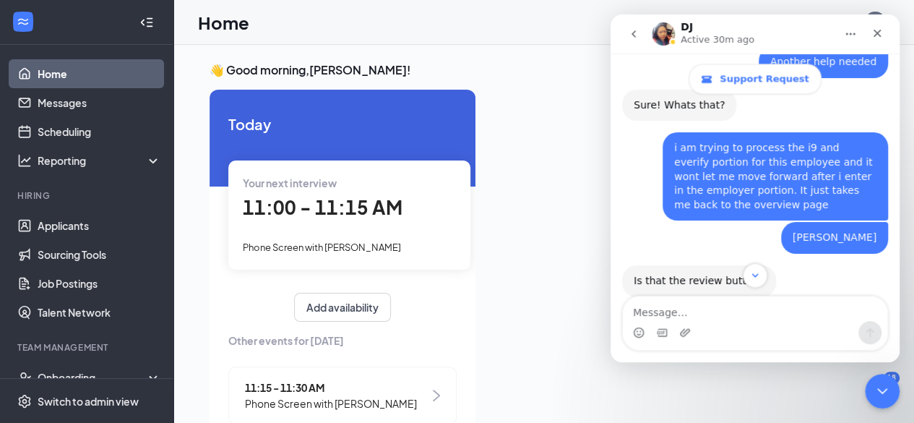
drag, startPoint x: 733, startPoint y: 358, endPoint x: 735, endPoint y: 305, distance: 52.8
click at [733, 330] on div "Intercom messenger" at bounding box center [754, 328] width 289 height 66
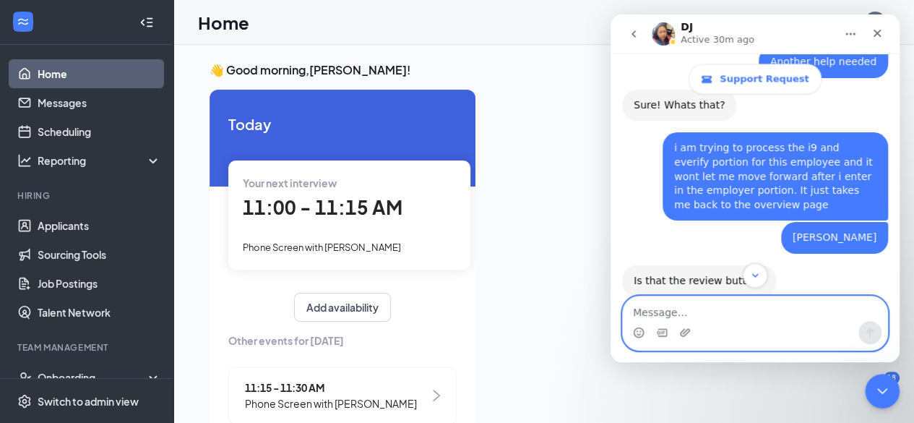
click at [735, 305] on textarea "Message…" at bounding box center [755, 308] width 264 height 25
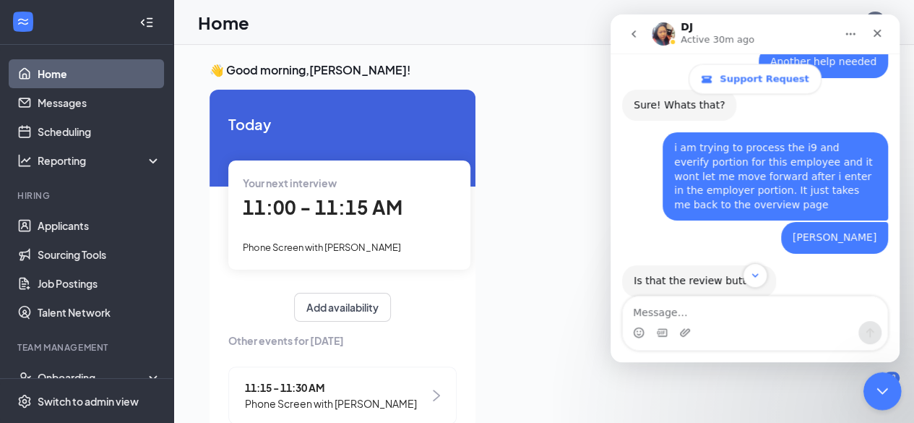
click at [875, 386] on icon "Close Intercom Messenger" at bounding box center [879, 388] width 17 height 17
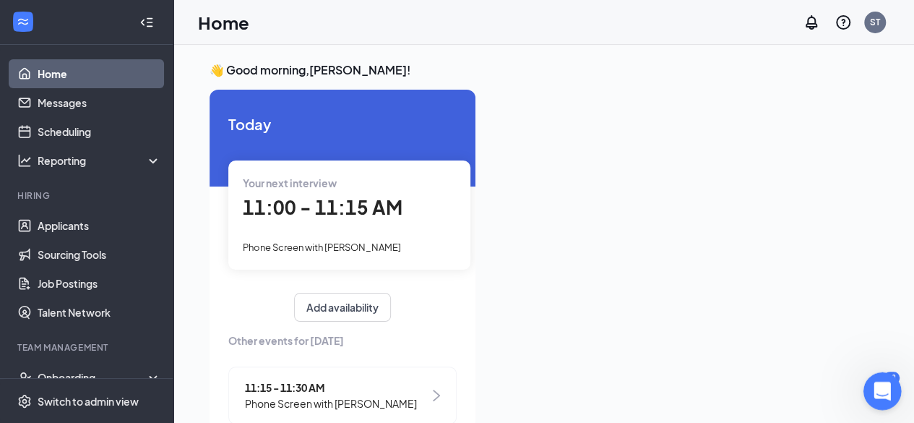
scroll to position [1109, 0]
click at [874, 391] on icon "Open Intercom Messenger" at bounding box center [880, 389] width 24 height 24
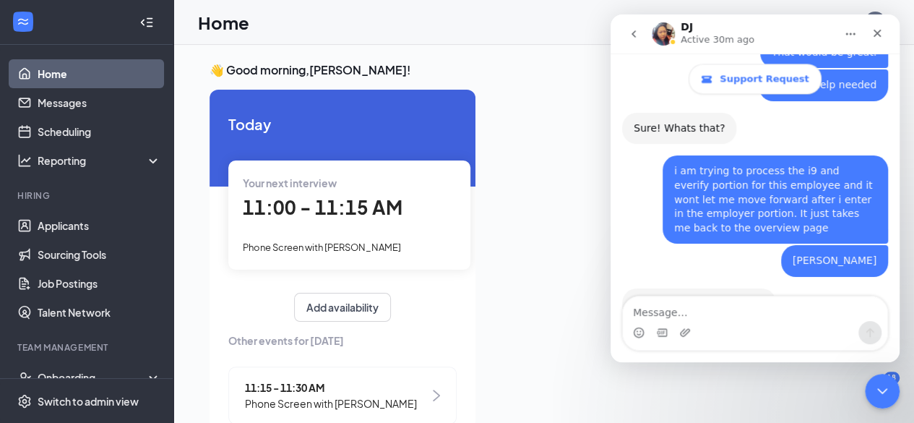
scroll to position [1183, 0]
